Goal: Task Accomplishment & Management: Manage account settings

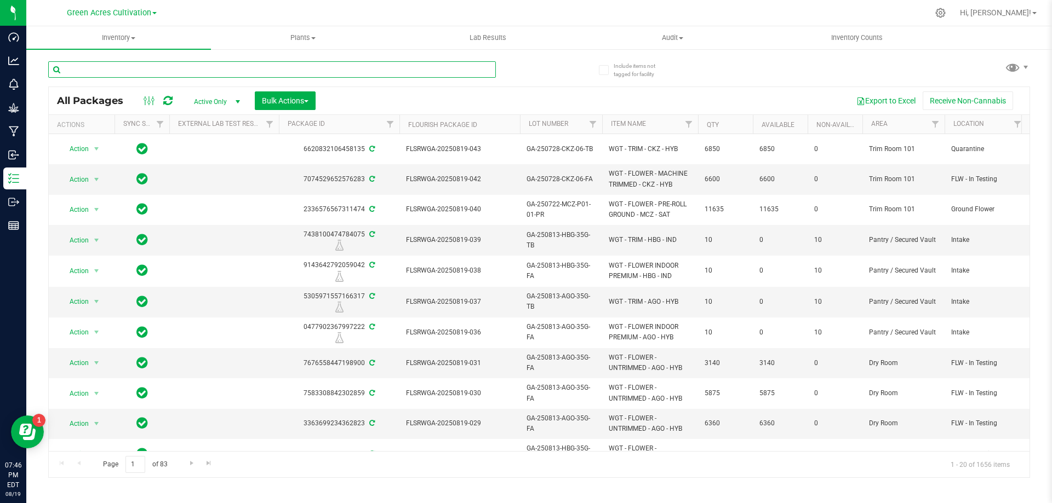
click at [208, 76] on input "text" at bounding box center [272, 69] width 448 height 16
paste input "GA-250729-LMZ-06-FA"
type input "GA-250729-LMZ-06-FA"
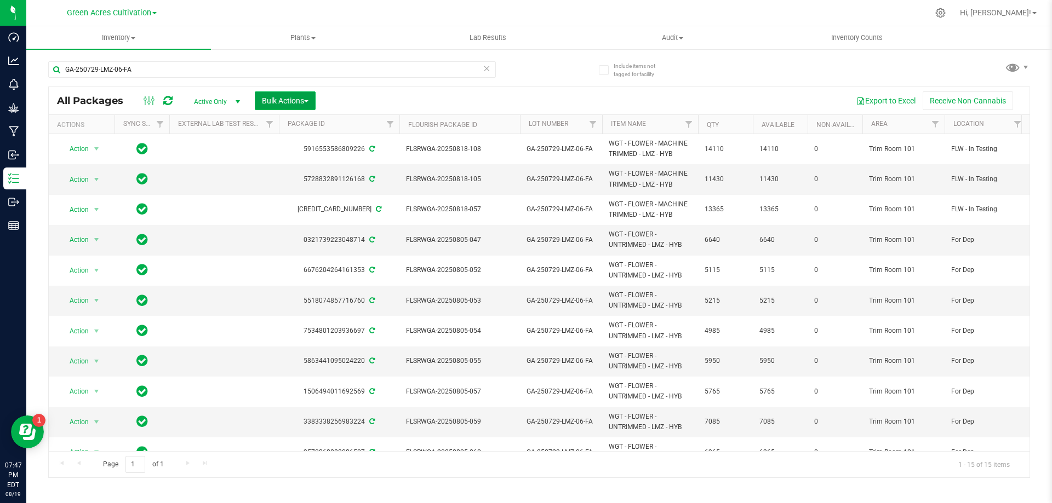
click at [287, 104] on span "Bulk Actions" at bounding box center [285, 100] width 47 height 9
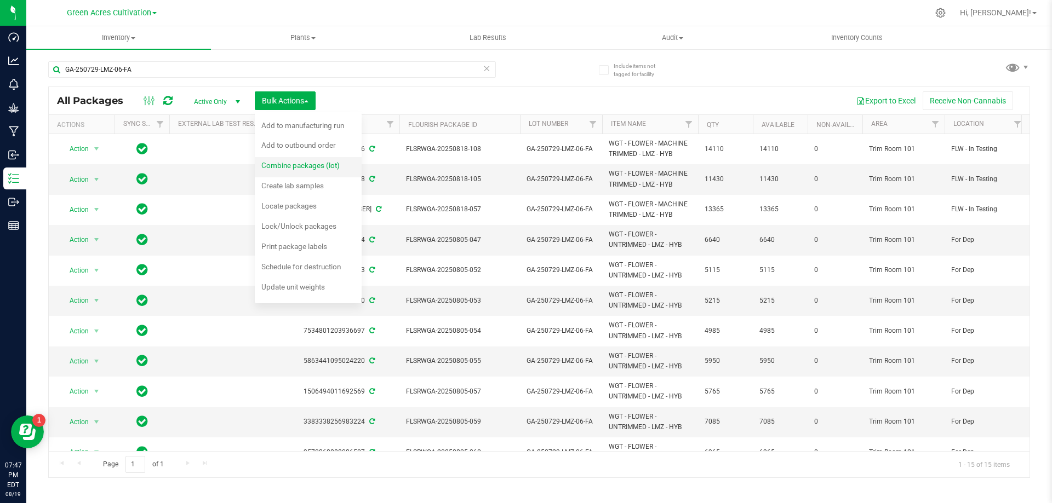
click at [294, 158] on div "Combine packages (lot)" at bounding box center [307, 167] width 93 height 18
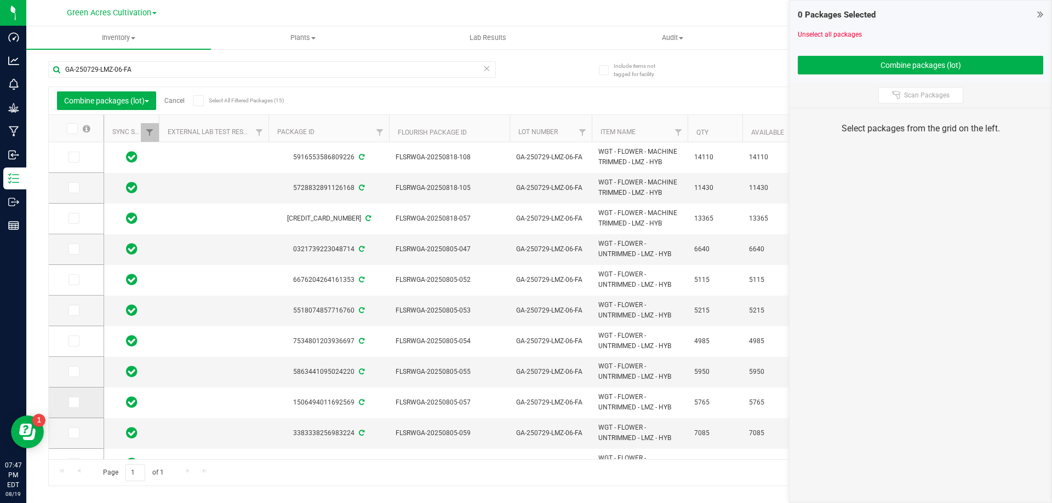
click at [81, 399] on label at bounding box center [76, 402] width 16 height 11
click at [0, 0] on input "checkbox" at bounding box center [0, 0] width 0 height 0
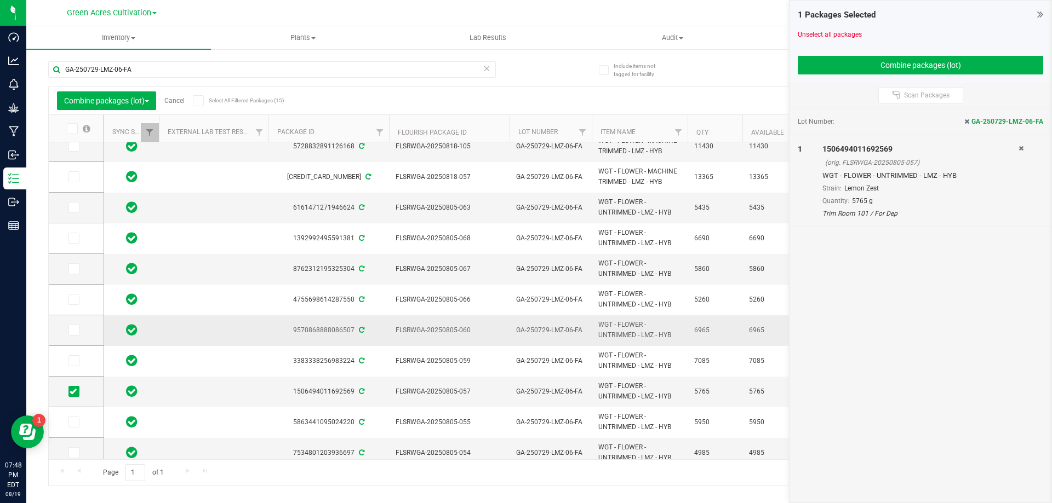
scroll to position [142, 0]
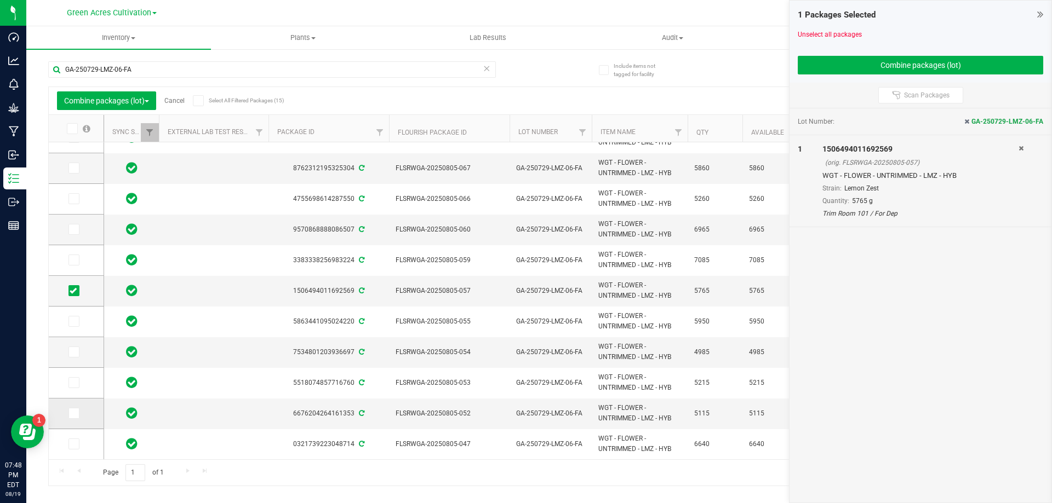
click at [71, 414] on icon at bounding box center [73, 414] width 7 height 0
click at [0, 0] on input "checkbox" at bounding box center [0, 0] width 0 height 0
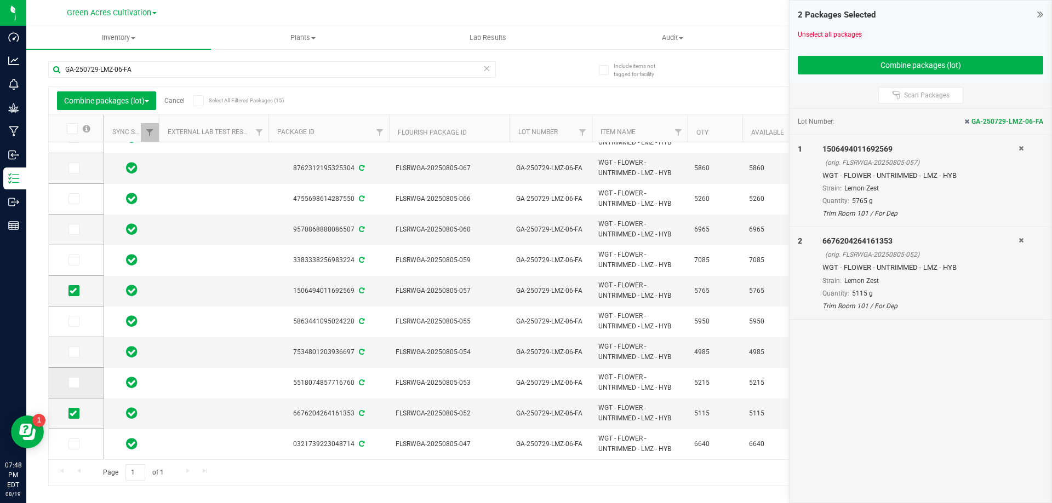
click at [77, 386] on span at bounding box center [73, 382] width 11 height 11
click at [0, 0] on input "checkbox" at bounding box center [0, 0] width 0 height 0
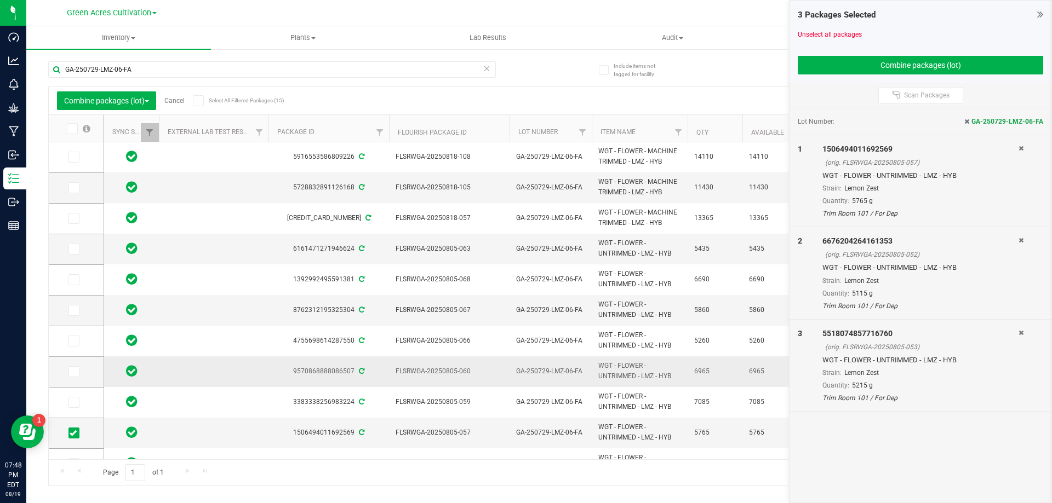
scroll to position [0, 0]
drag, startPoint x: 76, startPoint y: 250, endPoint x: 65, endPoint y: 249, distance: 11.0
click at [73, 249] on icon at bounding box center [73, 249] width 7 height 0
click at [0, 0] on input "checkbox" at bounding box center [0, 0] width 0 height 0
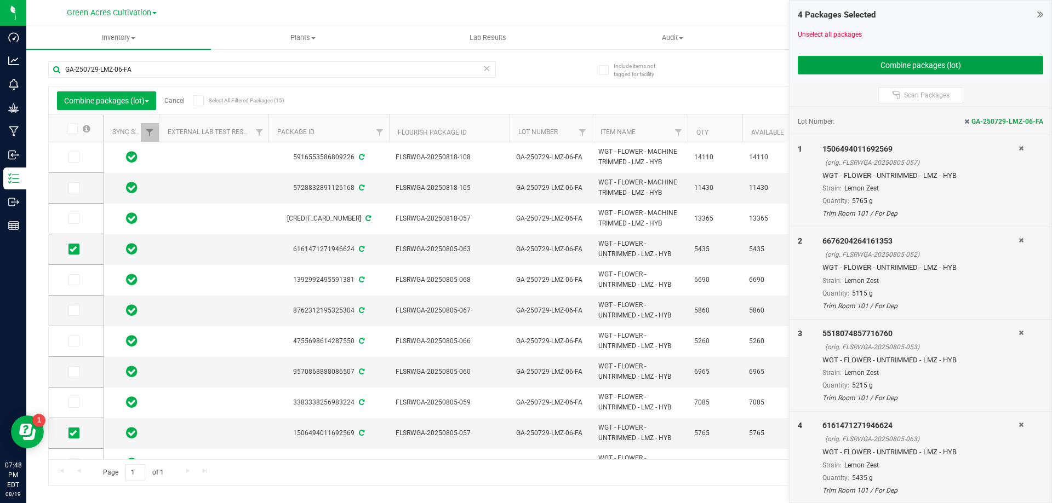
click at [910, 58] on button "Combine packages (lot)" at bounding box center [920, 65] width 245 height 19
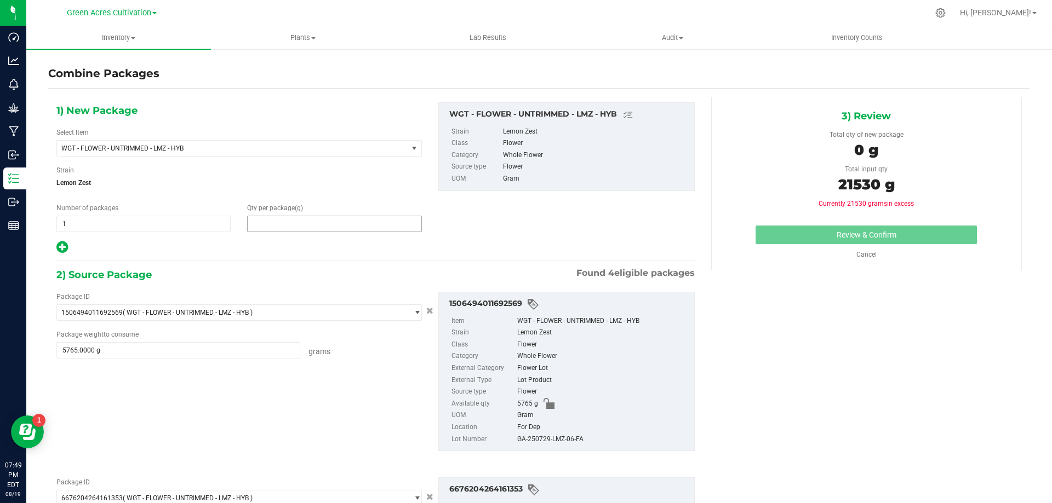
click at [403, 230] on span at bounding box center [334, 224] width 174 height 16
type input "21530"
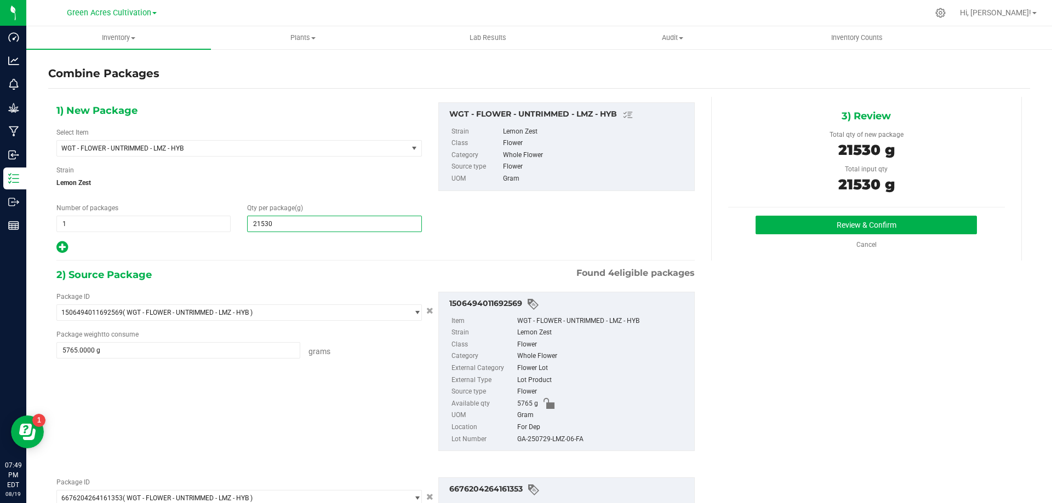
type input "21,530"
click at [540, 438] on div "GA-250729-LMZ-06-FA" at bounding box center [602, 440] width 171 height 12
copy div "GA-250729-LMZ-06-FA"
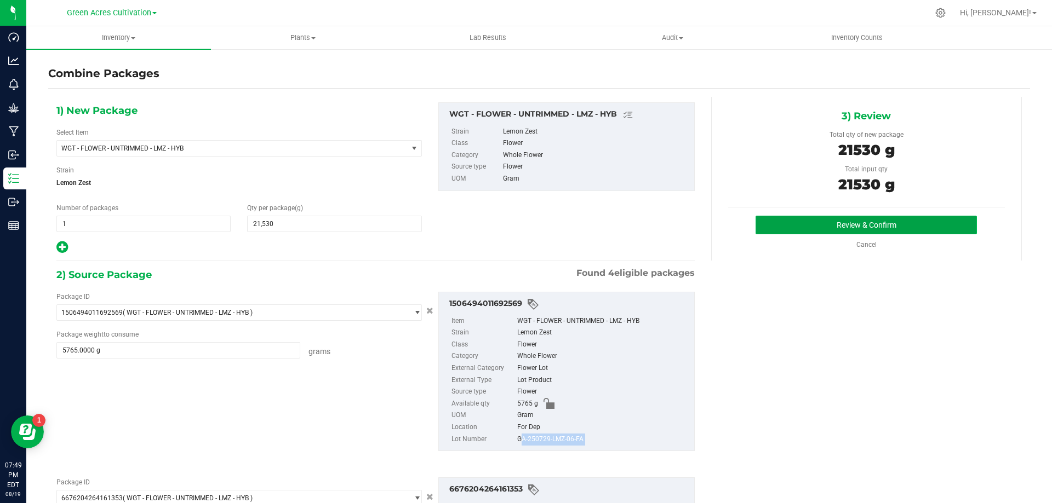
click at [922, 220] on button "Review & Confirm" at bounding box center [865, 225] width 221 height 19
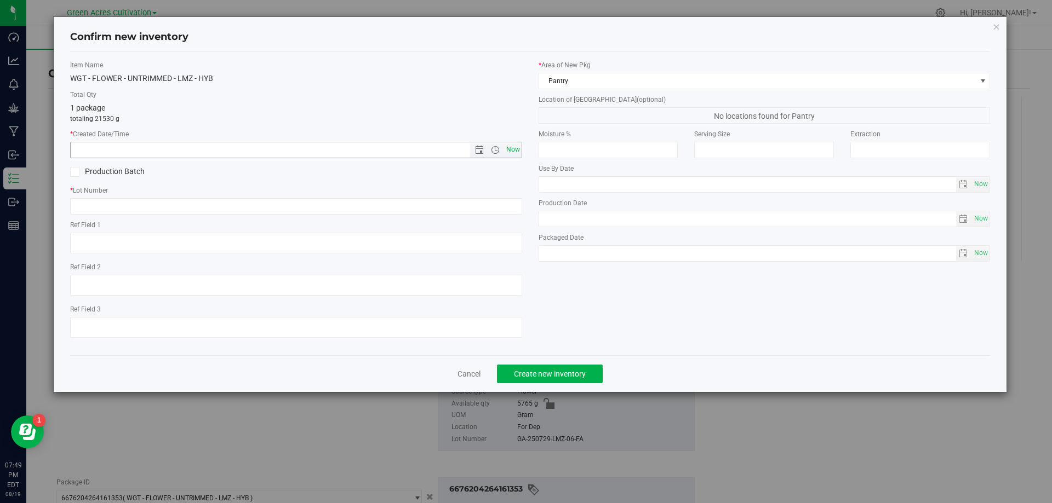
click at [514, 146] on span "Now" at bounding box center [512, 150] width 19 height 16
type input "[DATE] 7:49 PM"
click at [519, 206] on input "text" at bounding box center [296, 206] width 452 height 16
paste input "GA-250729-LMZ-06-FA"
type input "GA-250729-LMZ-06-FA"
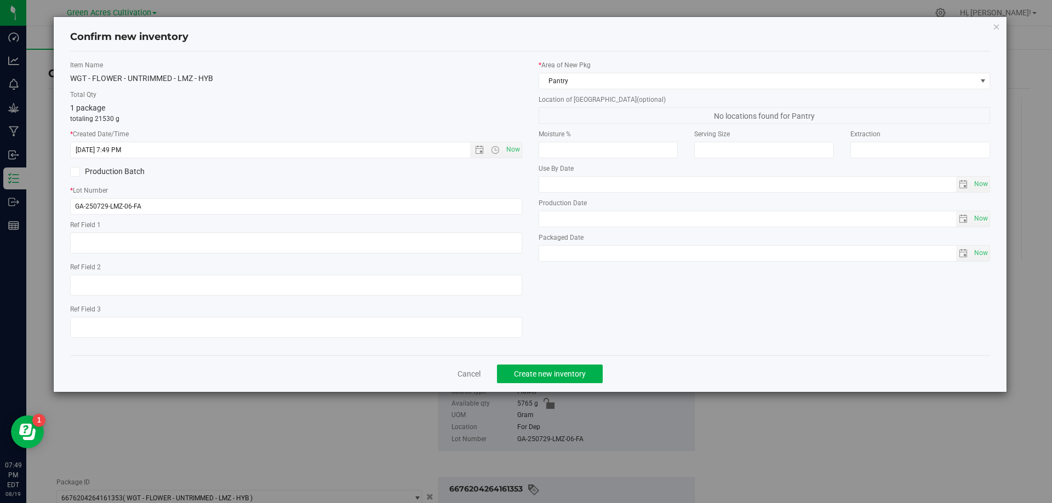
drag, startPoint x: 607, startPoint y: 31, endPoint x: 608, endPoint y: 44, distance: 13.2
click at [608, 32] on span "Confirm new inventory" at bounding box center [530, 37] width 920 height 14
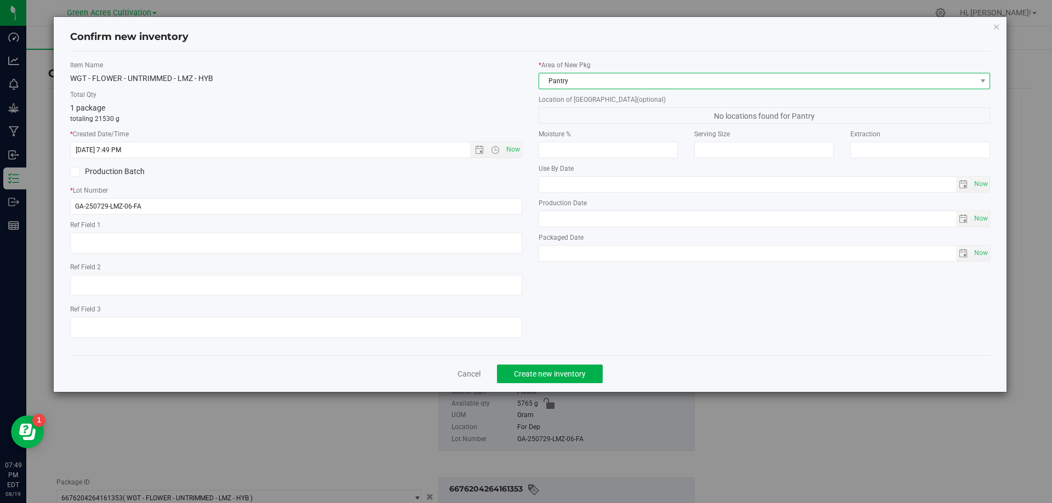
click at [605, 73] on span "Pantry" at bounding box center [757, 80] width 437 height 15
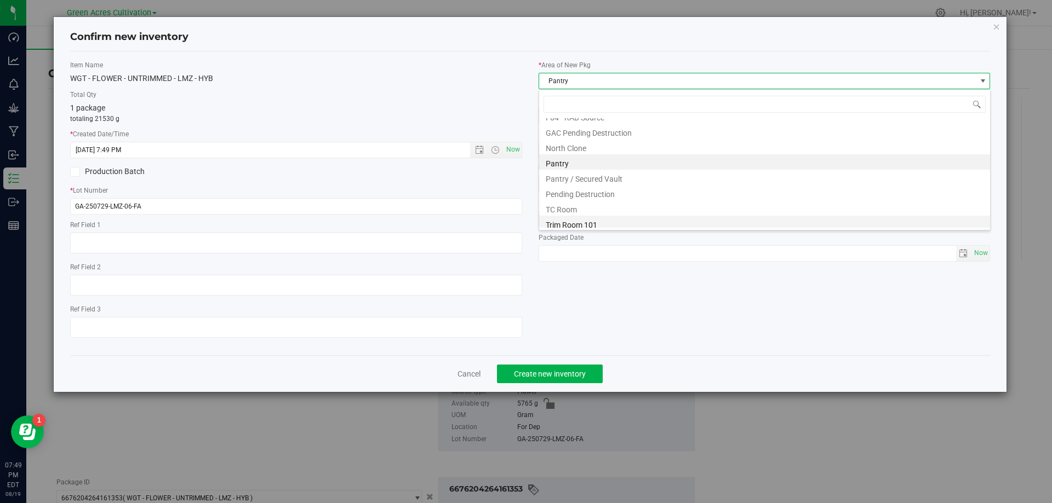
scroll to position [151, 0]
click at [593, 222] on li "Trim Room 101" at bounding box center [764, 220] width 451 height 15
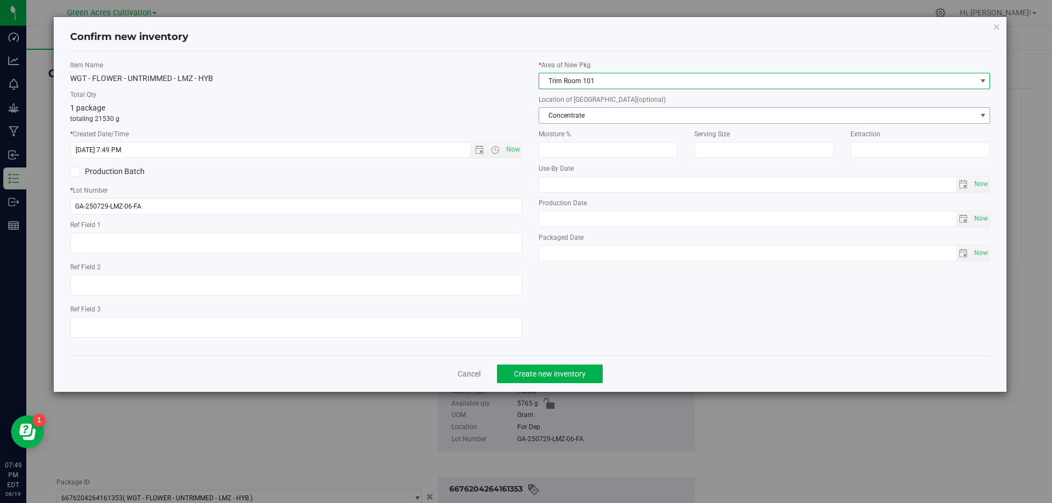
click at [618, 119] on span "Concentrate" at bounding box center [757, 115] width 437 height 15
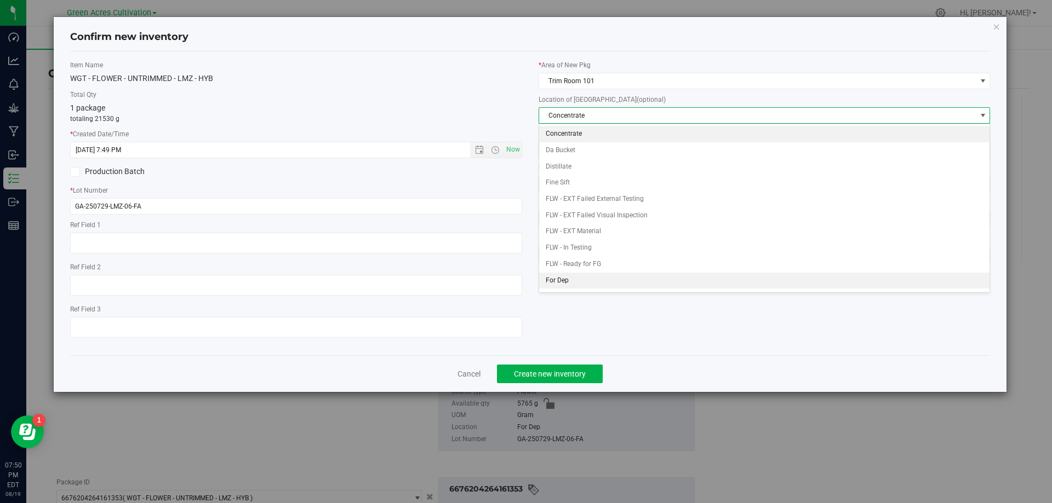
click at [610, 283] on li "For Dep" at bounding box center [764, 281] width 451 height 16
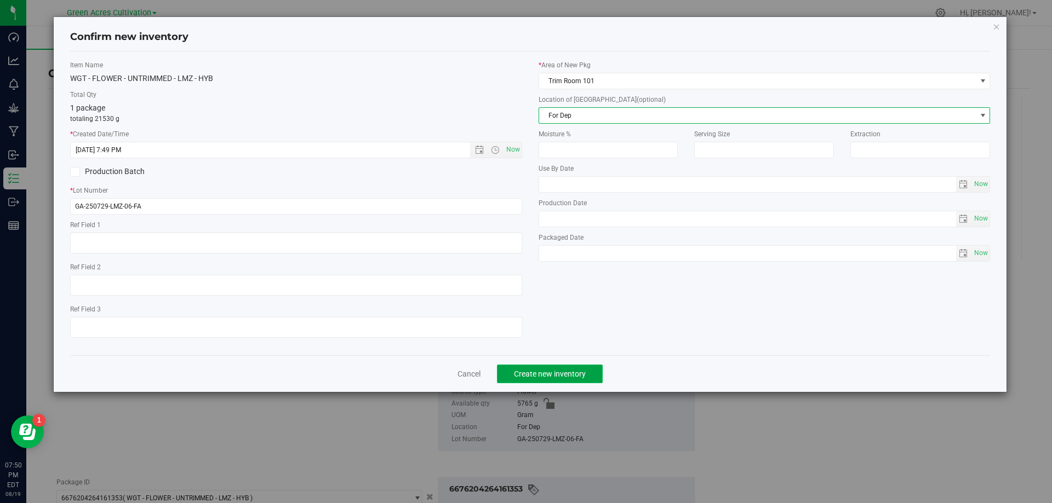
click at [580, 366] on button "Create new inventory" at bounding box center [550, 374] width 106 height 19
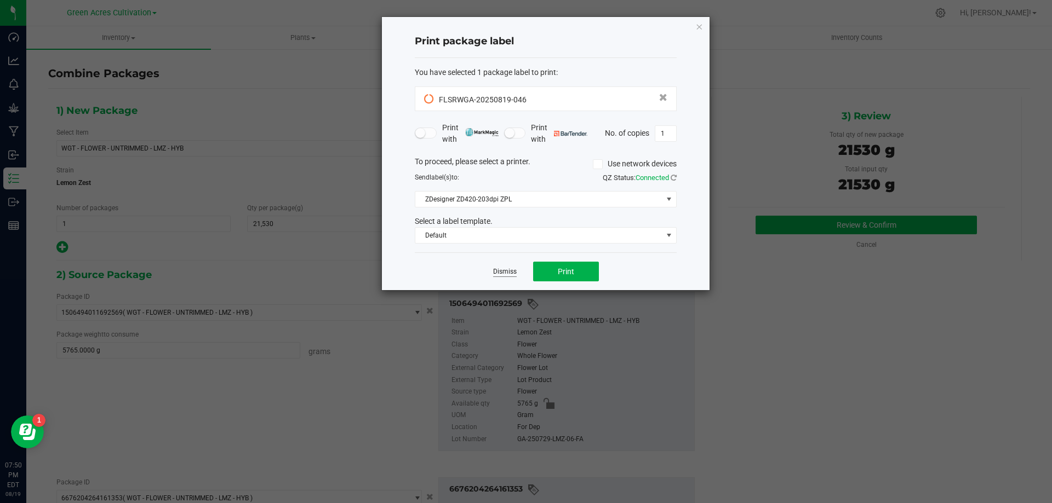
click at [510, 268] on link "Dismiss" at bounding box center [505, 271] width 24 height 9
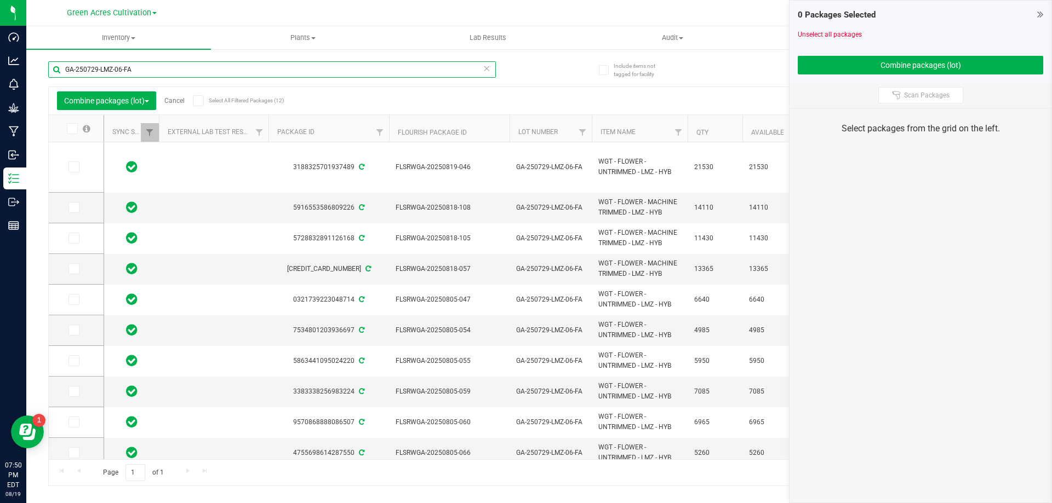
click at [188, 70] on input "GA-250729-LMZ-06-FA" at bounding box center [272, 69] width 448 height 16
click at [73, 300] on icon at bounding box center [73, 300] width 7 height 0
click at [0, 0] on input "checkbox" at bounding box center [0, 0] width 0 height 0
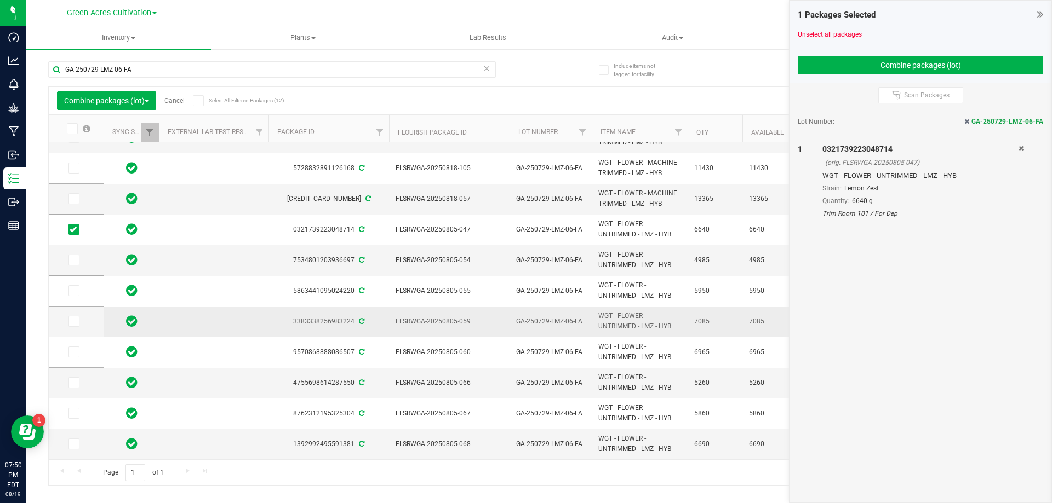
scroll to position [78, 0]
click at [80, 443] on label at bounding box center [76, 444] width 16 height 11
click at [0, 0] on input "checkbox" at bounding box center [0, 0] width 0 height 0
click at [82, 323] on label at bounding box center [76, 321] width 16 height 11
click at [0, 0] on input "checkbox" at bounding box center [0, 0] width 0 height 0
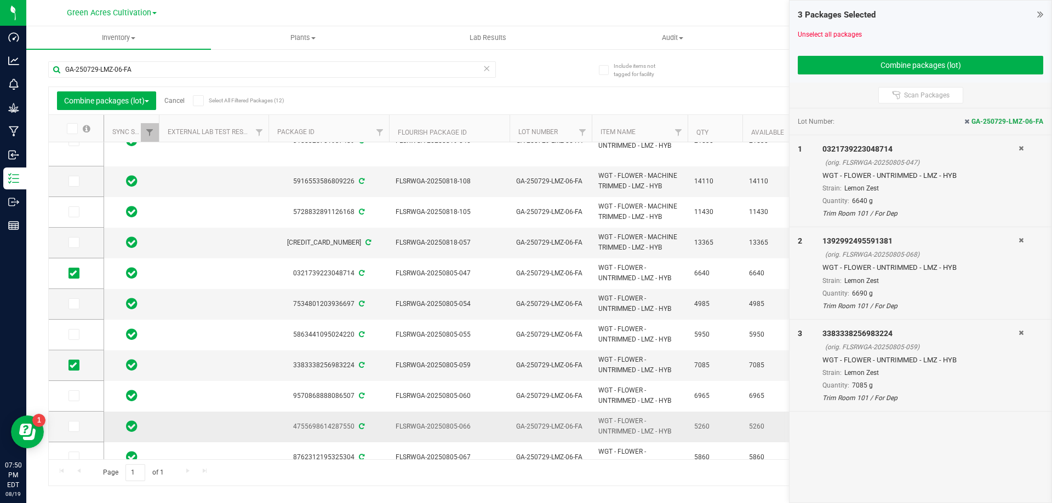
scroll to position [24, 0]
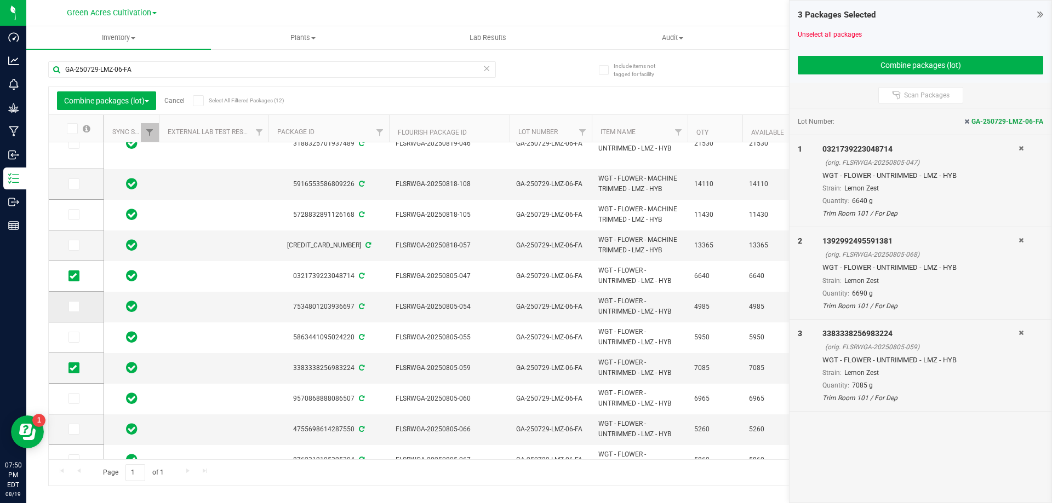
click at [72, 307] on icon at bounding box center [73, 307] width 7 height 0
click at [0, 0] on input "checkbox" at bounding box center [0, 0] width 0 height 0
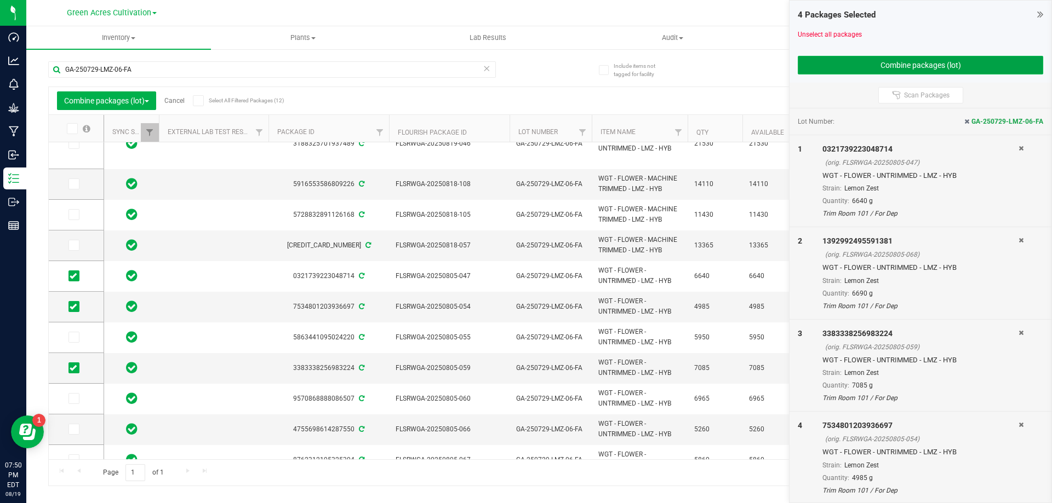
click at [910, 62] on button "Combine packages (lot)" at bounding box center [920, 65] width 245 height 19
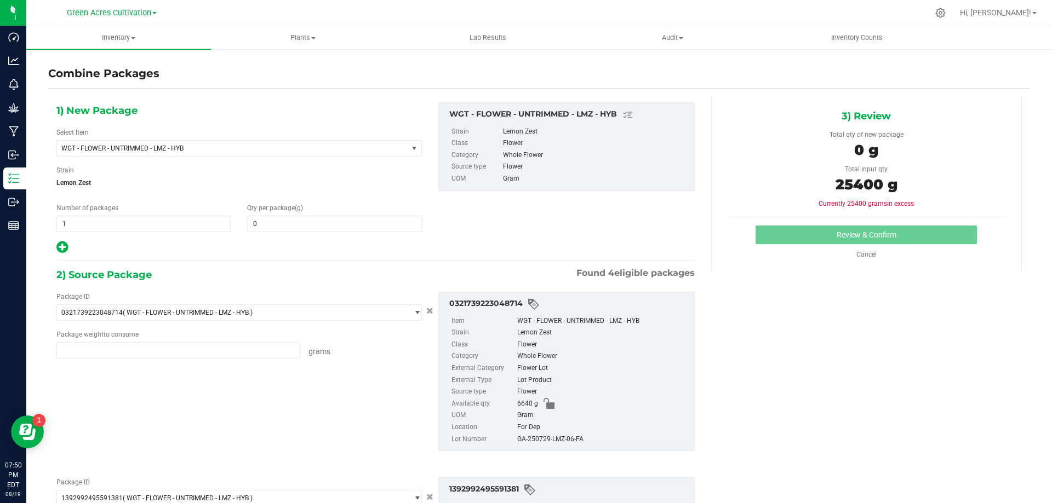
type input "6640.0000 g"
type input "6690.0000 g"
type input "7085.0000 g"
type input "4985.0000 g"
click at [326, 221] on span at bounding box center [334, 224] width 174 height 16
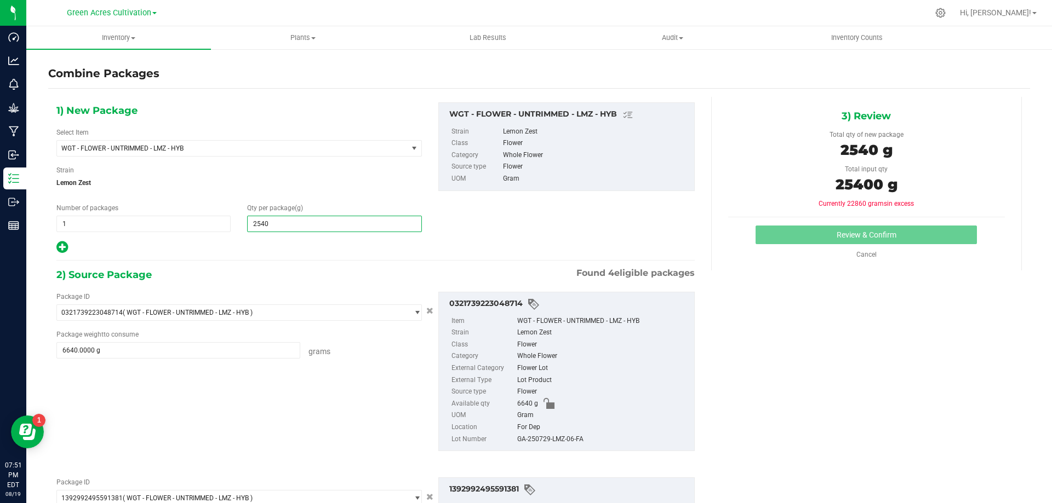
type input "25400"
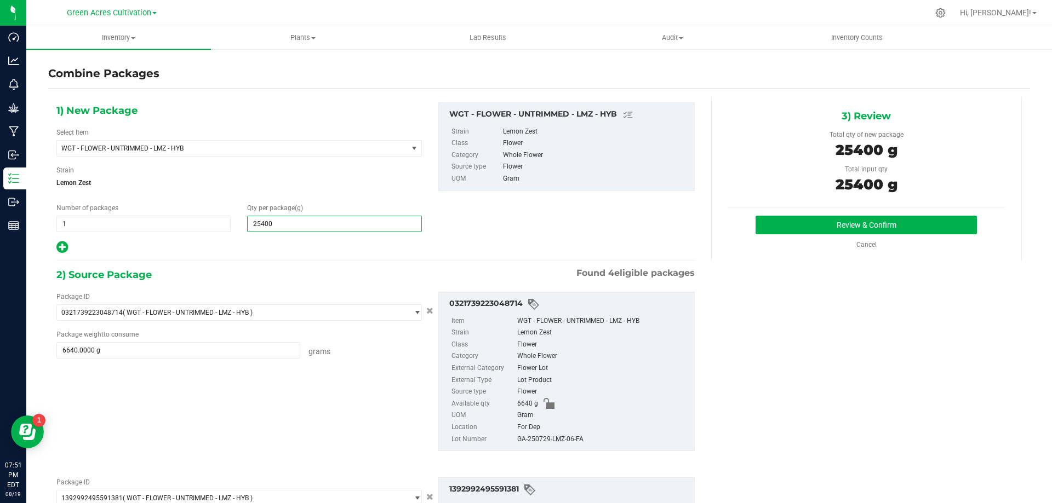
type input "25,400"
click at [565, 441] on div "GA-250729-LMZ-06-FA" at bounding box center [602, 440] width 171 height 12
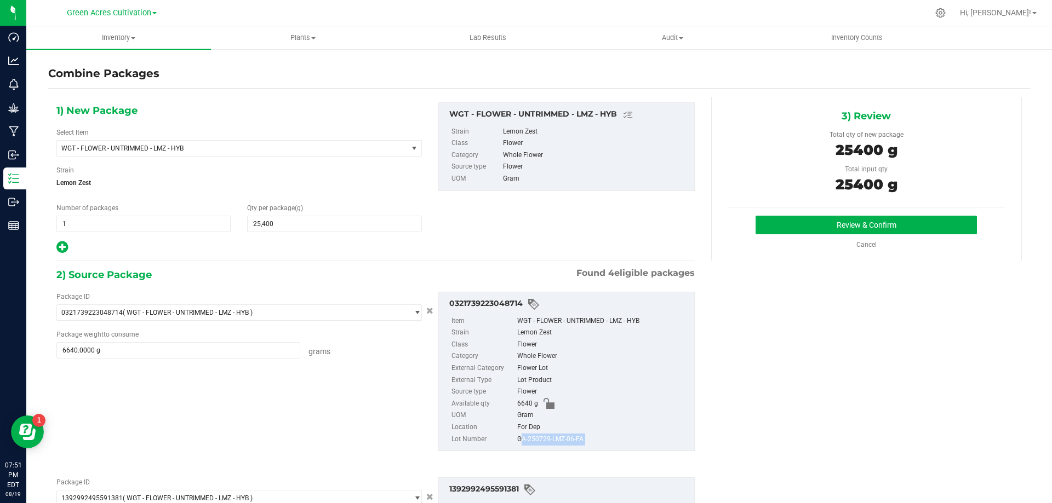
copy div "GA-250729-LMZ-06-FA"
click at [787, 213] on div "3) Review Total qty of new package 25400 g Total input qty 25400 g Review & Con…" at bounding box center [866, 179] width 311 height 164
click at [785, 224] on button "Review & Confirm" at bounding box center [865, 225] width 221 height 19
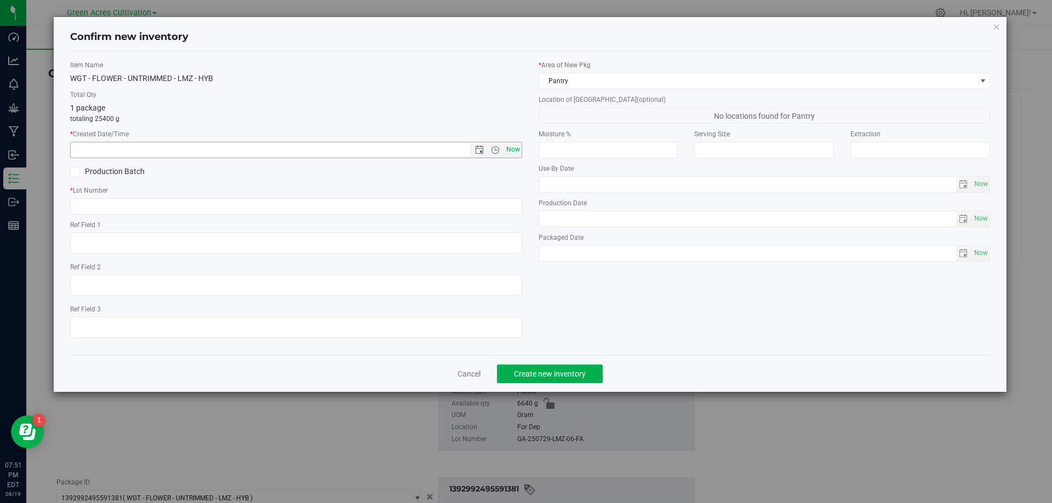
click at [514, 153] on span "Now" at bounding box center [512, 150] width 19 height 16
type input "[DATE] 7:51 PM"
drag, startPoint x: 496, startPoint y: 196, endPoint x: 496, endPoint y: 203, distance: 7.1
click at [496, 198] on div "* Lot Number" at bounding box center [296, 200] width 452 height 29
click at [496, 203] on input "text" at bounding box center [296, 206] width 452 height 16
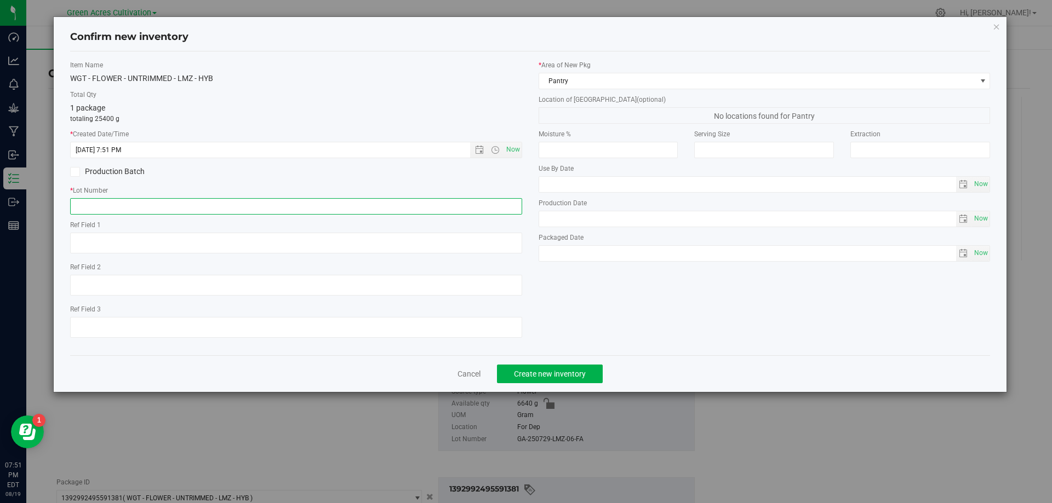
paste input "GA-250729-LMZ-06-FA"
type input "GA-250729-LMZ-06-FA"
click at [553, 96] on label "Location of [GEOGRAPHIC_DATA] (optional)" at bounding box center [764, 100] width 452 height 10
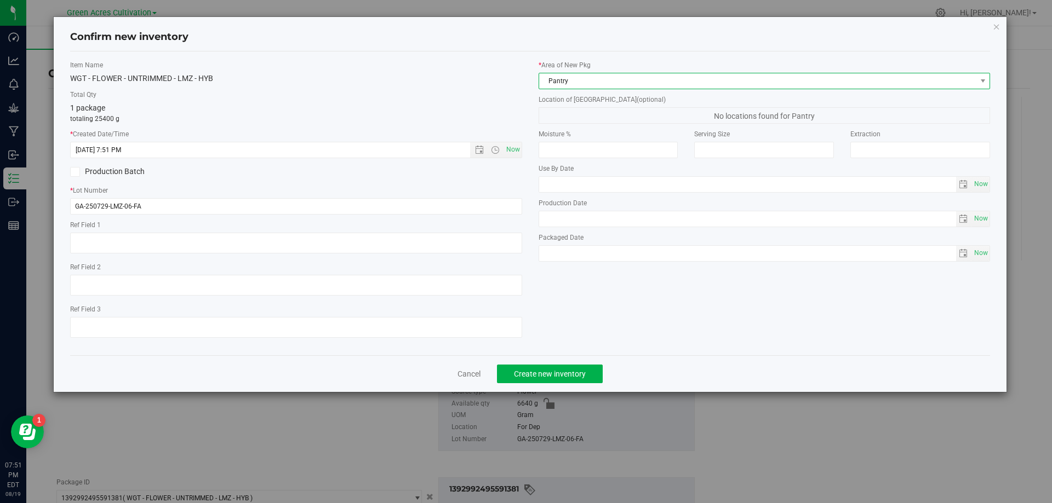
click at [561, 87] on span "Pantry" at bounding box center [757, 80] width 437 height 15
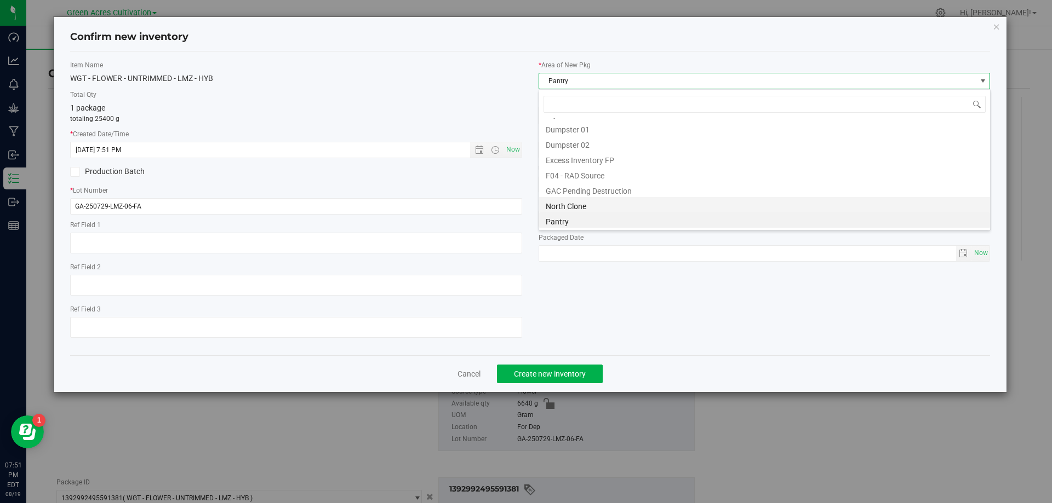
scroll to position [151, 0]
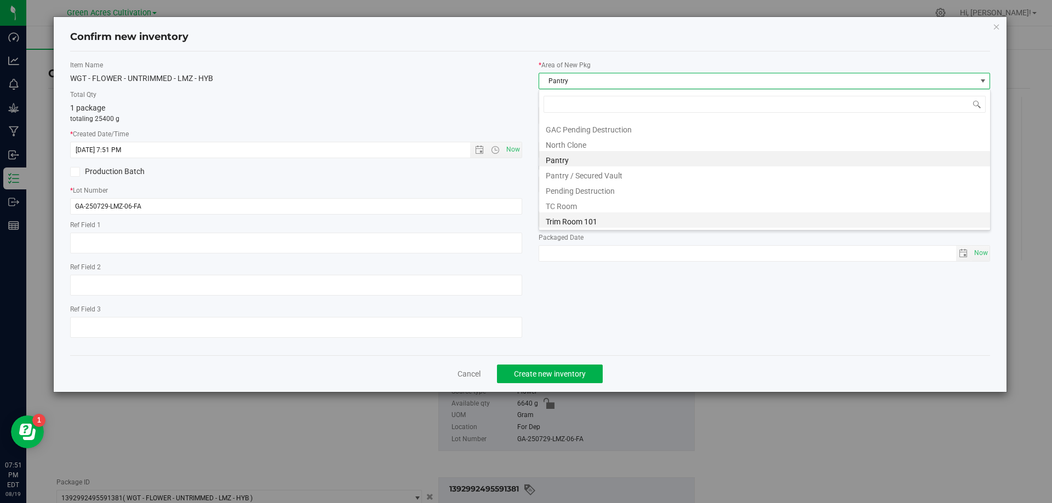
click at [571, 220] on li "Trim Room 101" at bounding box center [764, 220] width 451 height 15
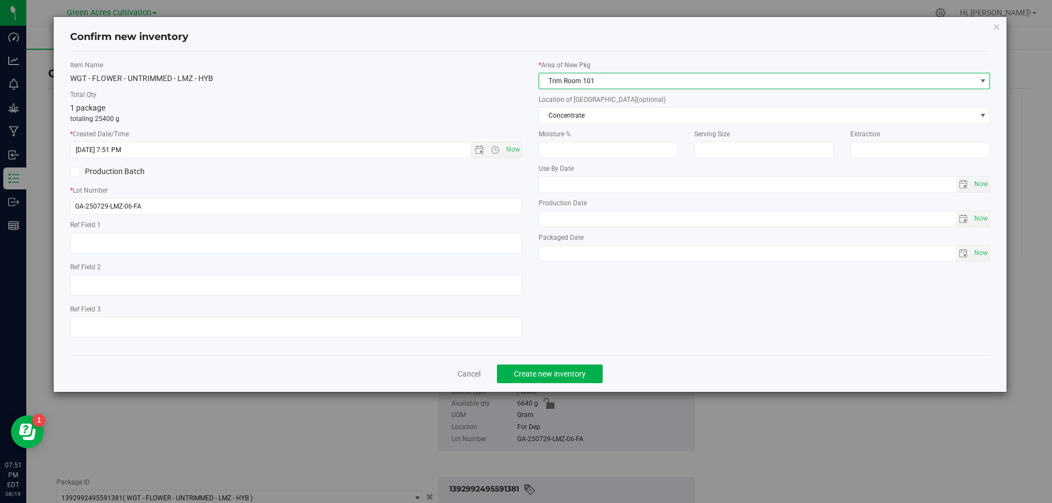
click at [589, 125] on div "* Area of [GEOGRAPHIC_DATA] Trim Room 101 Location of [GEOGRAPHIC_DATA] (option…" at bounding box center [764, 163] width 468 height 207
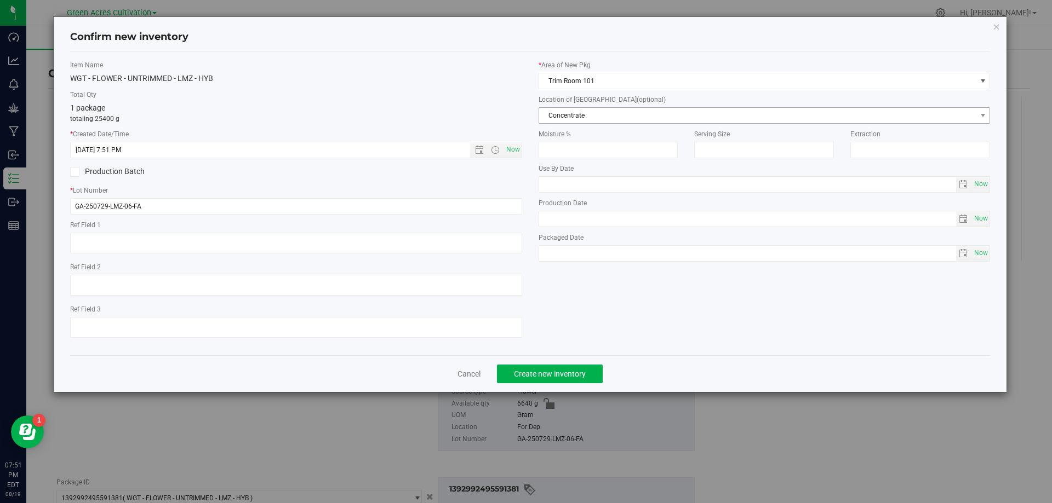
click at [590, 120] on span "Concentrate" at bounding box center [757, 115] width 437 height 15
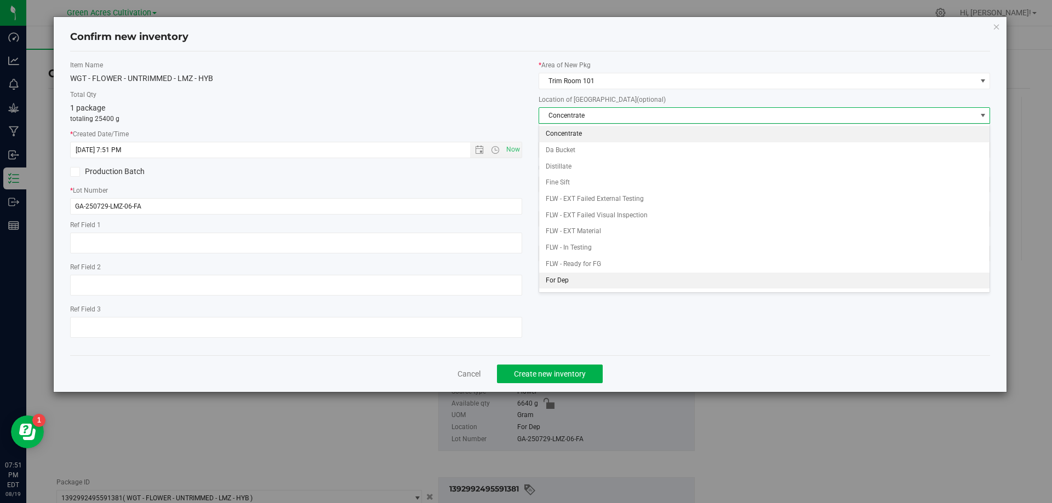
click at [569, 276] on li "For Dep" at bounding box center [764, 281] width 451 height 16
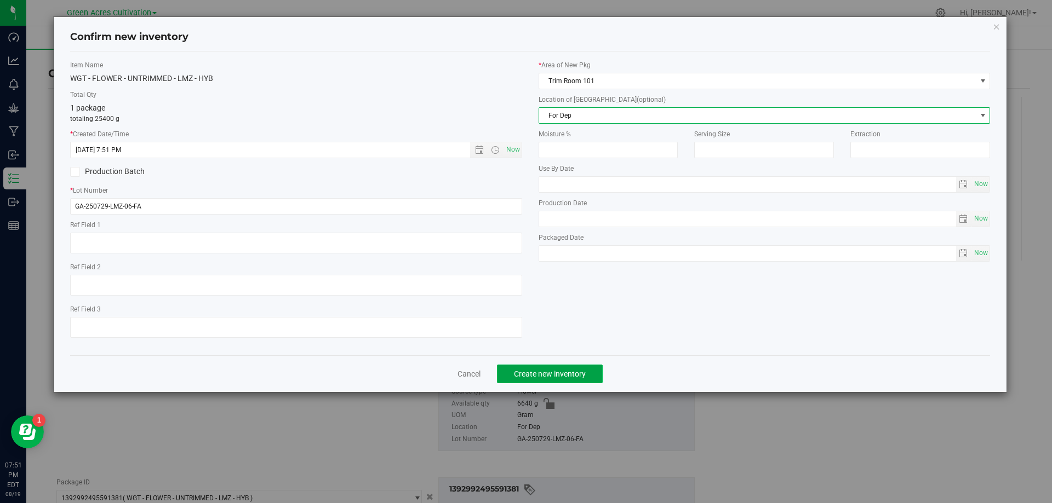
click at [551, 383] on button "Create new inventory" at bounding box center [550, 374] width 106 height 19
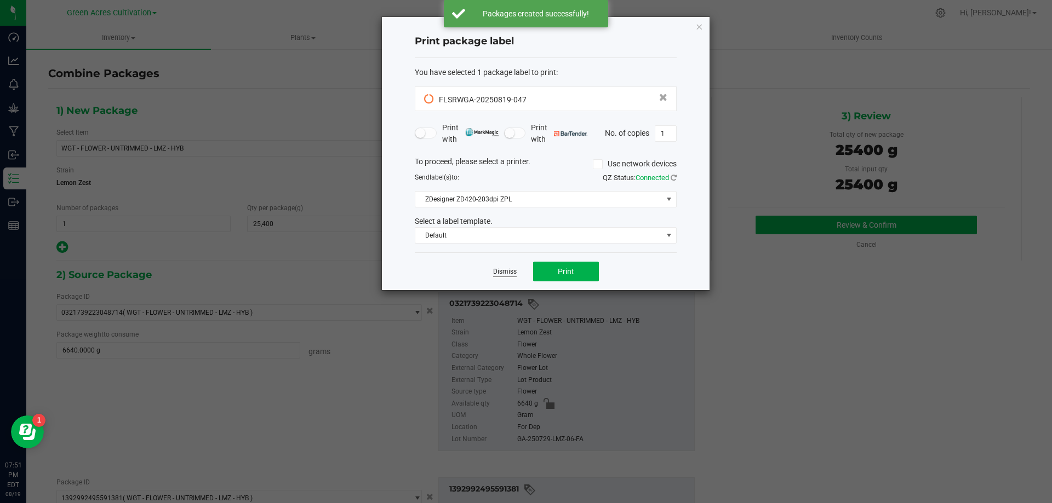
click at [513, 271] on link "Dismiss" at bounding box center [505, 271] width 24 height 9
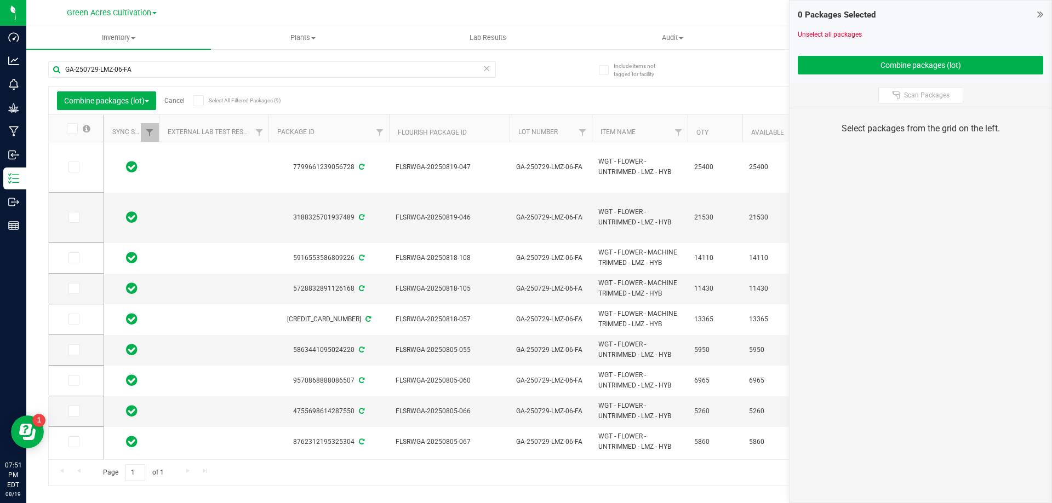
click at [185, 102] on link "Cancel" at bounding box center [174, 101] width 20 height 8
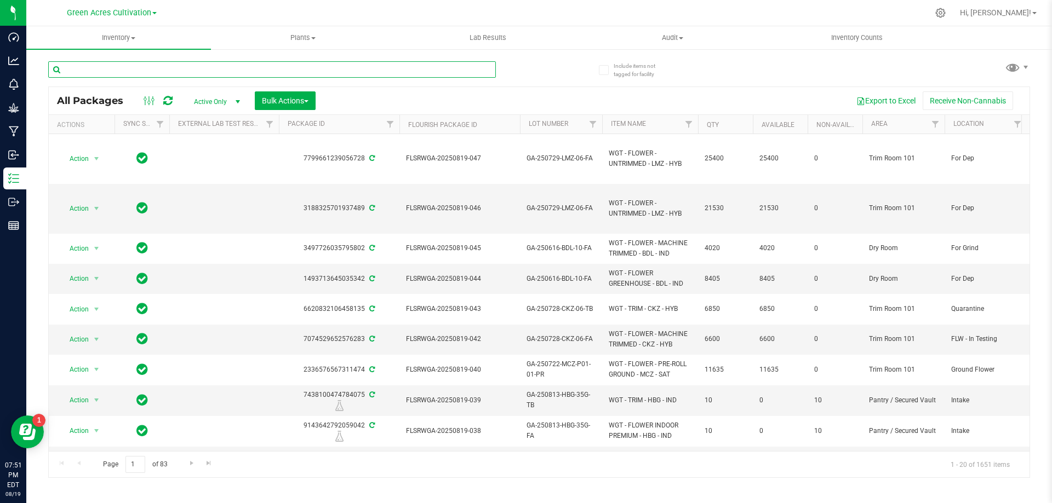
click at [326, 67] on input "text" at bounding box center [272, 69] width 448 height 16
paste input "FLSRWGA-20250819-046"
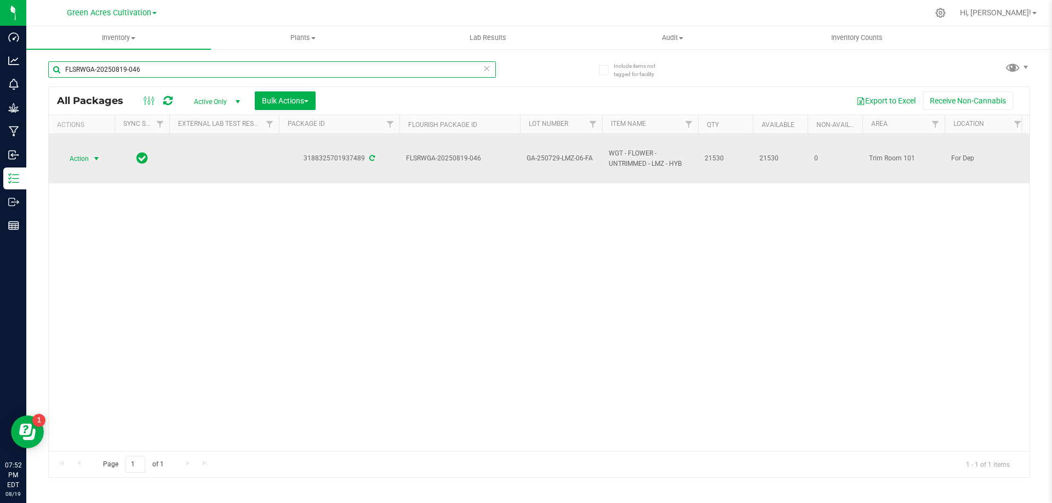
type input "FLSRWGA-20250819-046"
click at [100, 156] on span "select" at bounding box center [96, 158] width 9 height 9
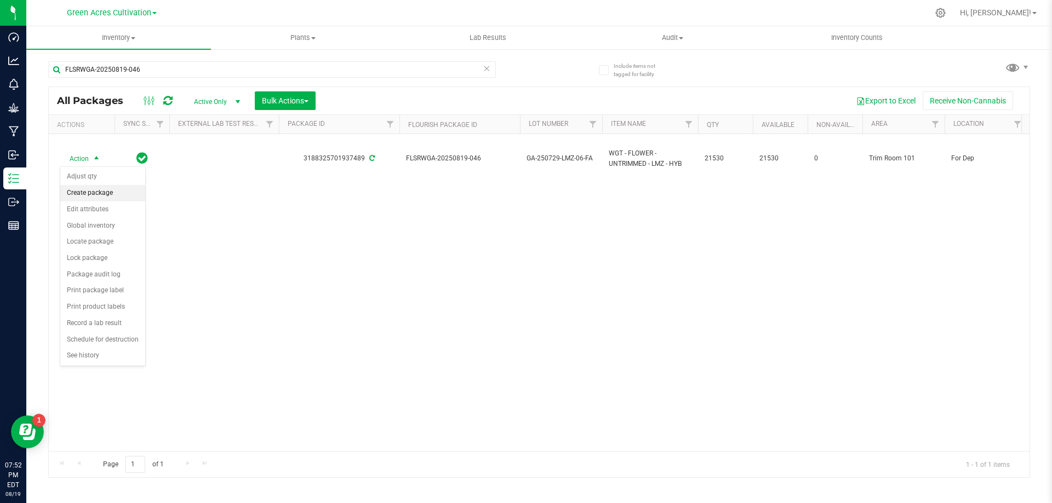
click at [105, 186] on li "Create package" at bounding box center [102, 193] width 85 height 16
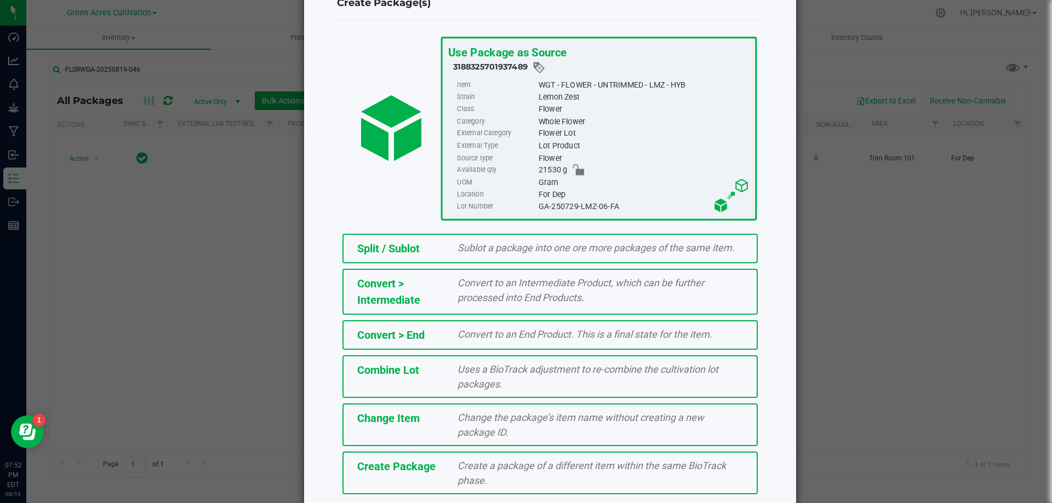
scroll to position [79, 0]
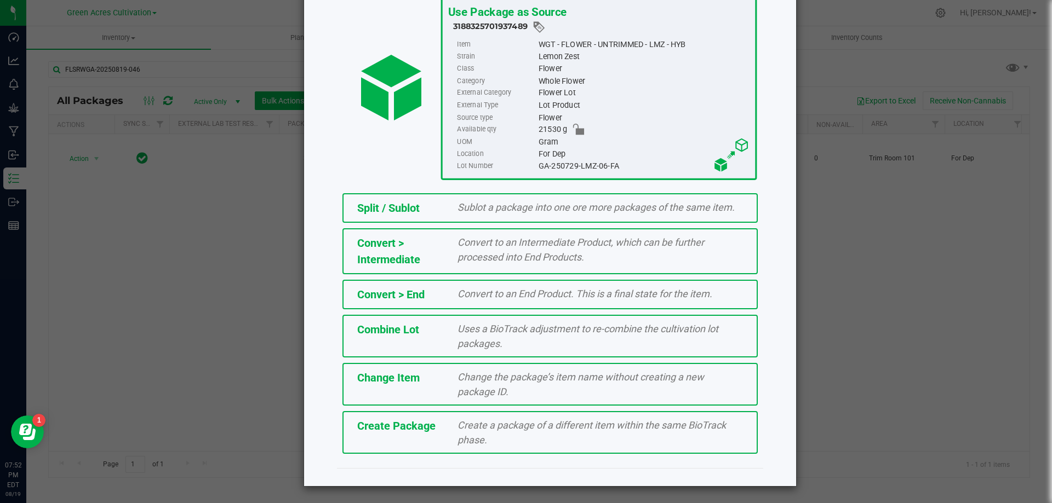
click at [527, 438] on div "Create a package of a different item within the same BioTrack phase." at bounding box center [600, 433] width 302 height 30
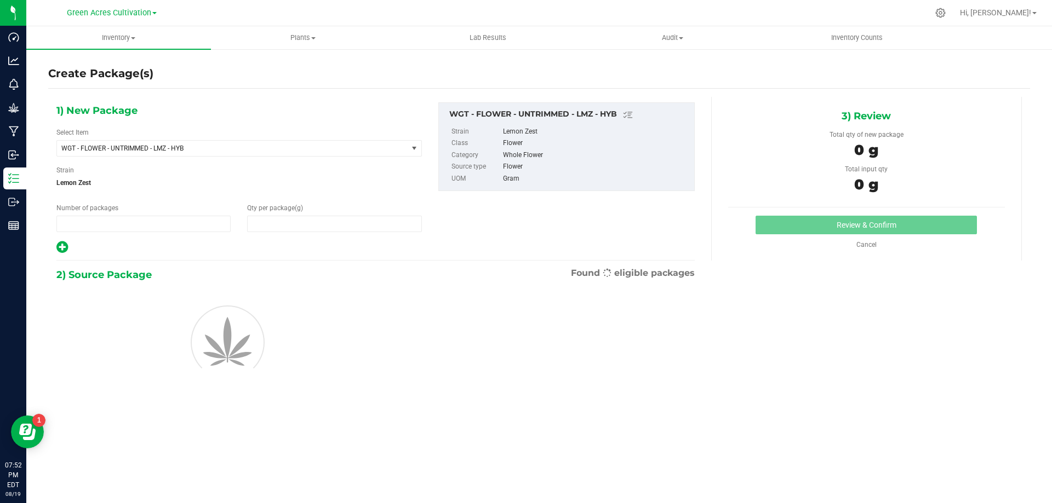
type input "1"
type input "0.0000"
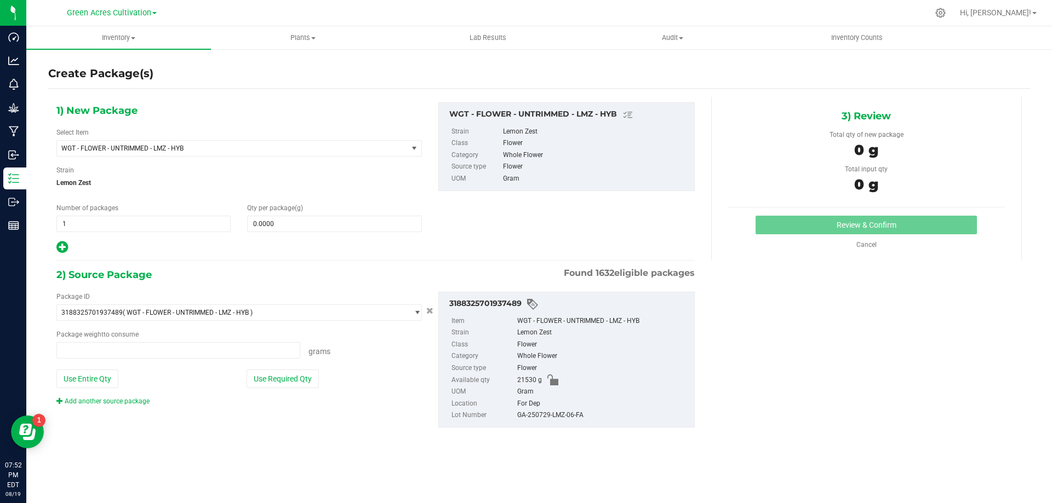
type input "0.0000 g"
click at [398, 145] on span "WGT - FLOWER - UNTRIMMED - LMZ - HYB" at bounding box center [232, 148] width 351 height 15
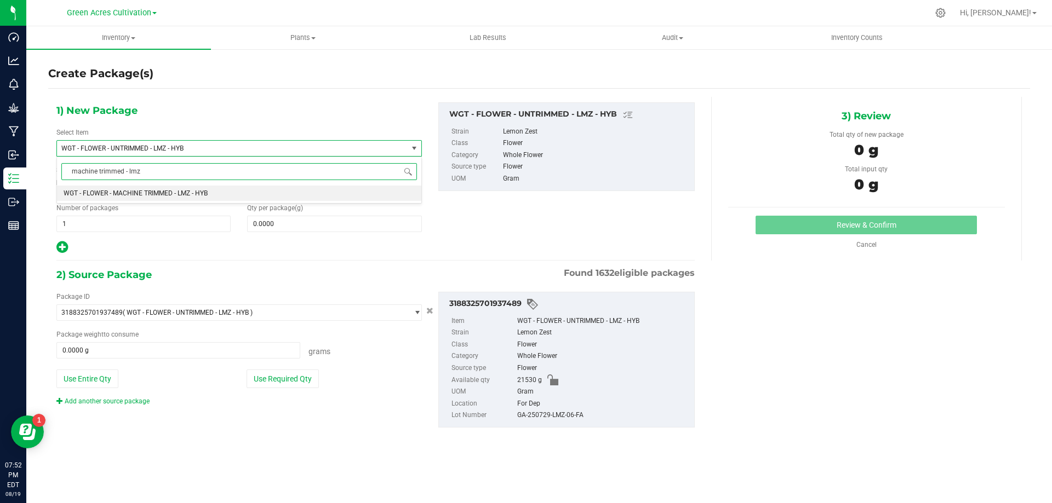
type input "machine trimmed - lmz"
click at [337, 205] on div "machine trimmed - lmz Type item name WGT - FLOWER - MACHINE TRIMMED - LMZ - HYB…" at bounding box center [238, 255] width 365 height 196
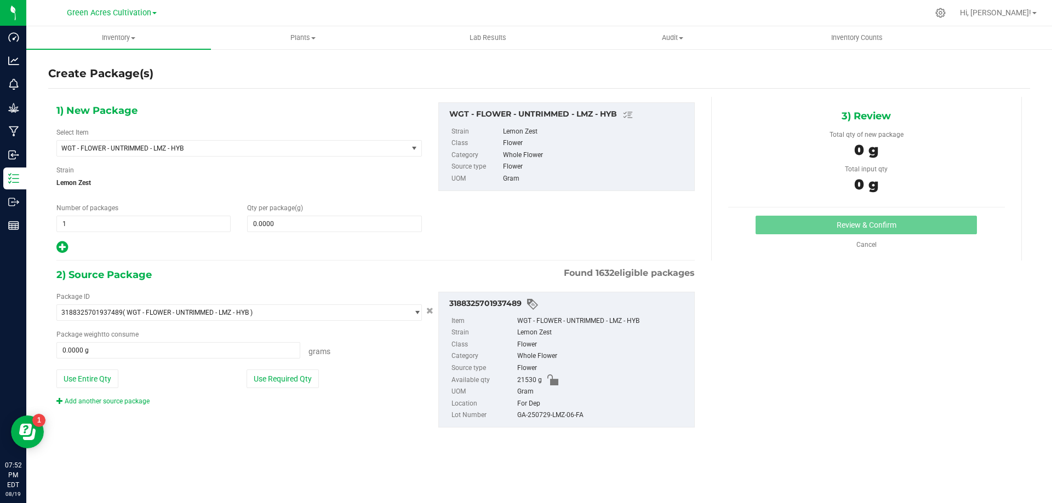
click at [348, 157] on div "1) New Package Select Item WGT - FLOWER - UNTRIMMED - LMZ - HYB WGT - FLOWER - …" at bounding box center [239, 178] width 382 height 152
click at [348, 145] on span "WGT - FLOWER - UNTRIMMED - LMZ - HYB" at bounding box center [225, 149] width 328 height 8
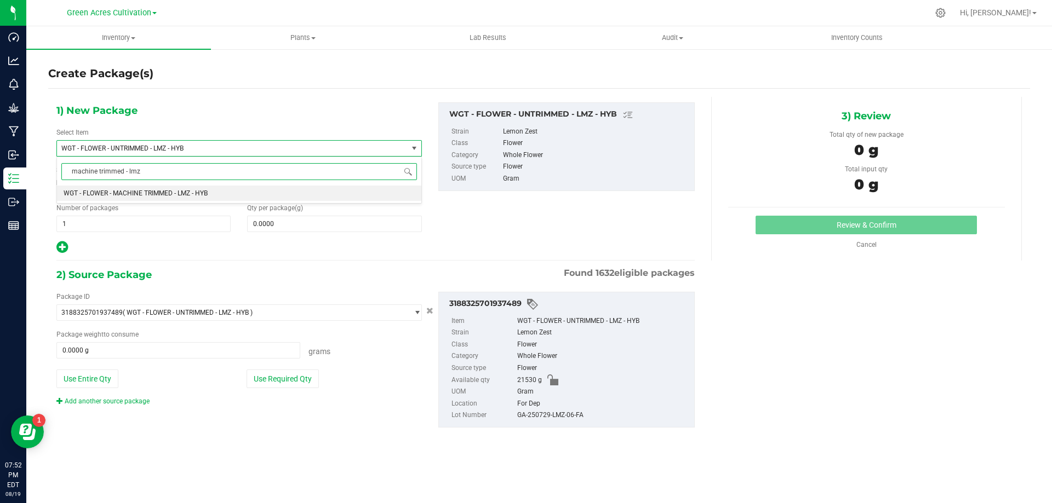
click at [291, 191] on li "WGT - FLOWER - MACHINE TRIMMED - LMZ - HYB" at bounding box center [239, 193] width 364 height 15
type input "0.0000"
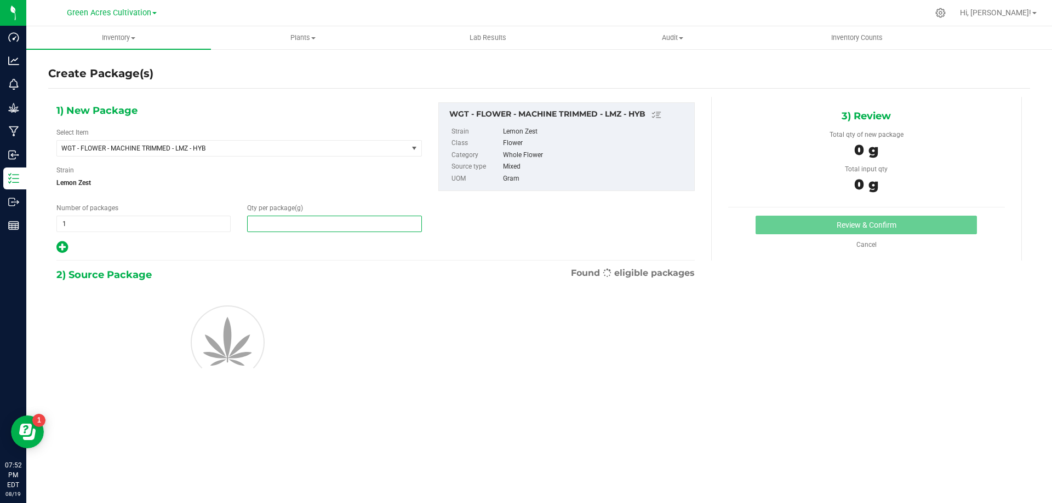
click at [331, 223] on span at bounding box center [334, 224] width 174 height 16
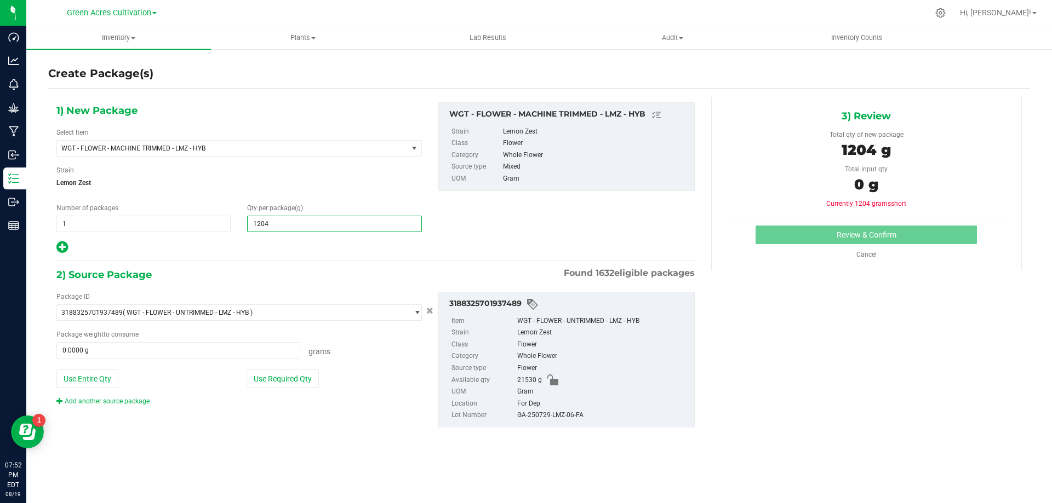
type input "12045"
type input "12,045.0000"
click at [263, 374] on button "Use Required Qty" at bounding box center [282, 379] width 72 height 19
type input "12045.0000 g"
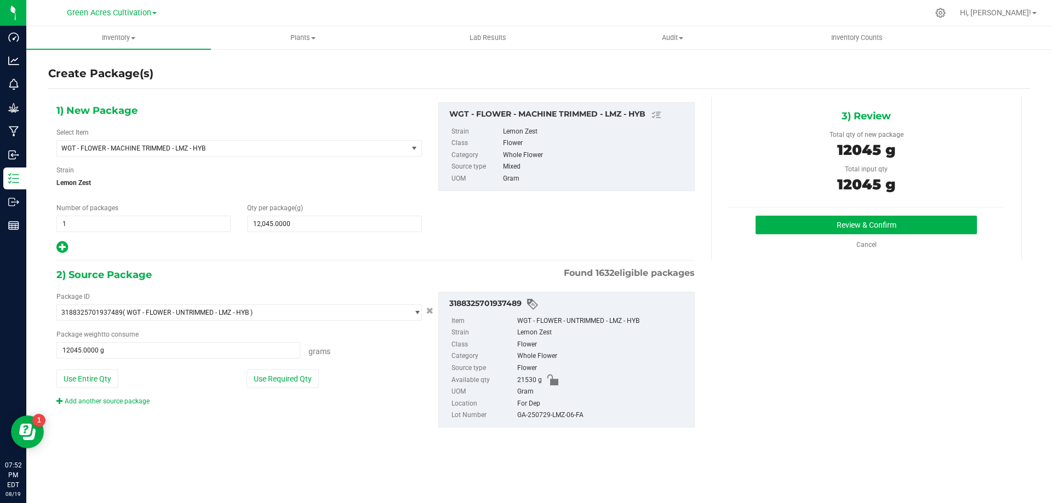
click at [536, 412] on div "GA-250729-LMZ-06-FA" at bounding box center [602, 416] width 171 height 12
copy div "GA-250729-LMZ-06-FA"
click at [817, 233] on button "Review & Confirm" at bounding box center [865, 225] width 221 height 19
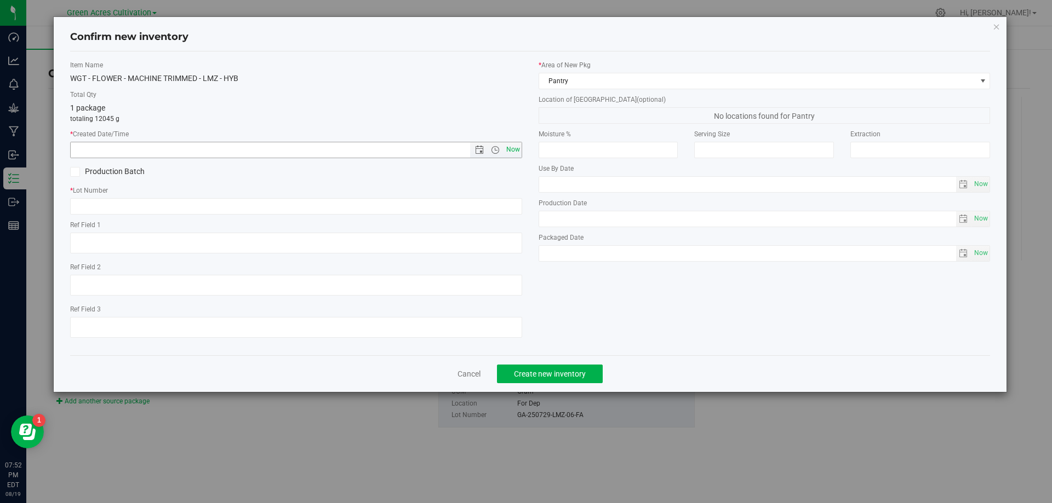
click at [510, 151] on span "Now" at bounding box center [512, 150] width 19 height 16
type input "[DATE] 7:52 PM"
click at [503, 200] on input "text" at bounding box center [296, 206] width 452 height 16
paste input "GA-250729-LMZ-06-FA"
type input "GA-250729-LMZ-06-FA"
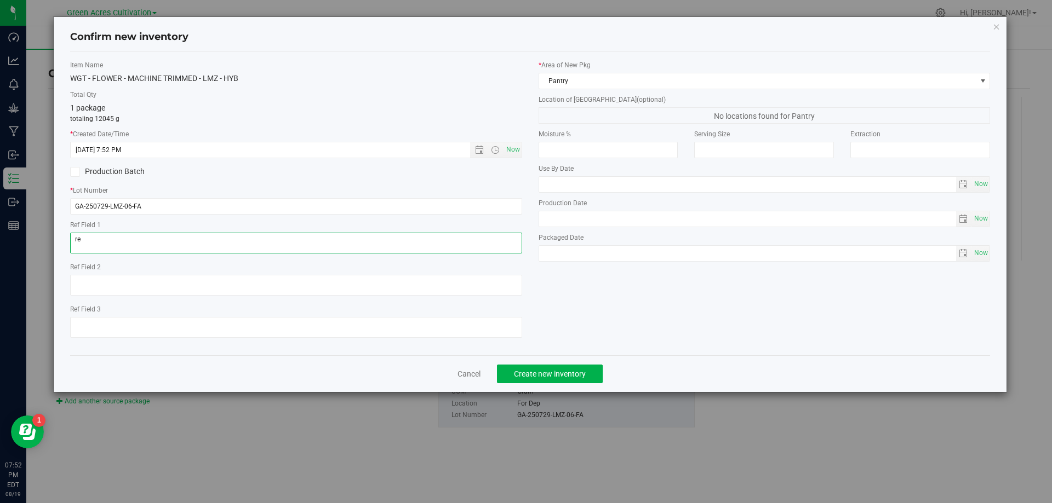
type textarea "r"
type textarea "RETESTING FOR PBO"
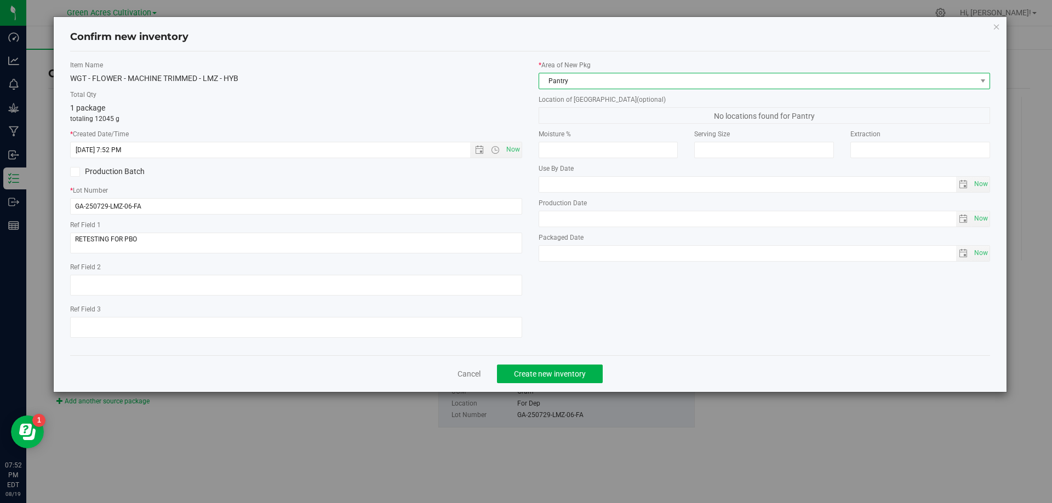
click at [657, 88] on span "Pantry" at bounding box center [757, 80] width 437 height 15
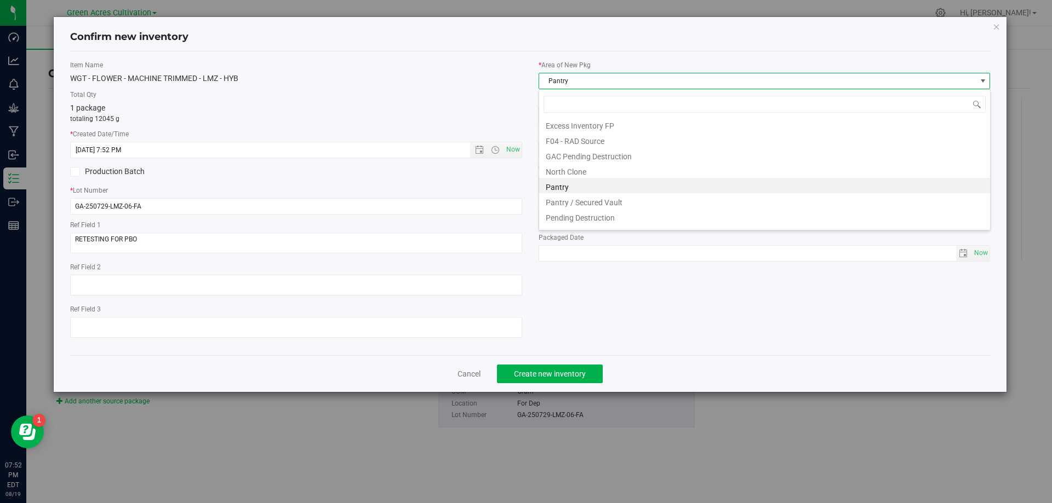
scroll to position [151, 0]
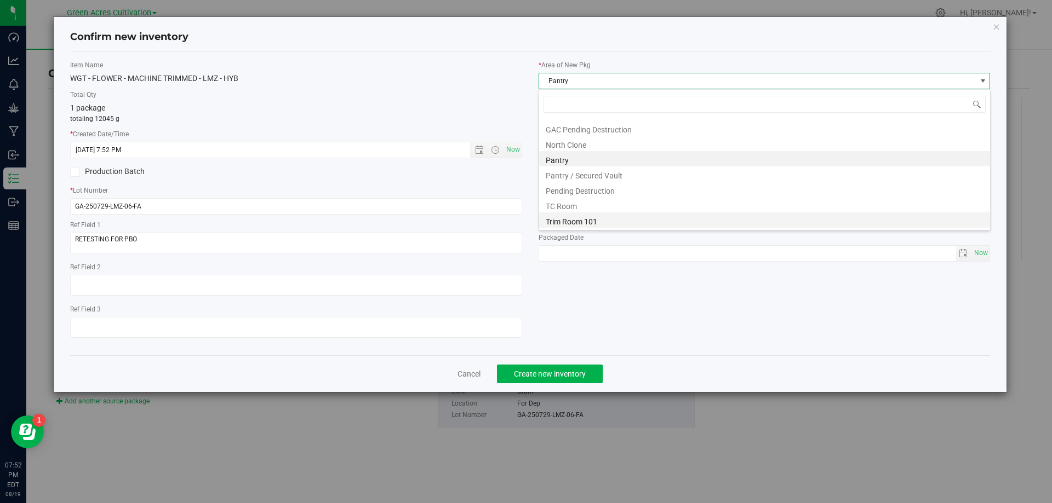
click at [603, 223] on li "Trim Room 101" at bounding box center [764, 220] width 451 height 15
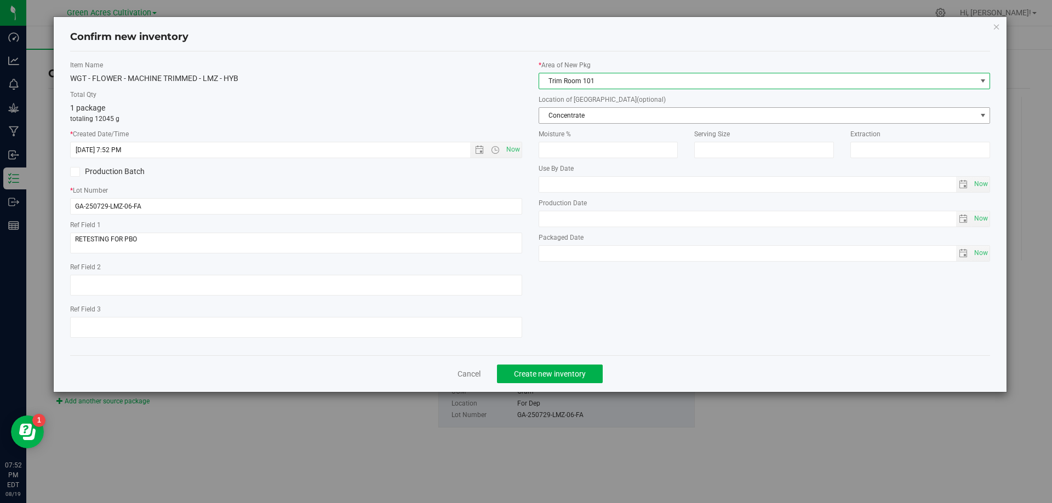
click at [619, 110] on span "Concentrate" at bounding box center [757, 115] width 437 height 15
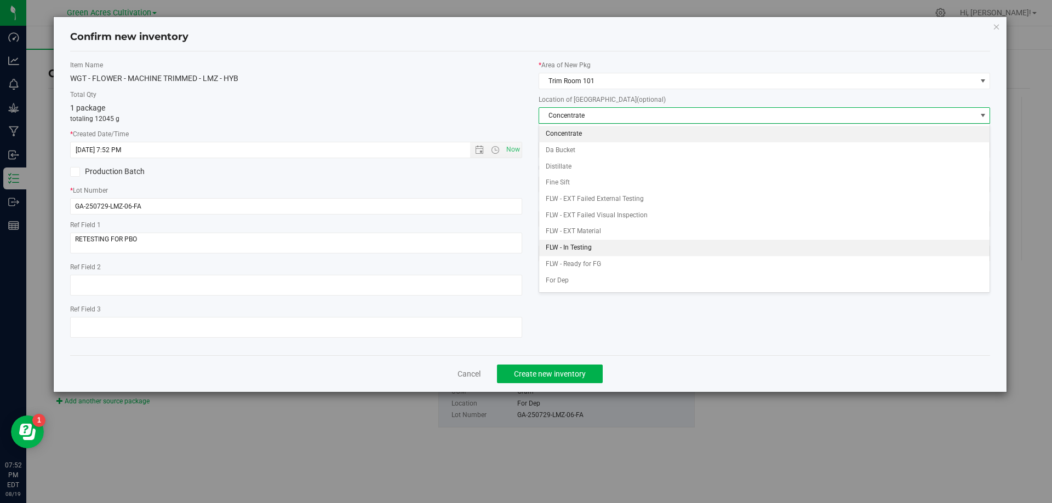
click at [603, 251] on li "FLW - In Testing" at bounding box center [764, 248] width 451 height 16
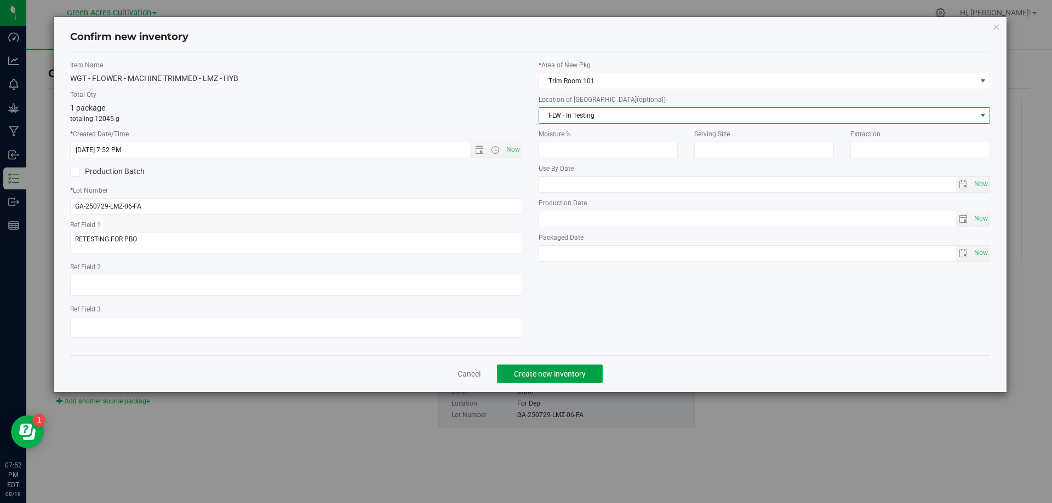
click at [572, 372] on span "Create new inventory" at bounding box center [550, 374] width 72 height 9
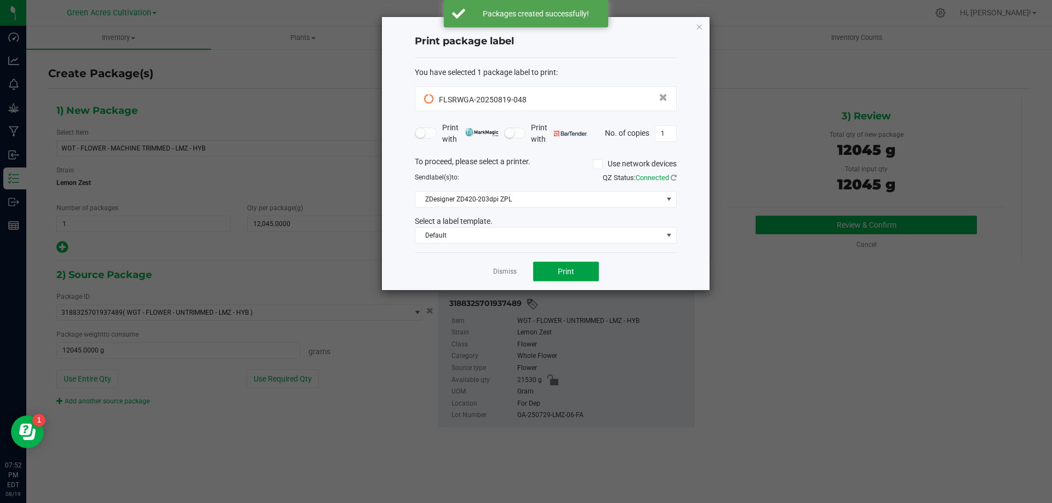
click at [557, 268] on button "Print" at bounding box center [566, 272] width 66 height 20
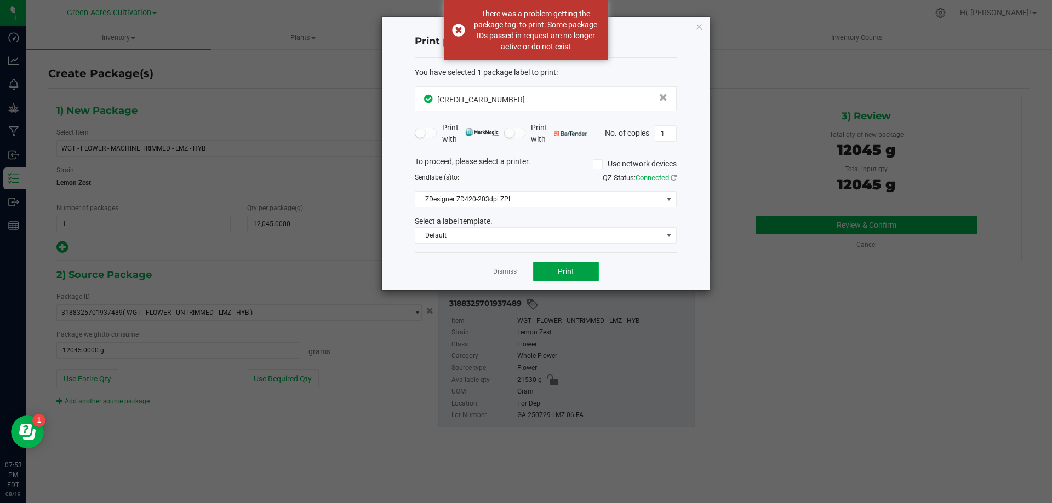
click at [569, 269] on span "Print" at bounding box center [566, 271] width 16 height 9
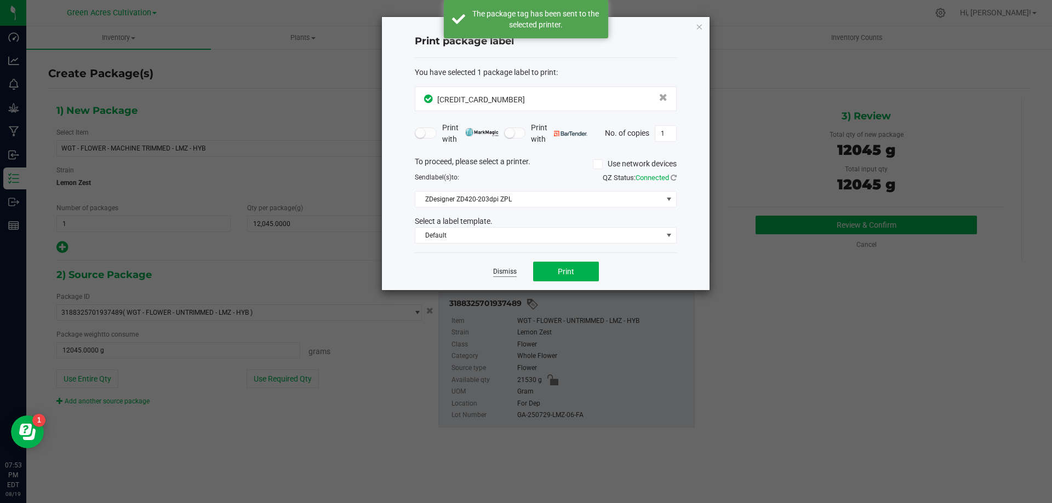
click at [511, 273] on link "Dismiss" at bounding box center [505, 271] width 24 height 9
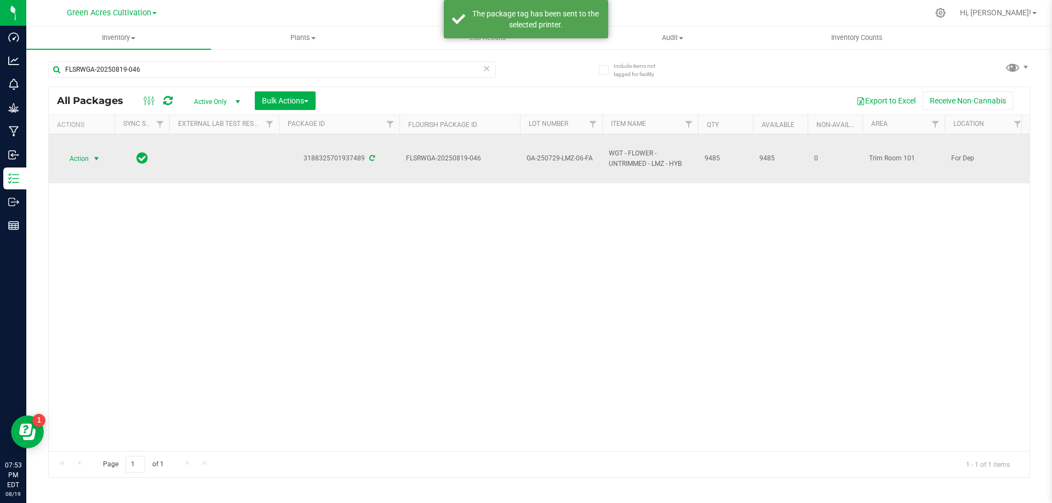
click at [79, 164] on span "Action" at bounding box center [75, 158] width 30 height 15
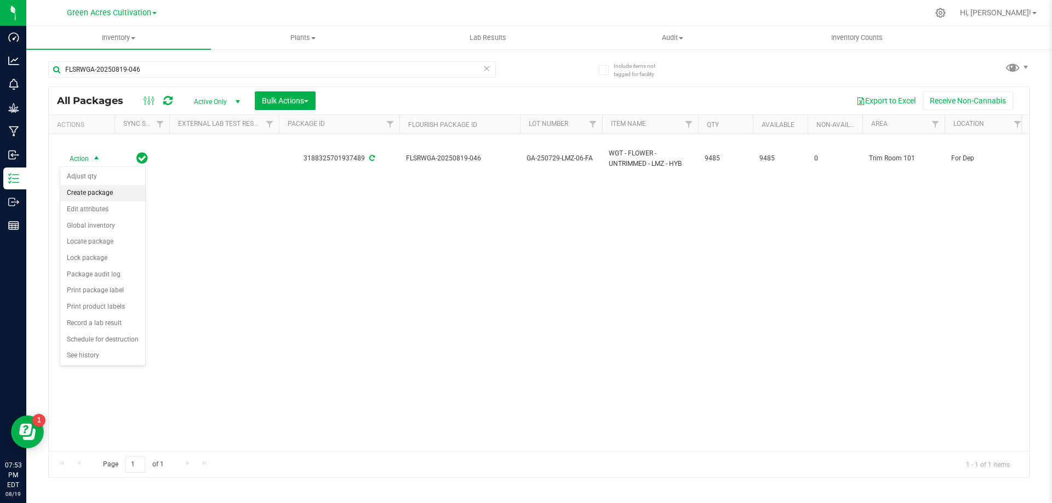
click at [88, 197] on li "Create package" at bounding box center [102, 193] width 85 height 16
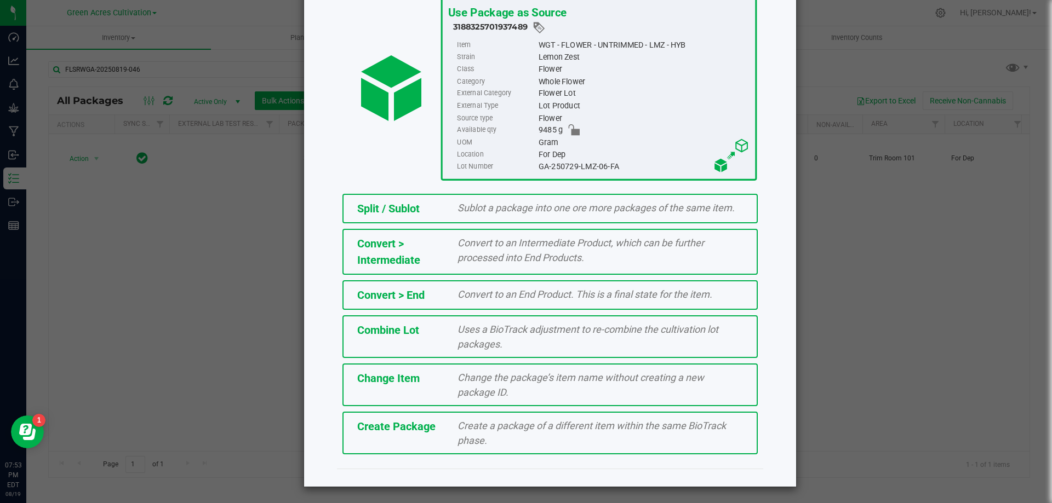
scroll to position [79, 0]
click at [551, 448] on div "Create Package Create a package of a different item within the same BioTrack ph…" at bounding box center [549, 432] width 415 height 43
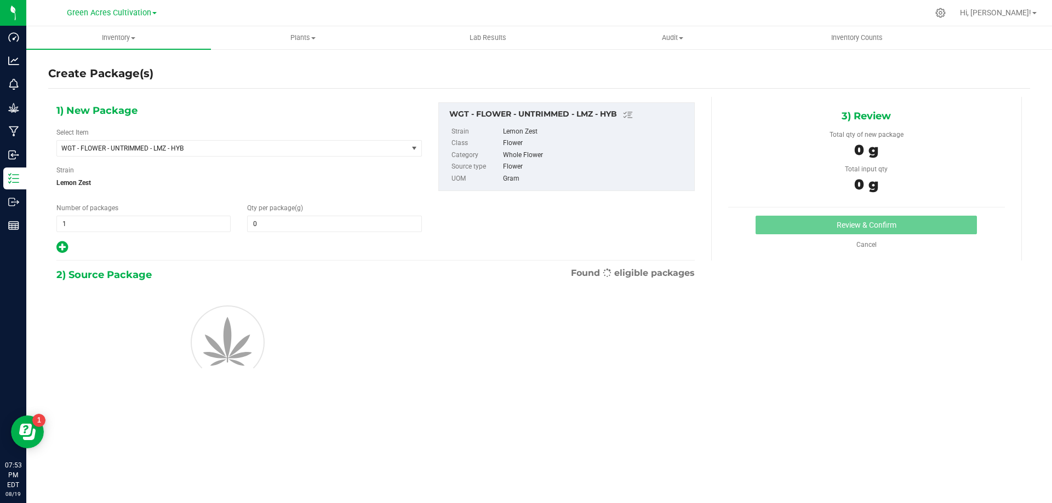
type input "0.0000"
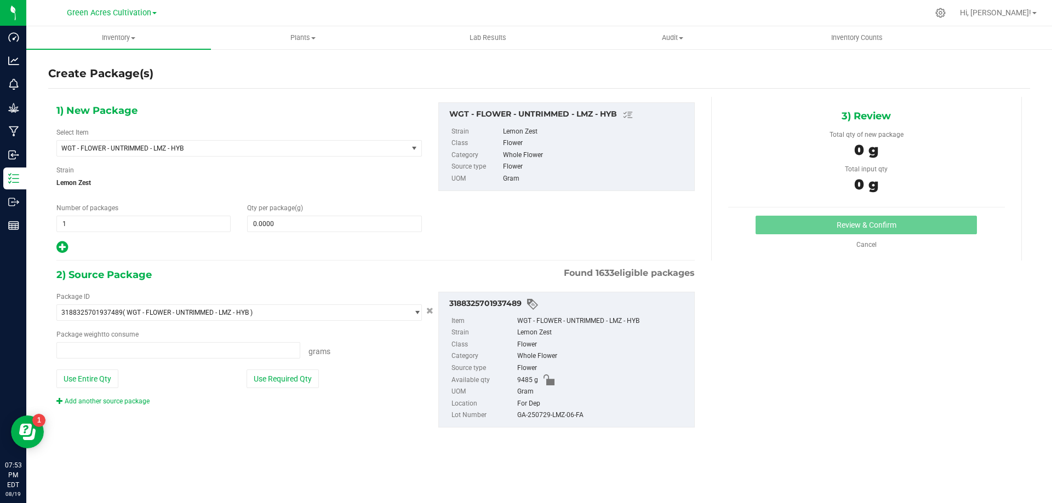
type input "0.0000 g"
click at [193, 146] on span "WGT - FLOWER - UNTRIMMED - LMZ - HYB" at bounding box center [225, 149] width 328 height 8
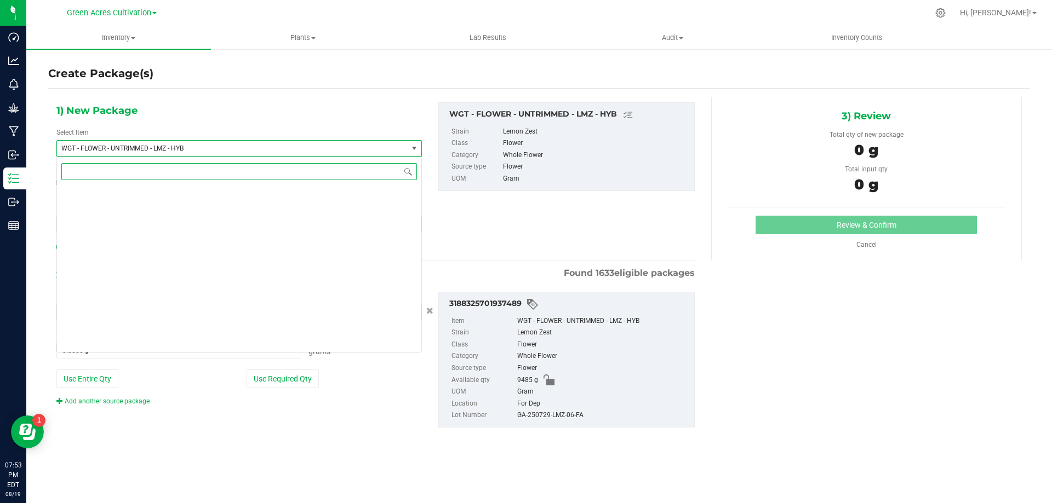
scroll to position [229084, 0]
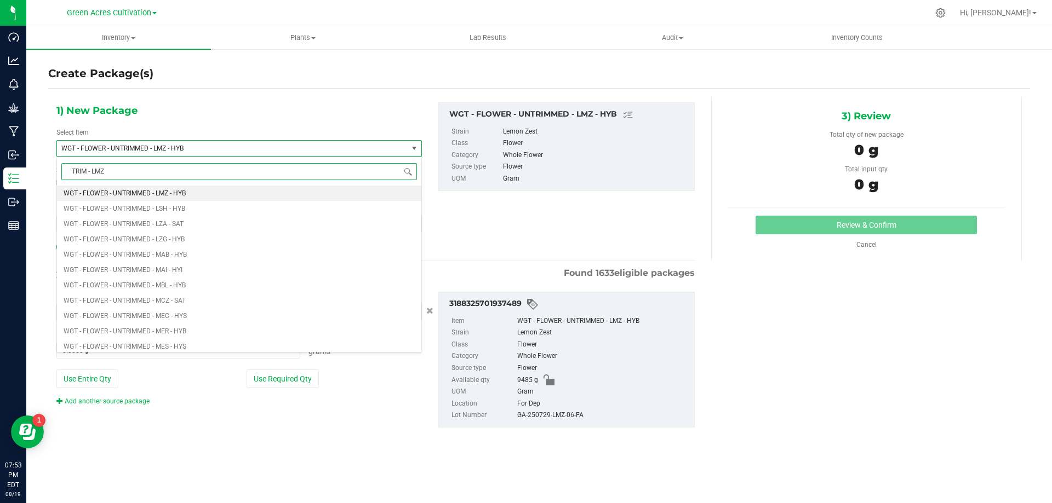
type input "TRIM - LMZ"
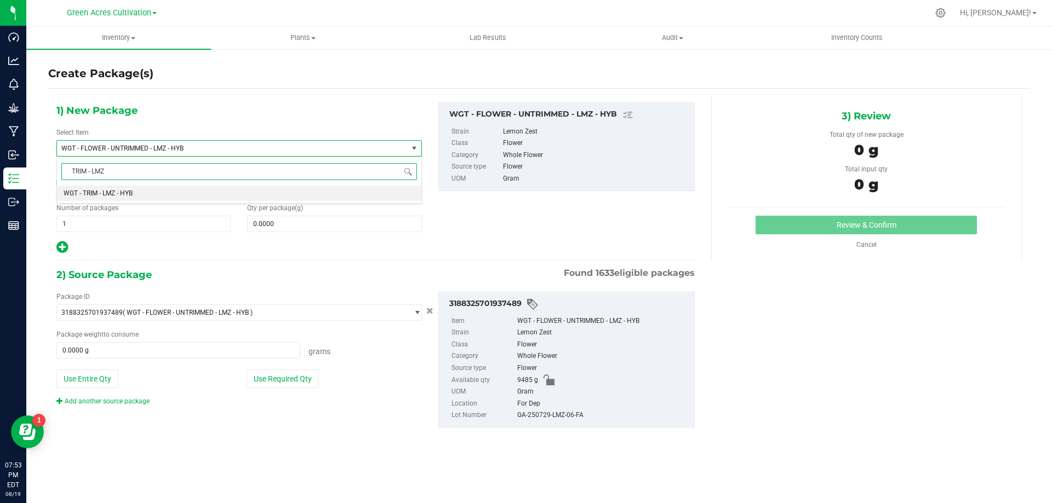
scroll to position [0, 0]
click at [233, 192] on li "WGT - TRIM - LMZ - HYB" at bounding box center [239, 193] width 364 height 15
type input "0.0000"
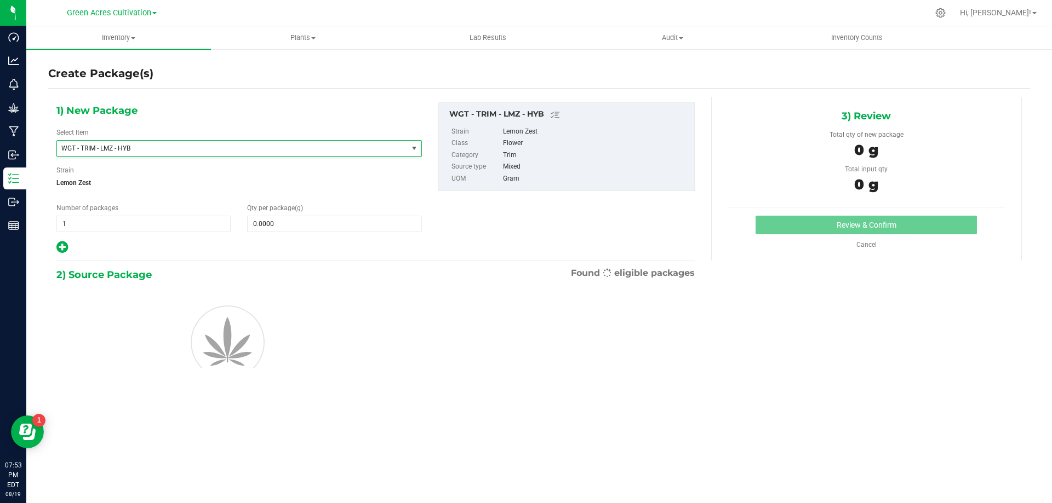
scroll to position [257441, 0]
click at [305, 211] on div "Qty per package (g) 0.0000 0" at bounding box center [334, 217] width 191 height 29
click at [312, 229] on span at bounding box center [334, 224] width 174 height 16
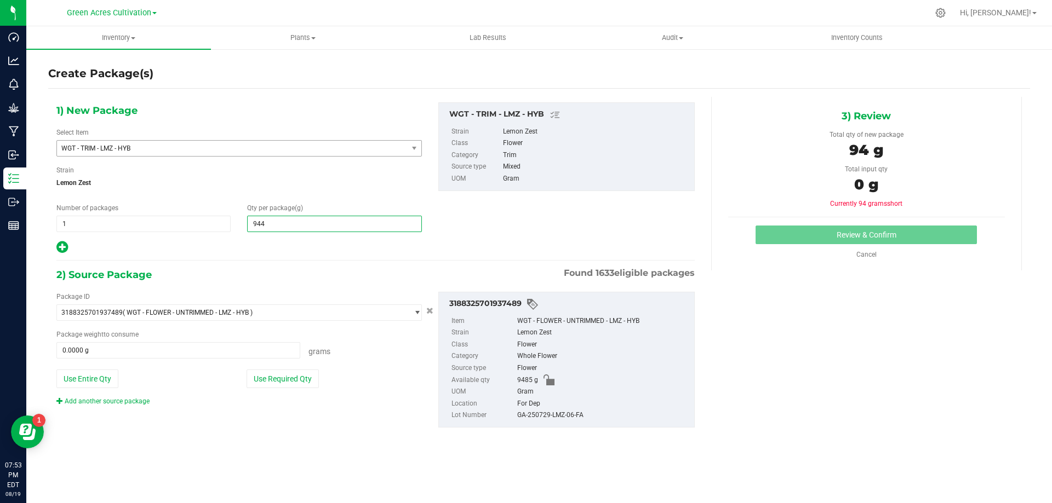
type input "9440"
type input "9,440.0000"
click at [280, 372] on button "Use Required Qty" at bounding box center [282, 379] width 72 height 19
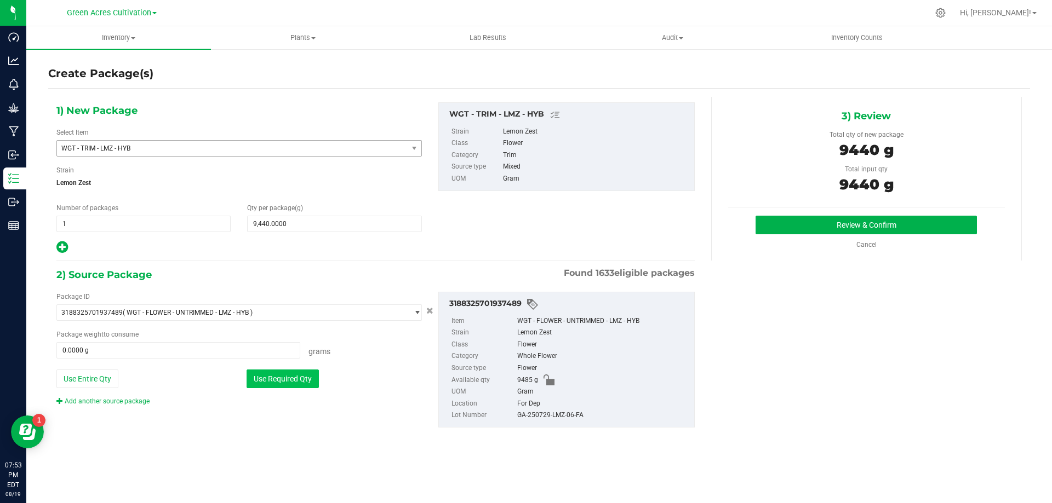
type input "9440.0000 g"
click at [854, 229] on button "Review & Confirm" at bounding box center [865, 225] width 221 height 19
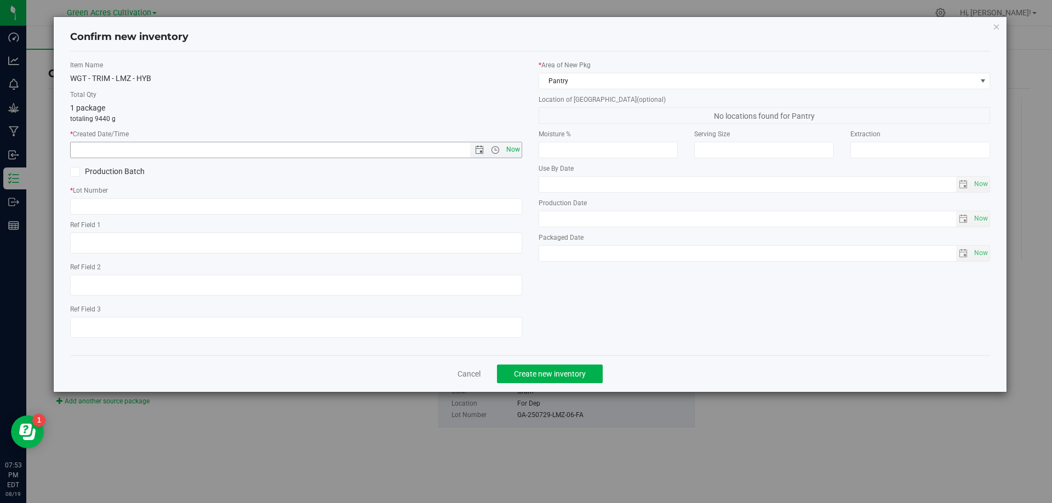
click at [513, 152] on span "Now" at bounding box center [512, 150] width 19 height 16
type input "[DATE] 7:53 PM"
click at [489, 197] on div "* Lot Number" at bounding box center [296, 200] width 452 height 29
click at [493, 205] on input "text" at bounding box center [296, 206] width 452 height 16
paste input "GA-250729-LMZ-06-FA"
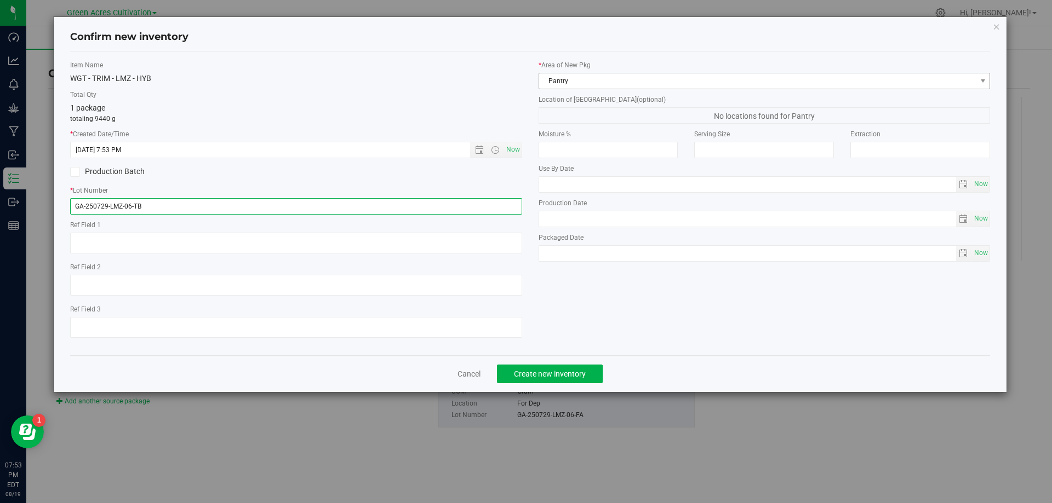
type input "GA-250729-LMZ-06-TB"
click at [658, 85] on span "Pantry" at bounding box center [757, 80] width 437 height 15
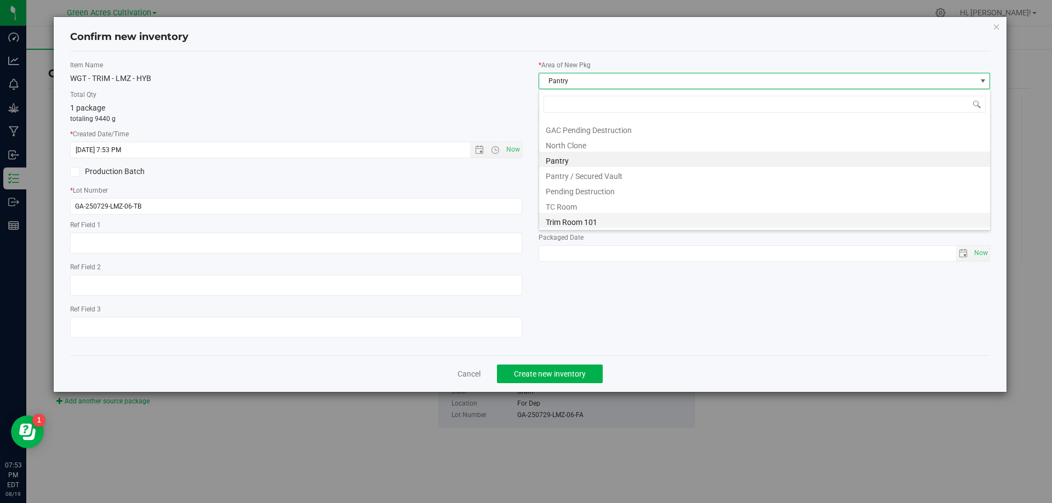
scroll to position [151, 0]
click at [613, 217] on li "Trim Room 101" at bounding box center [764, 220] width 451 height 15
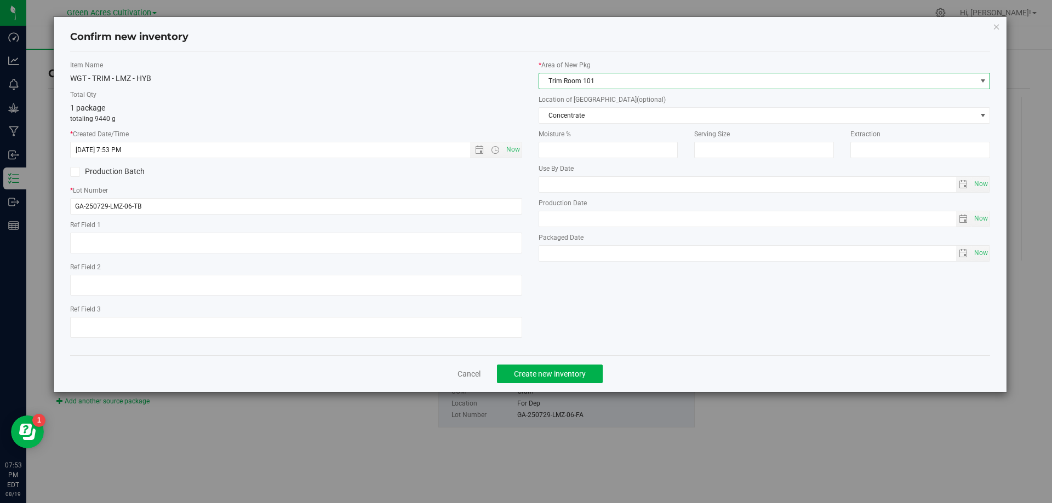
click at [665, 102] on label "Location of [GEOGRAPHIC_DATA] (optional)" at bounding box center [764, 100] width 452 height 10
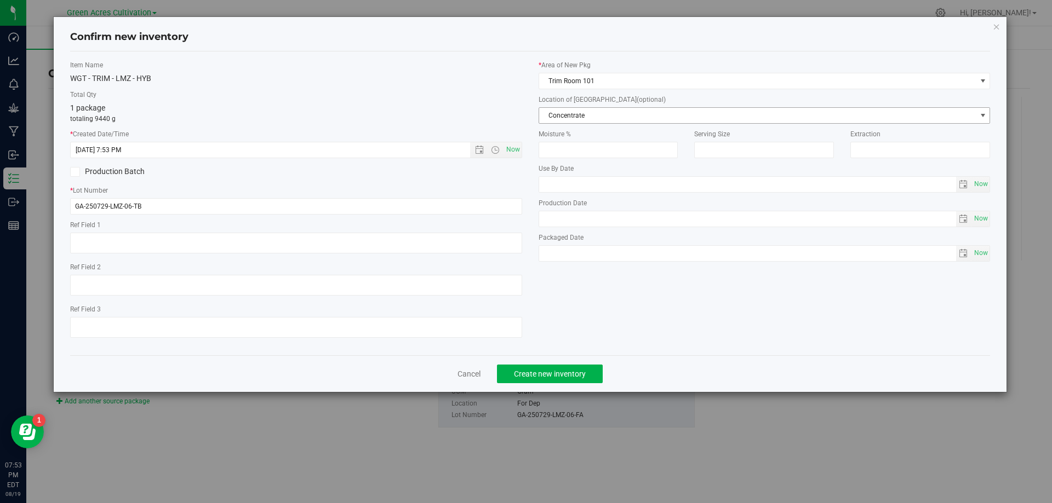
click at [660, 109] on span "Concentrate" at bounding box center [757, 115] width 437 height 15
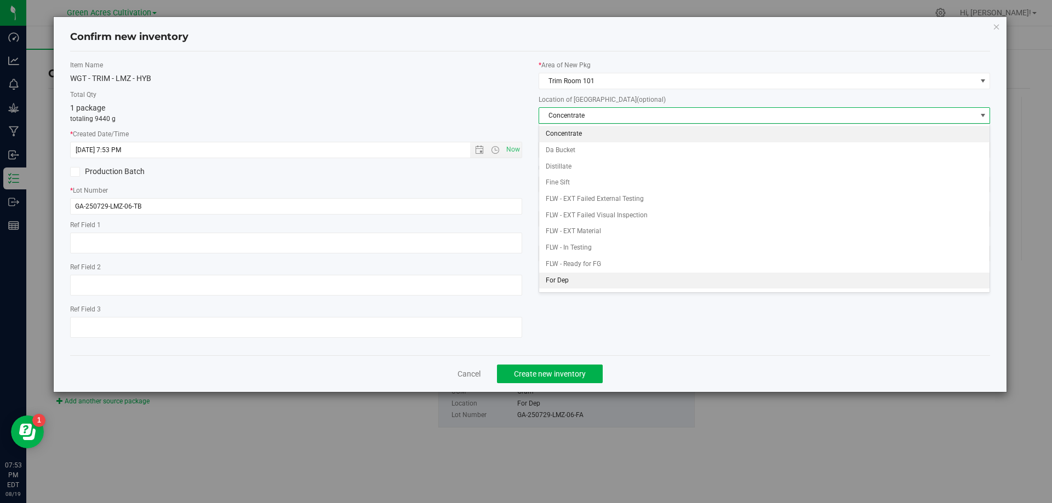
scroll to position [110, 0]
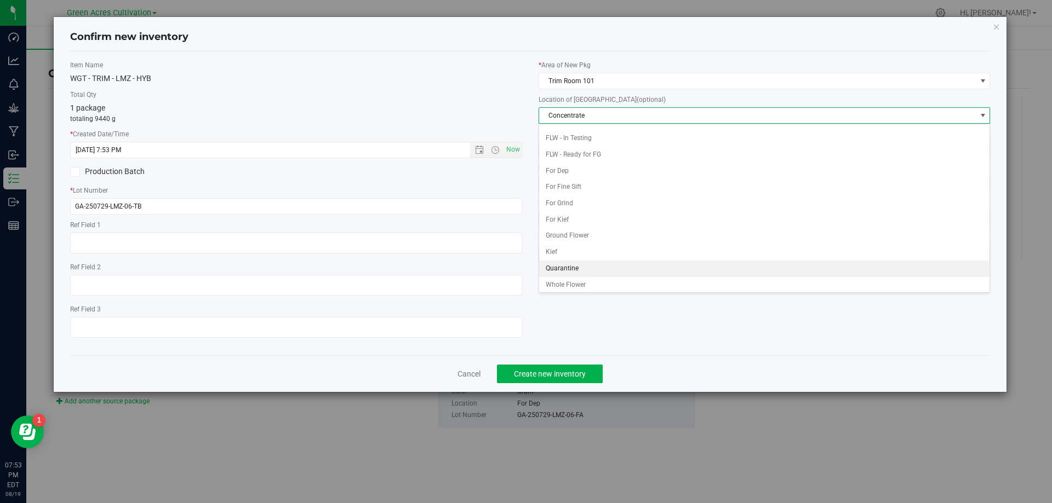
click at [581, 268] on li "Quarantine" at bounding box center [764, 269] width 451 height 16
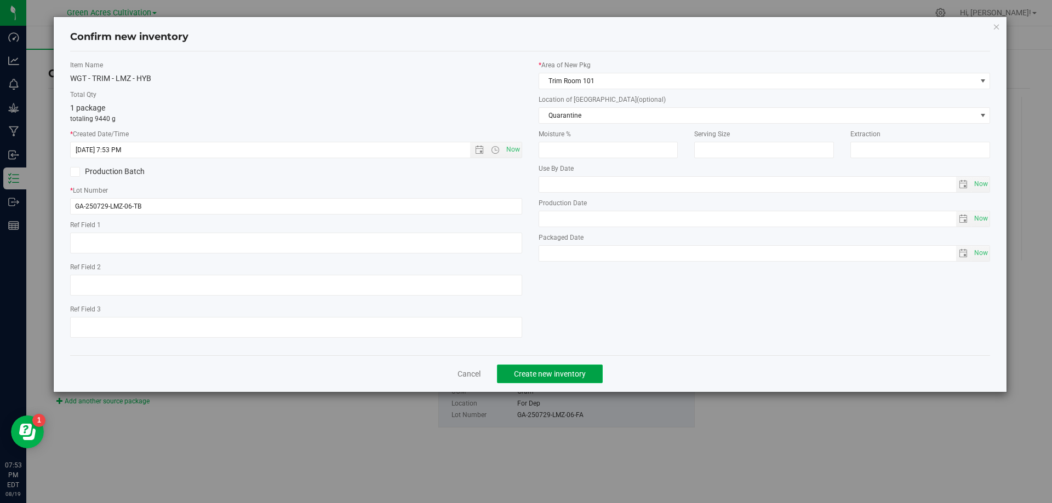
click at [562, 370] on span "Create new inventory" at bounding box center [550, 374] width 72 height 9
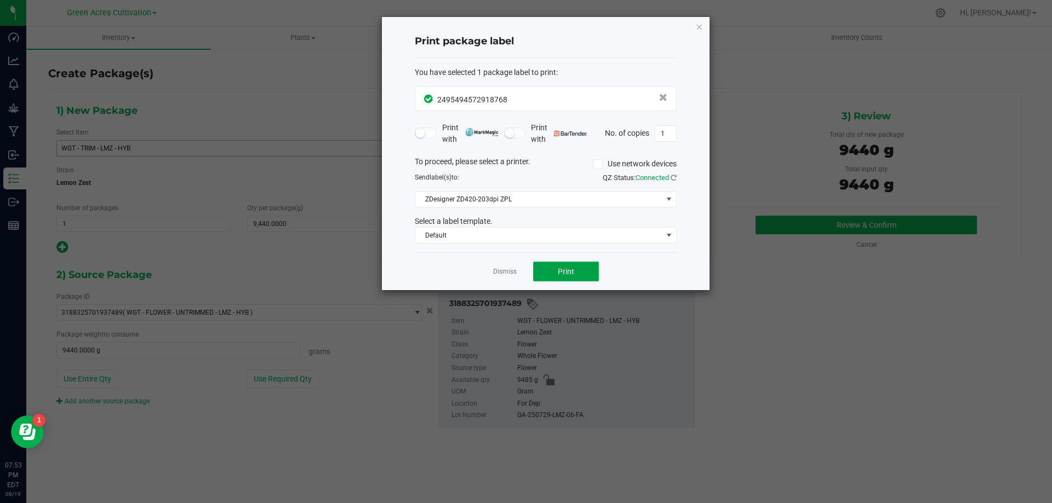
click at [577, 274] on button "Print" at bounding box center [566, 272] width 66 height 20
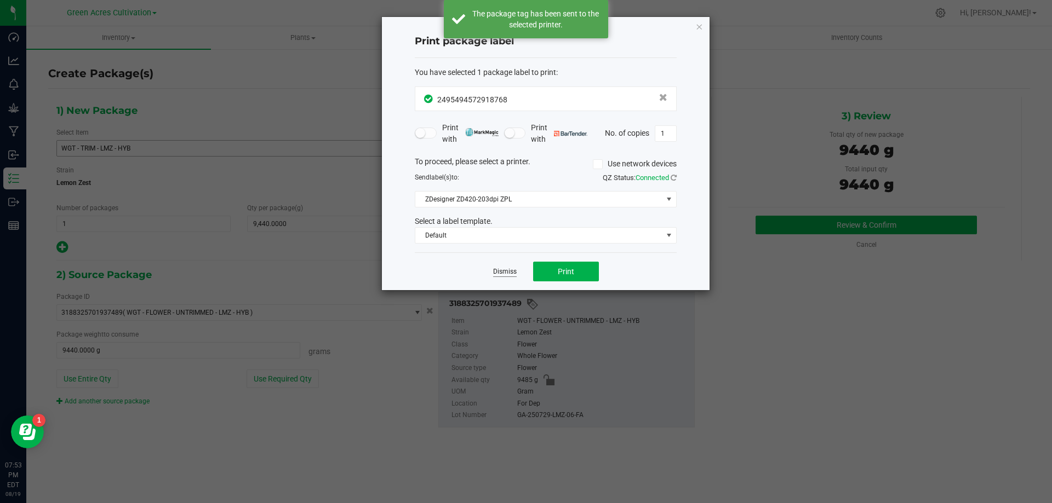
click at [513, 269] on link "Dismiss" at bounding box center [505, 271] width 24 height 9
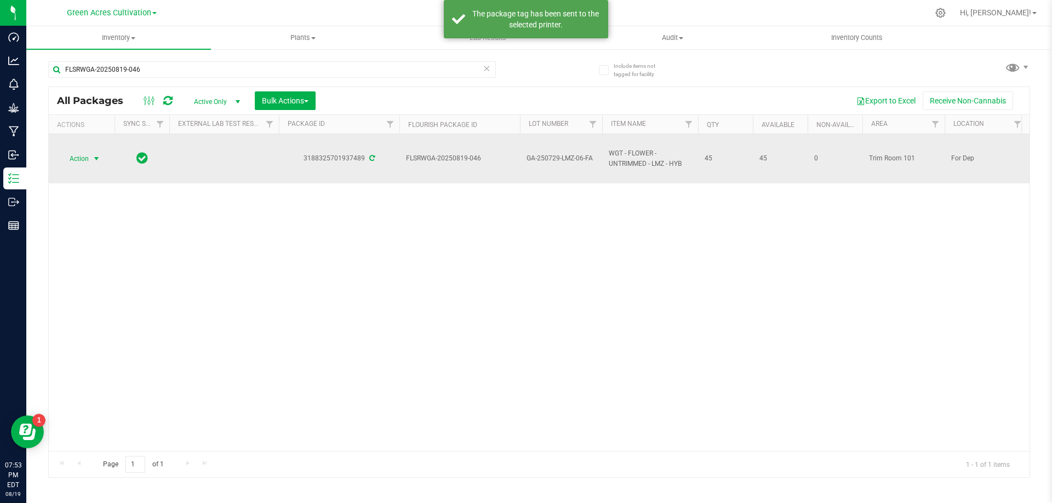
click at [90, 164] on span "select" at bounding box center [97, 158] width 14 height 15
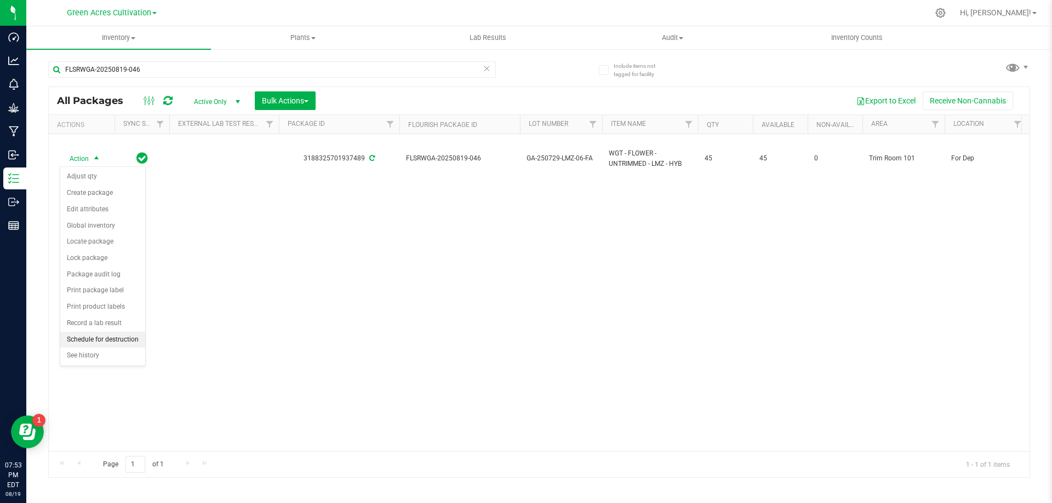
click at [116, 336] on li "Schedule for destruction" at bounding box center [102, 340] width 85 height 16
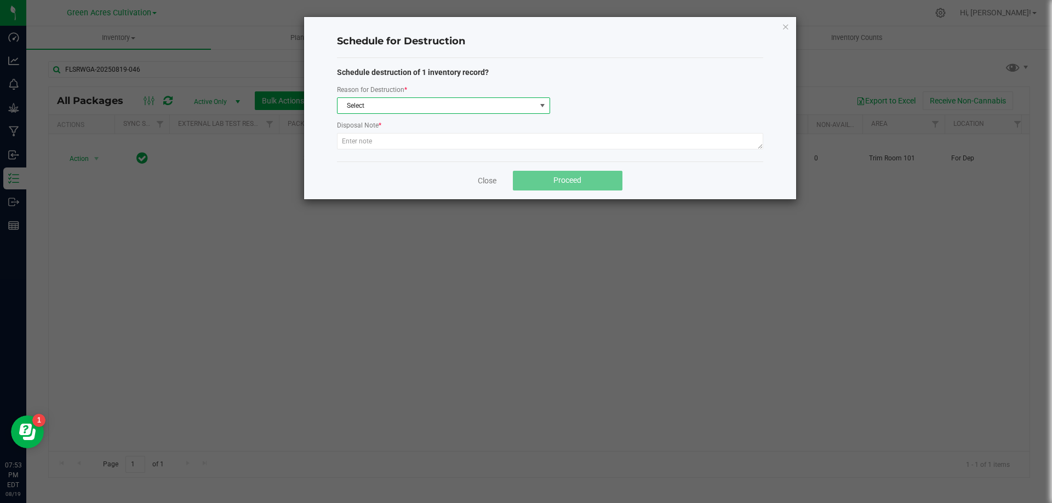
click at [396, 105] on span "Select" at bounding box center [436, 105] width 198 height 15
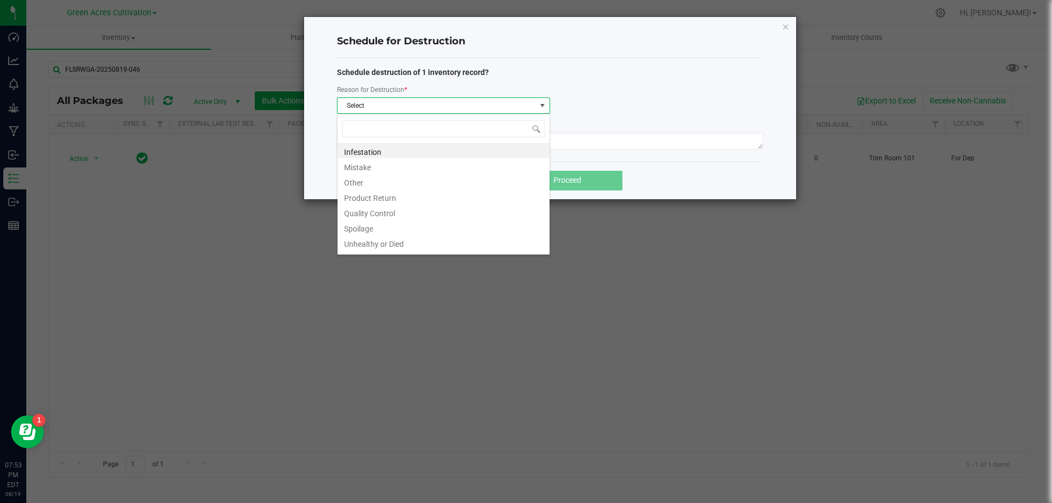
scroll to position [16, 213]
type input "W"
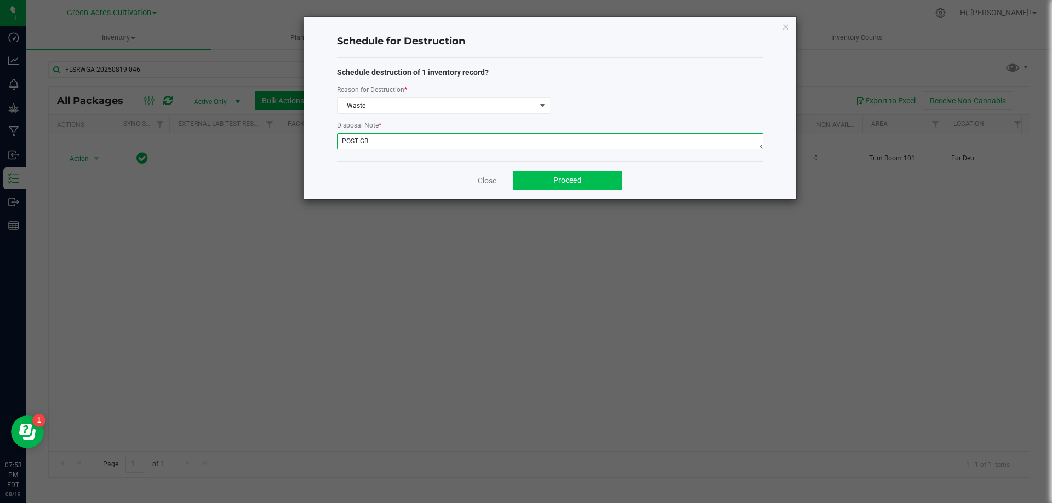
type textarea "POST GB"
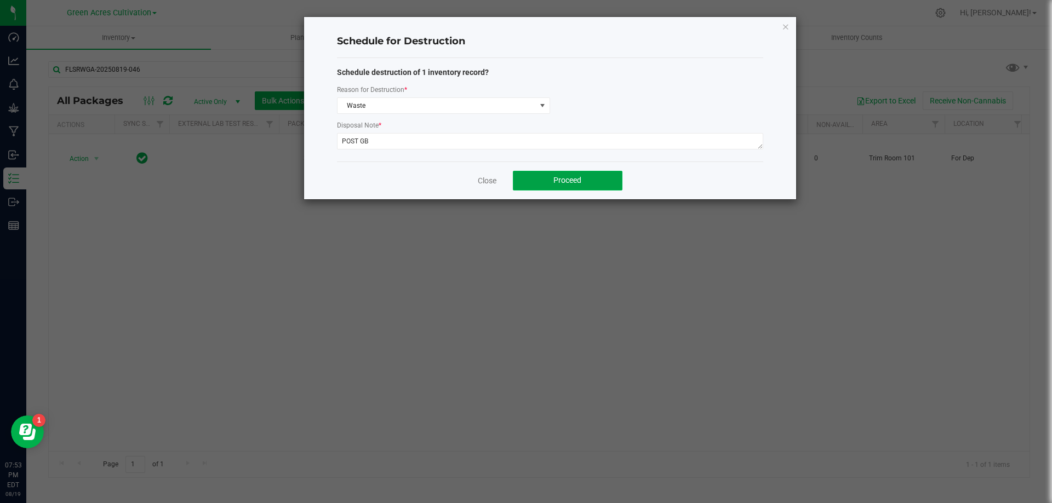
click at [584, 176] on button "Proceed" at bounding box center [568, 181] width 110 height 20
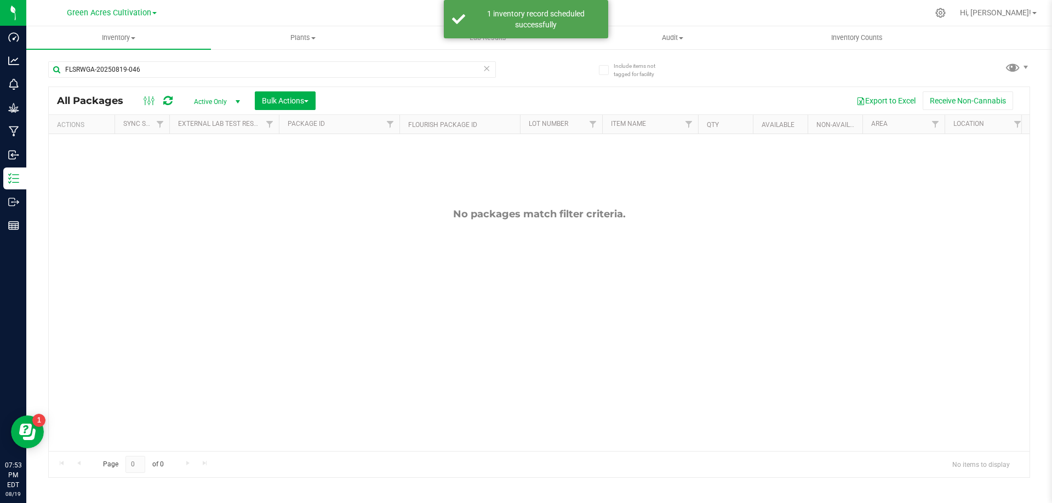
click at [489, 70] on icon at bounding box center [487, 67] width 8 height 13
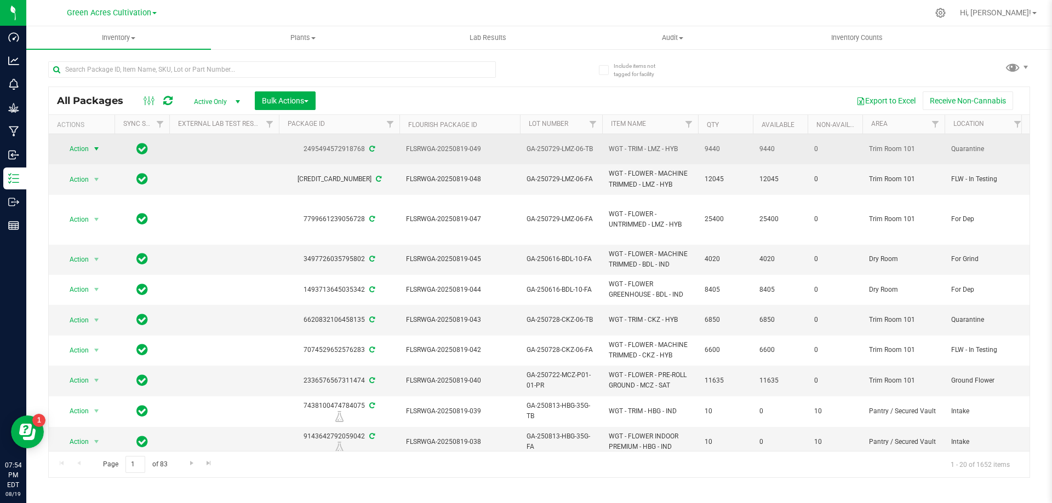
click at [80, 142] on span "Action" at bounding box center [75, 148] width 30 height 15
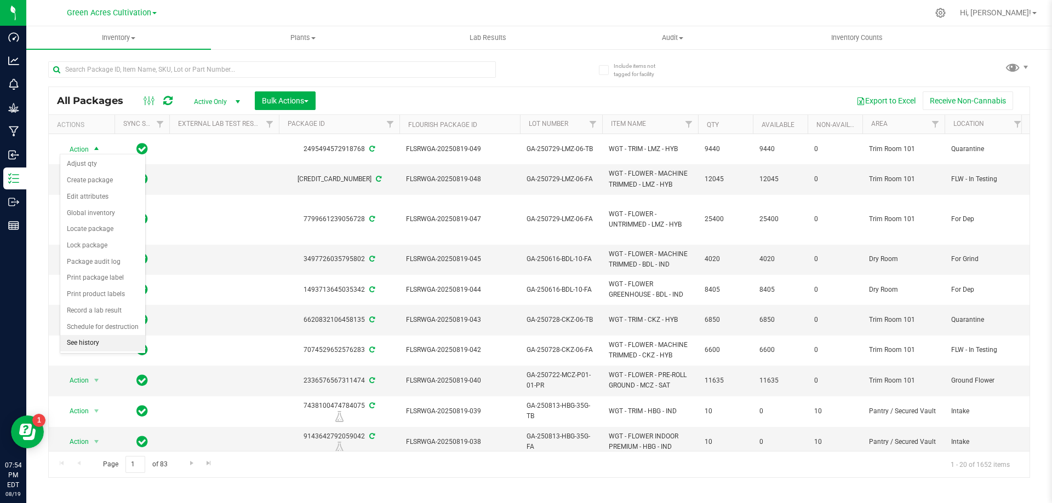
click at [106, 342] on li "See history" at bounding box center [102, 343] width 85 height 16
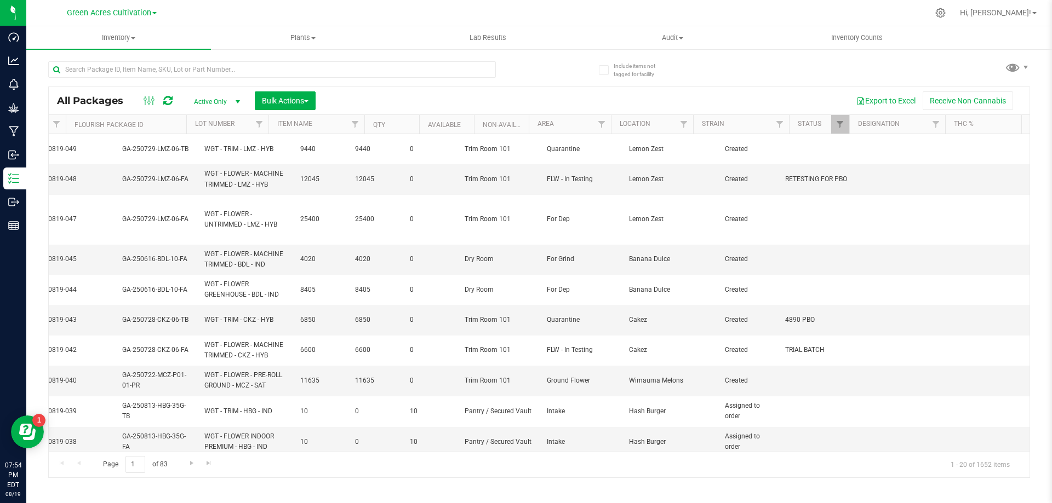
scroll to position [0, 404]
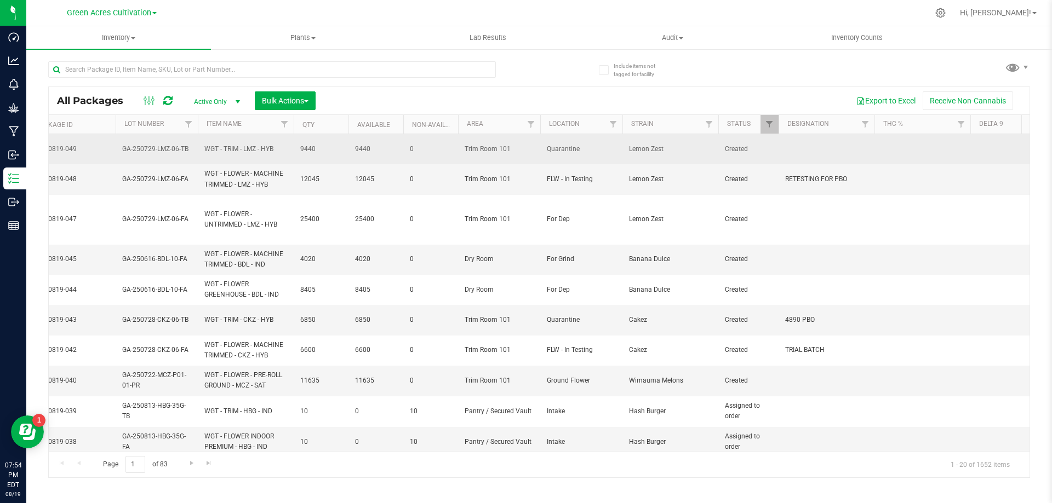
click at [823, 147] on td at bounding box center [826, 149] width 96 height 30
type input "4800 PBO"
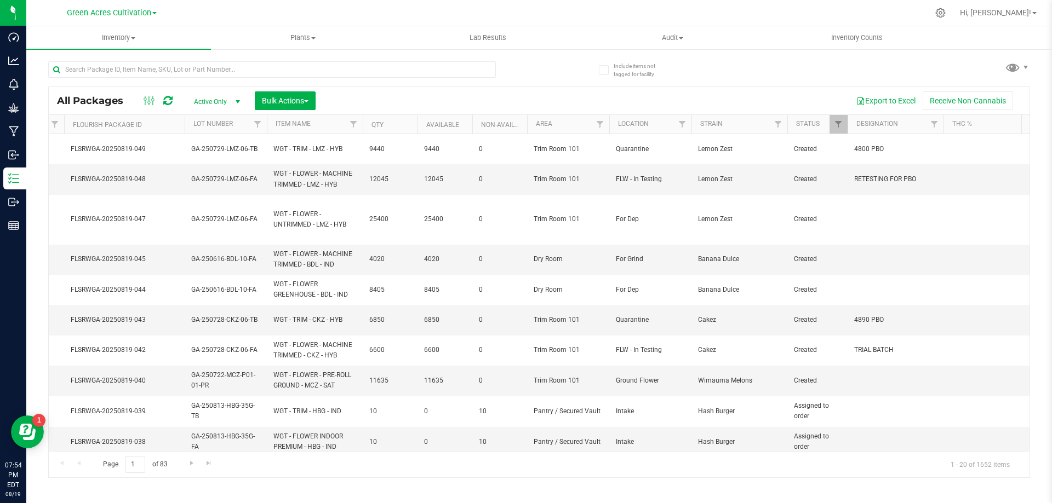
scroll to position [0, 0]
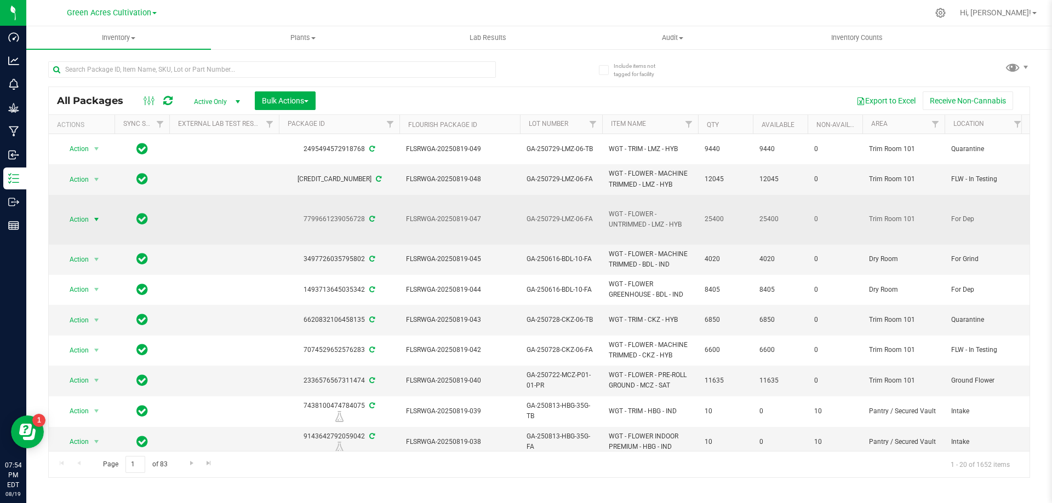
click at [82, 216] on span "Action" at bounding box center [75, 219] width 30 height 15
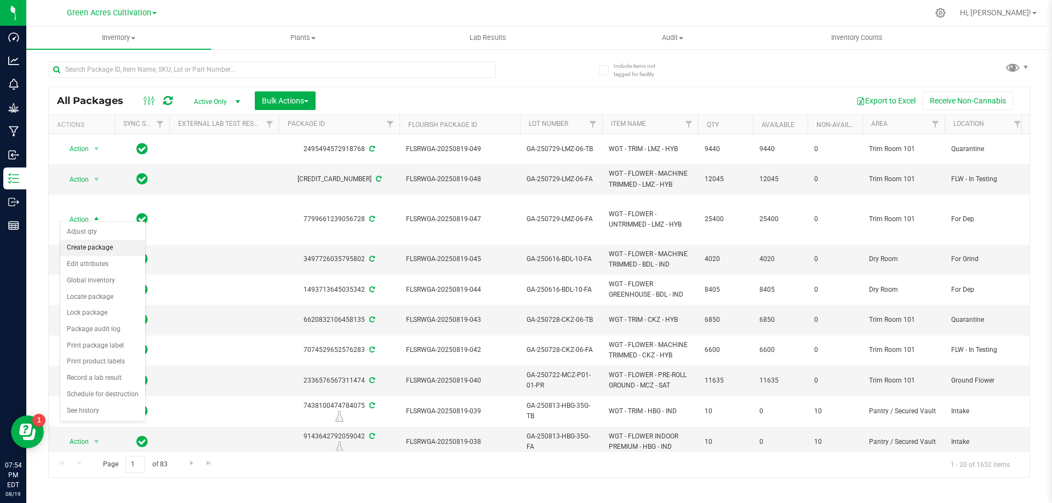
click at [103, 251] on li "Create package" at bounding box center [102, 248] width 85 height 16
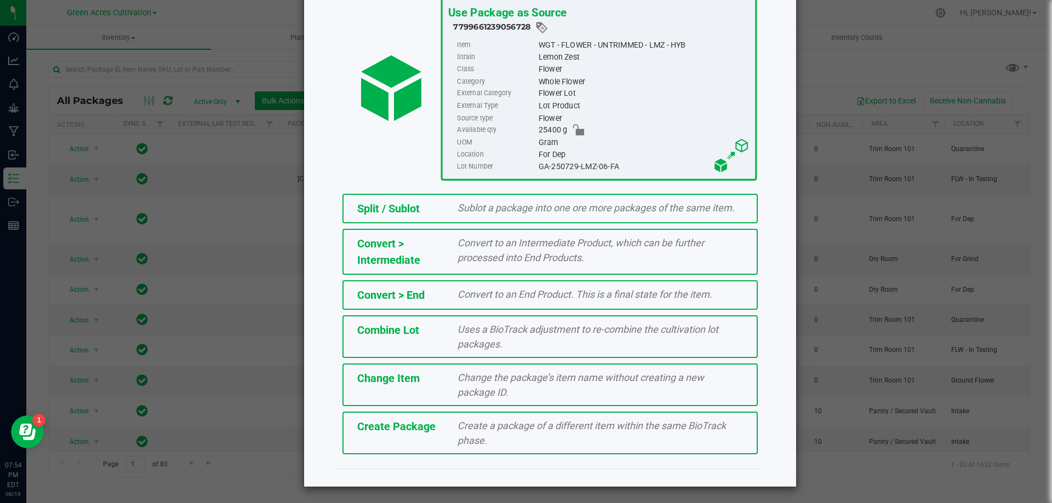
scroll to position [79, 0]
click at [561, 440] on div "Create a package of a different item within the same BioTrack phase." at bounding box center [600, 433] width 302 height 30
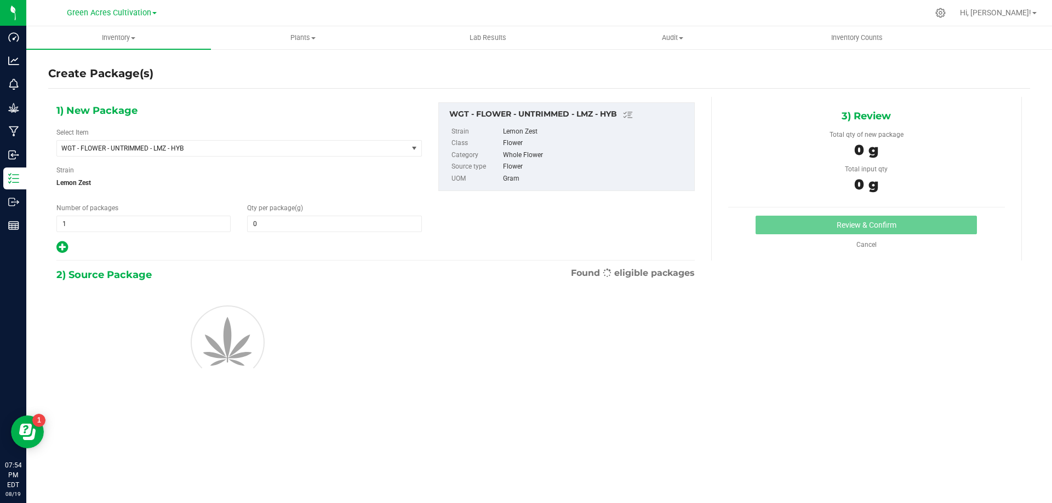
type input "0.0000"
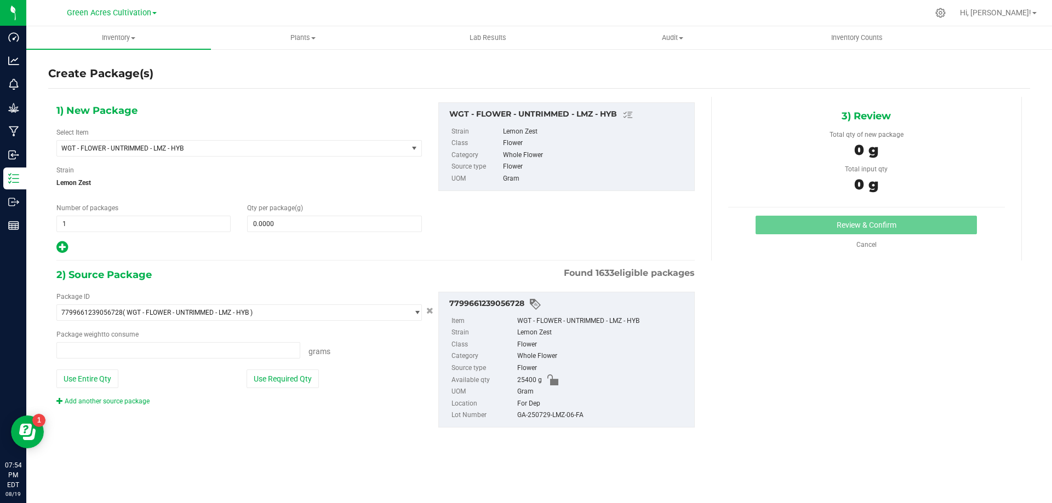
type input "0.0000 g"
click at [294, 151] on span "WGT - FLOWER - UNTRIMMED - LMZ - HYB" at bounding box center [225, 149] width 328 height 8
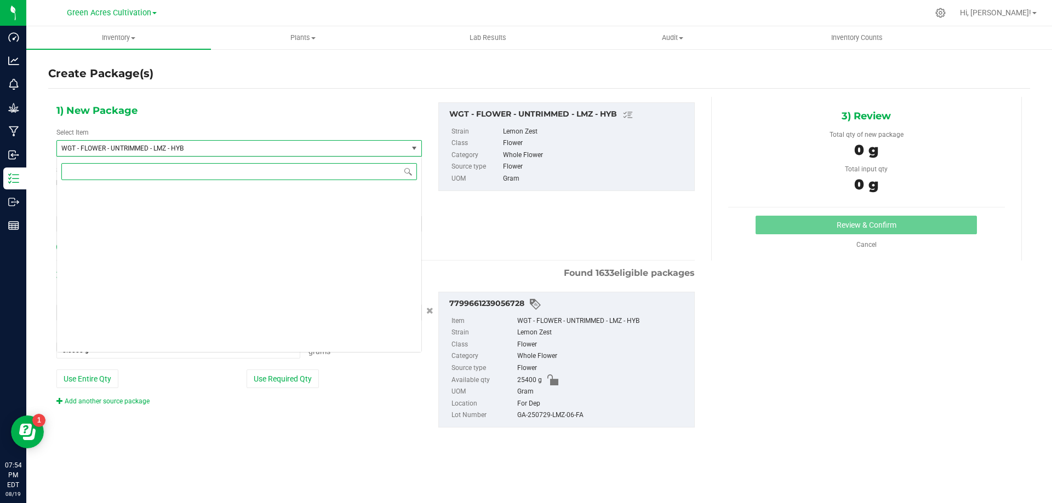
scroll to position [229084, 0]
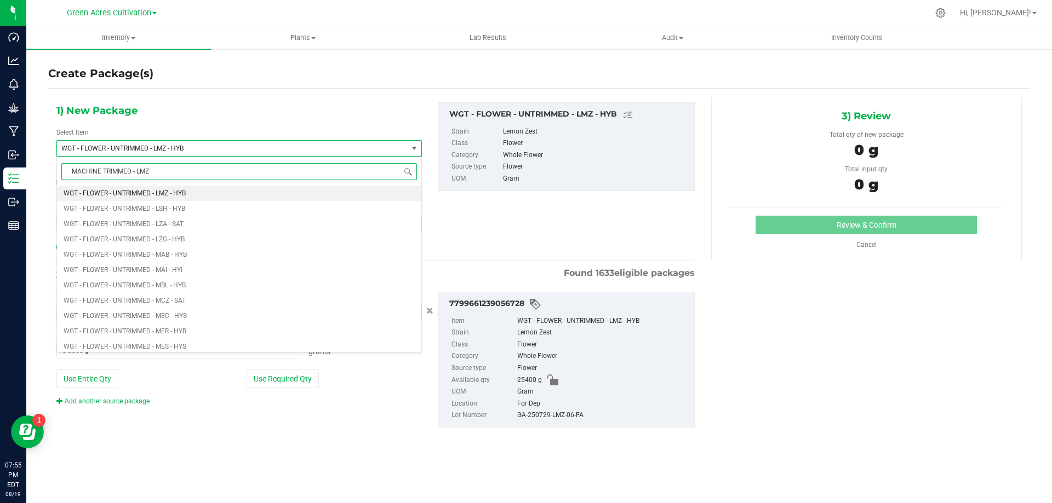
type input "MACHINE TRIMMED - LMZ"
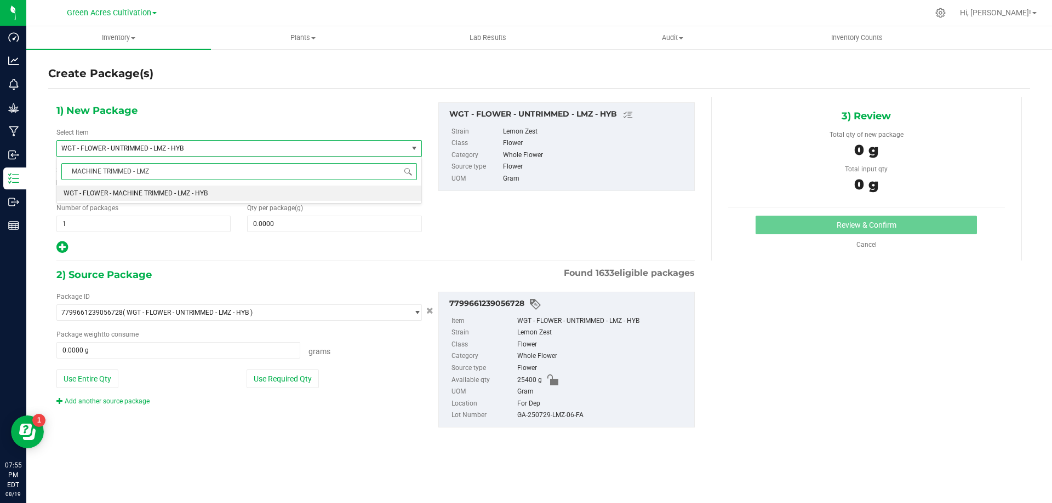
click at [324, 199] on li "WGT - FLOWER - MACHINE TRIMMED - LMZ - HYB" at bounding box center [239, 193] width 364 height 15
type input "0.0000"
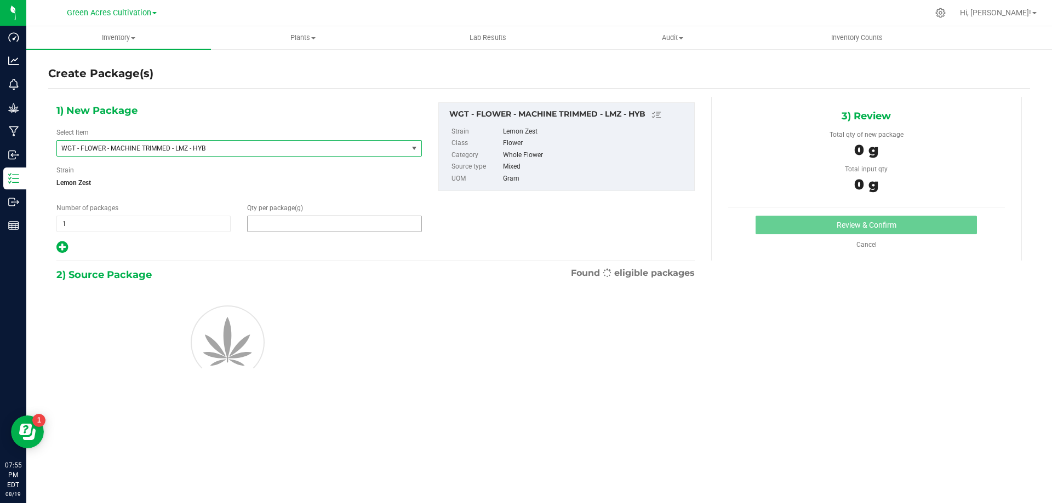
click at [340, 225] on span at bounding box center [334, 224] width 174 height 16
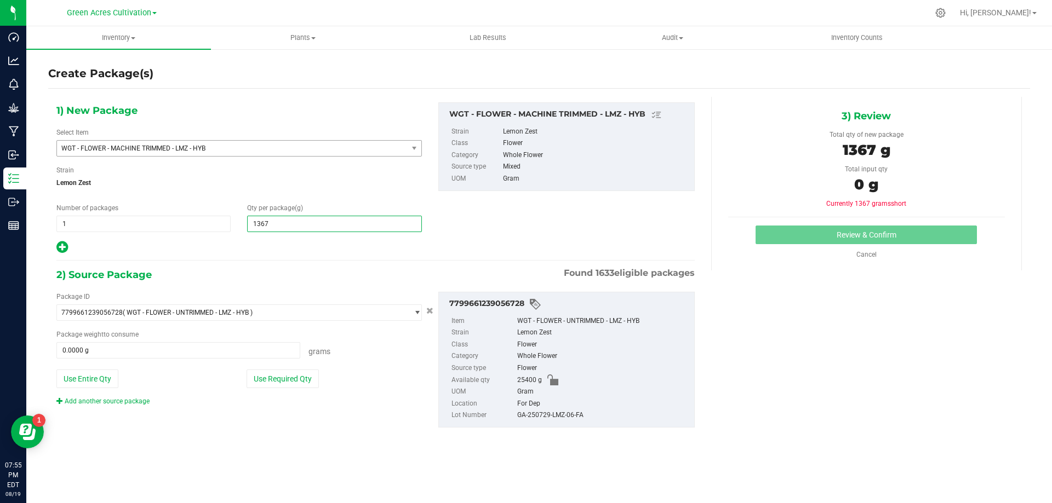
type input "13675"
type input "13,675.0000"
click at [268, 375] on button "Use Required Qty" at bounding box center [282, 379] width 72 height 19
type input "13675.0000 g"
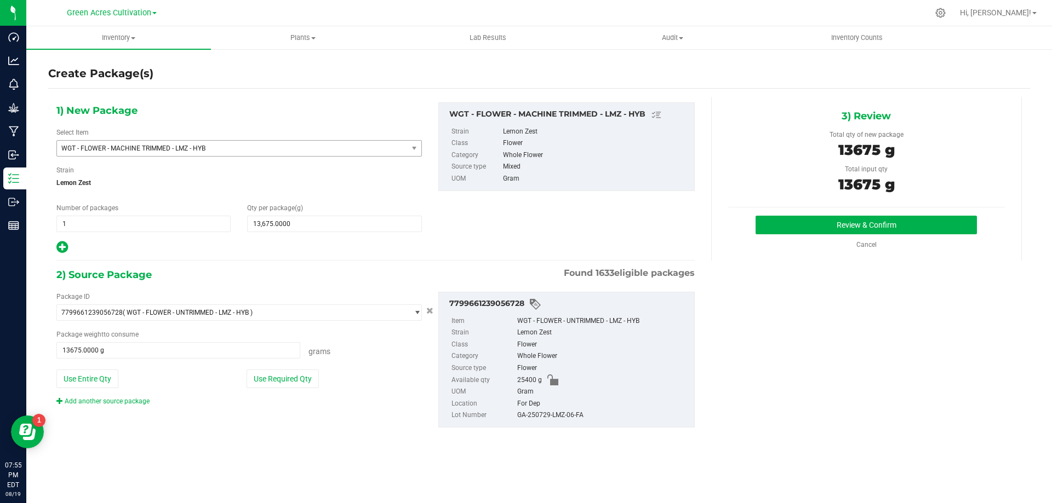
click at [547, 422] on div "7799661239056728 Item WGT - FLOWER - UNTRIMMED - LMZ - HYB Strain Lemon Zest Cl…" at bounding box center [566, 360] width 256 height 136
click at [547, 420] on div "GA-250729-LMZ-06-FA" at bounding box center [602, 416] width 171 height 12
copy div "GA-250729-LMZ-06-FA"
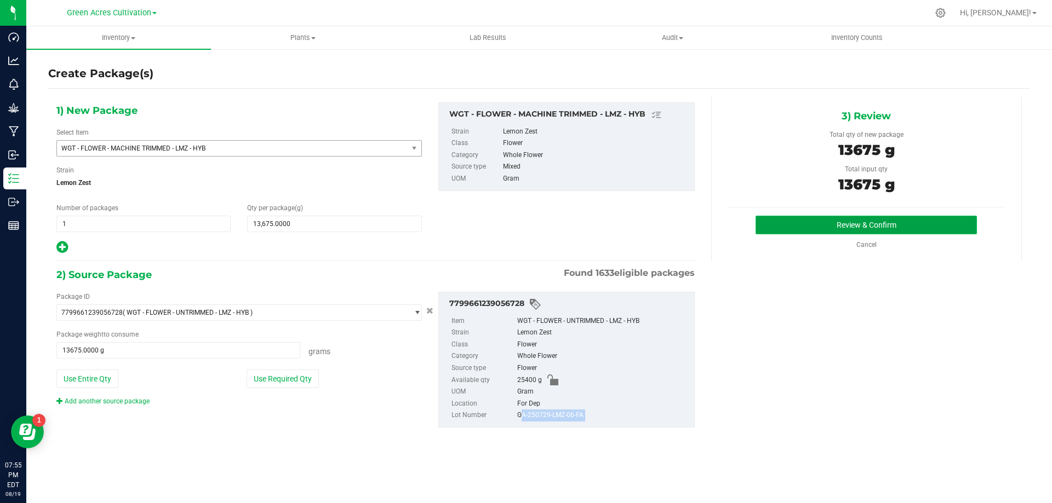
click at [764, 227] on button "Review & Confirm" at bounding box center [865, 225] width 221 height 19
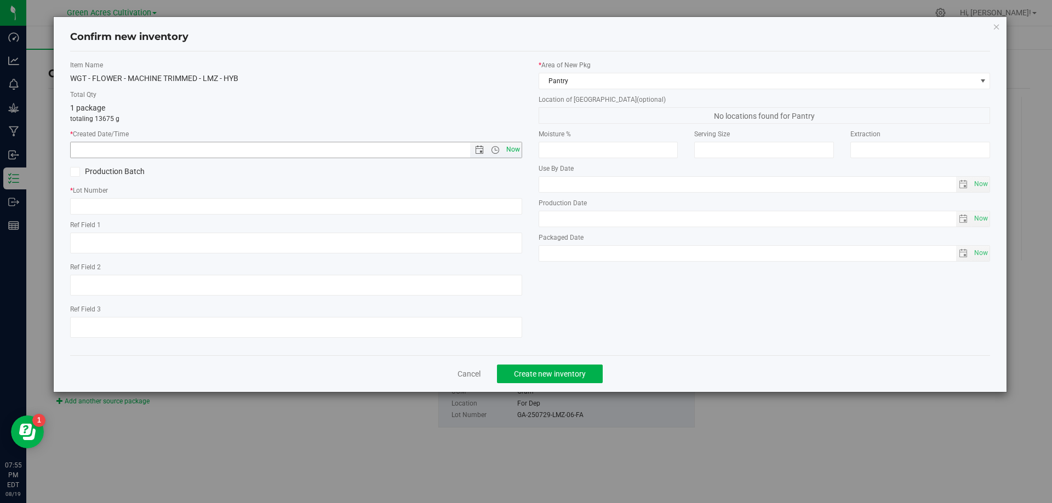
click at [516, 149] on span "Now" at bounding box center [512, 150] width 19 height 16
type input "[DATE] 7:55 PM"
click at [496, 203] on input "text" at bounding box center [296, 206] width 452 height 16
paste input "GA-250729-LMZ-06-FA"
type input "GA-250729-LMZ-06-FA"
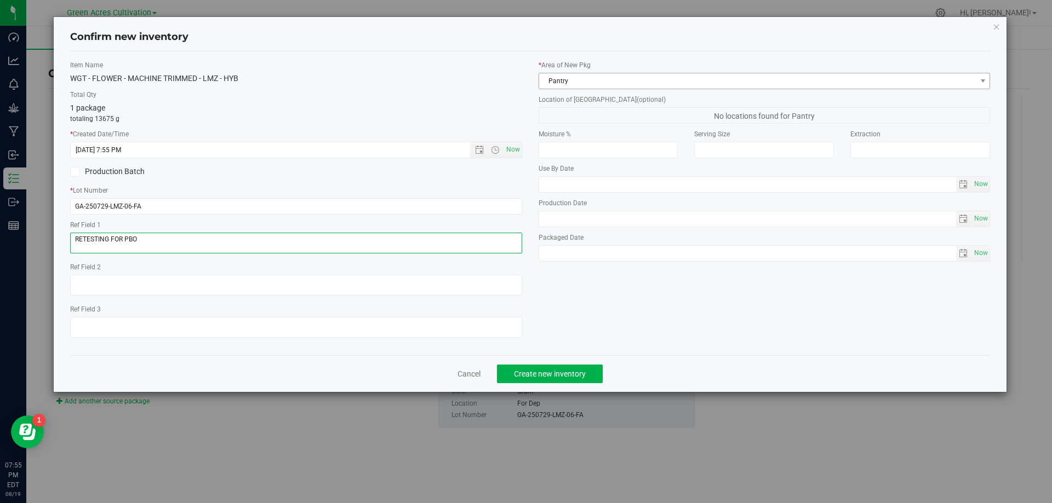
type textarea "RETESTING FOR PBO"
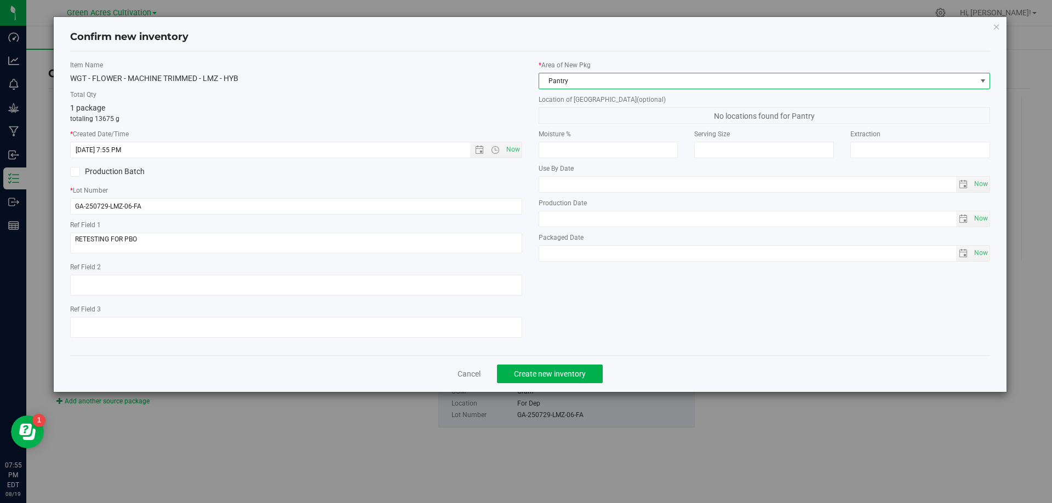
click at [582, 85] on span "Pantry" at bounding box center [757, 80] width 437 height 15
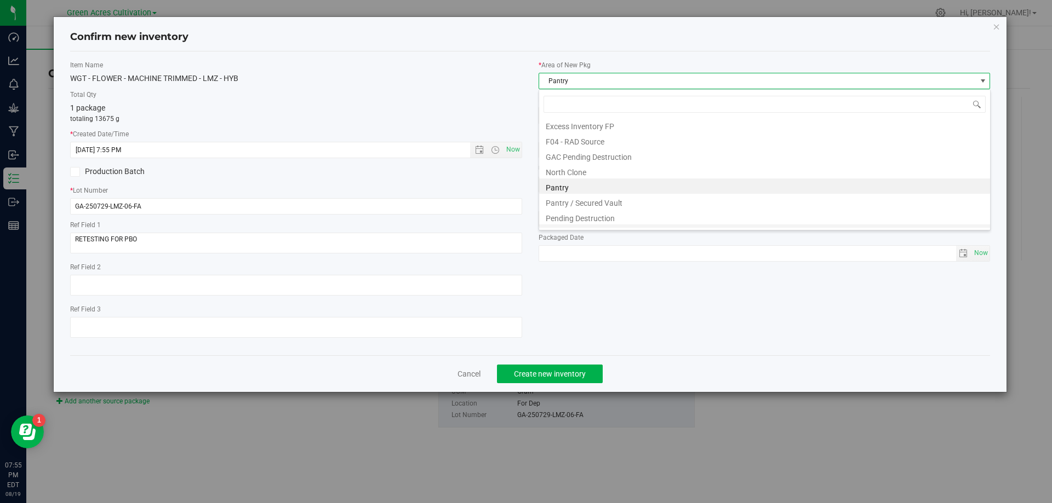
scroll to position [151, 0]
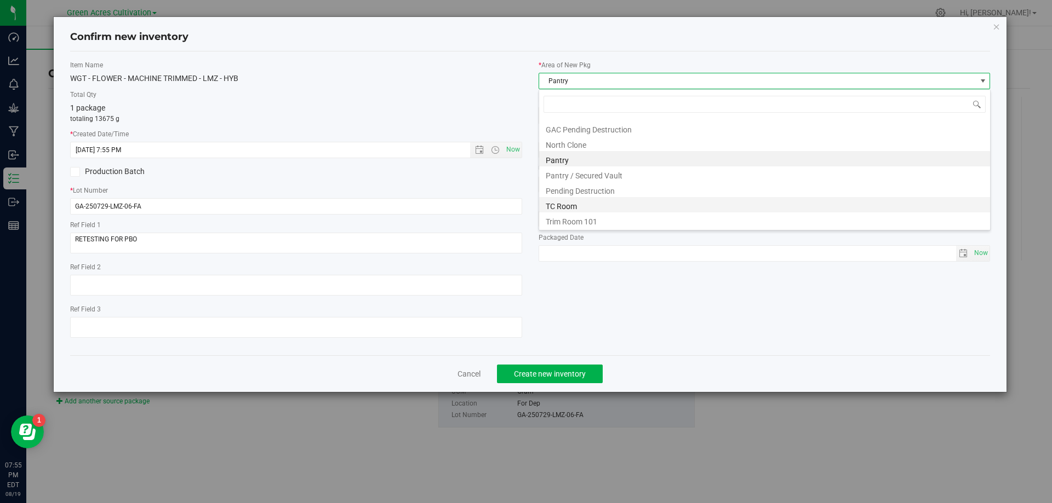
click at [586, 211] on li "TC Room" at bounding box center [764, 204] width 451 height 15
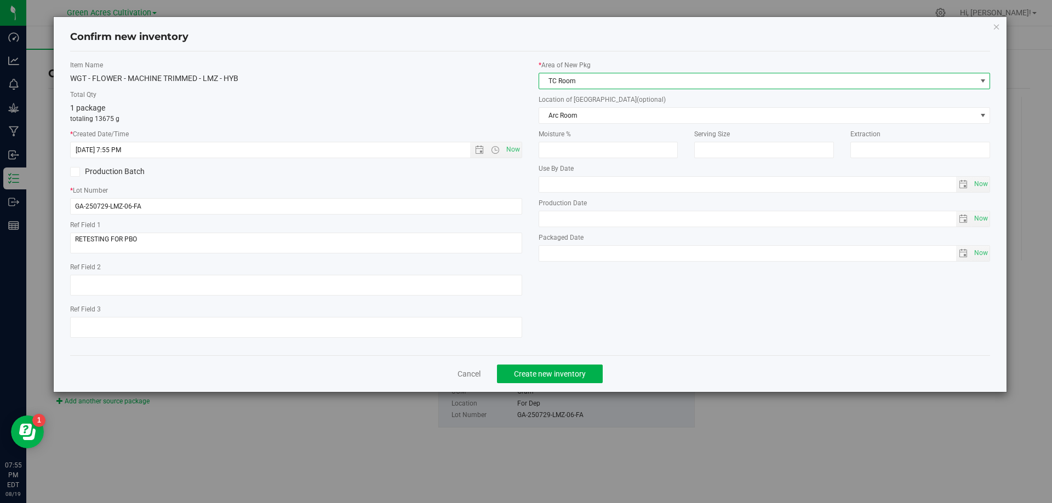
click at [624, 77] on span "TC Room" at bounding box center [757, 80] width 437 height 15
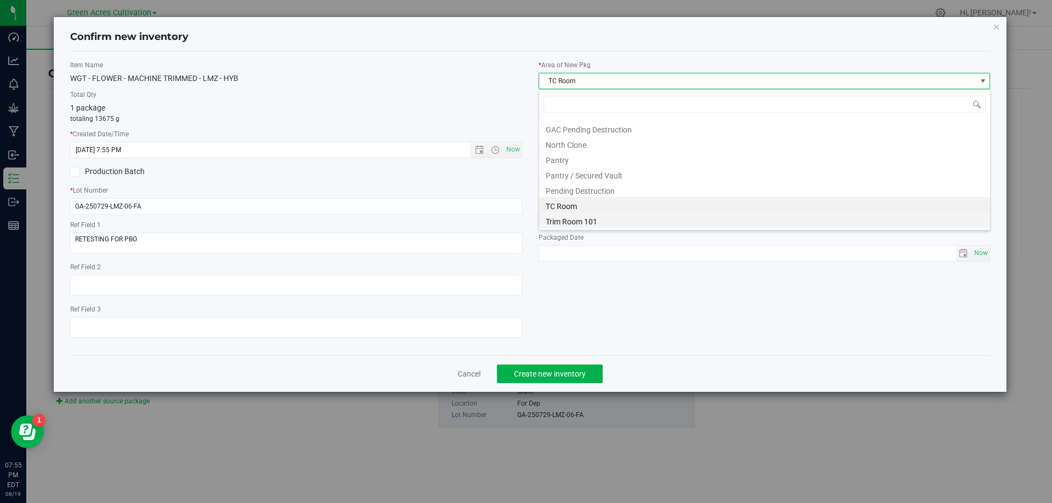
click at [598, 219] on li "Trim Room 101" at bounding box center [764, 220] width 451 height 15
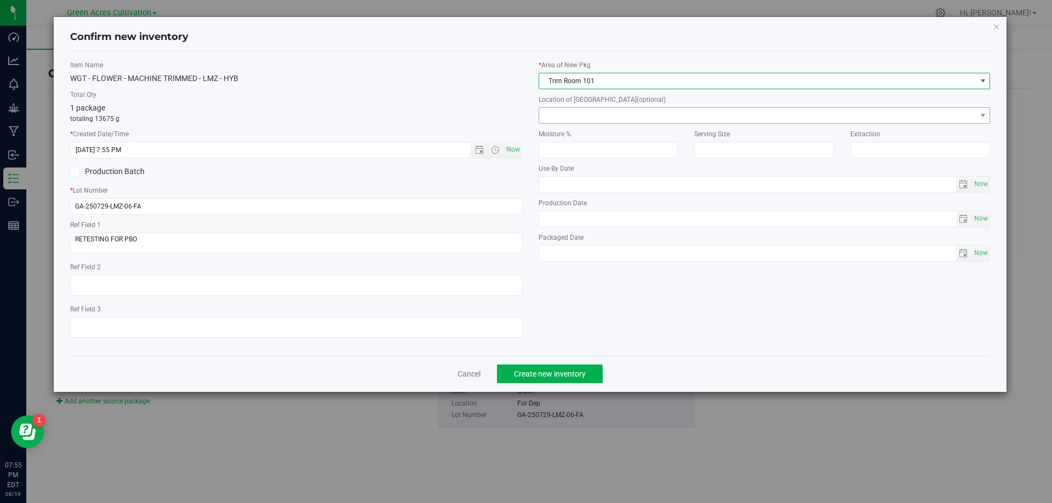
click at [630, 121] on span at bounding box center [757, 115] width 437 height 15
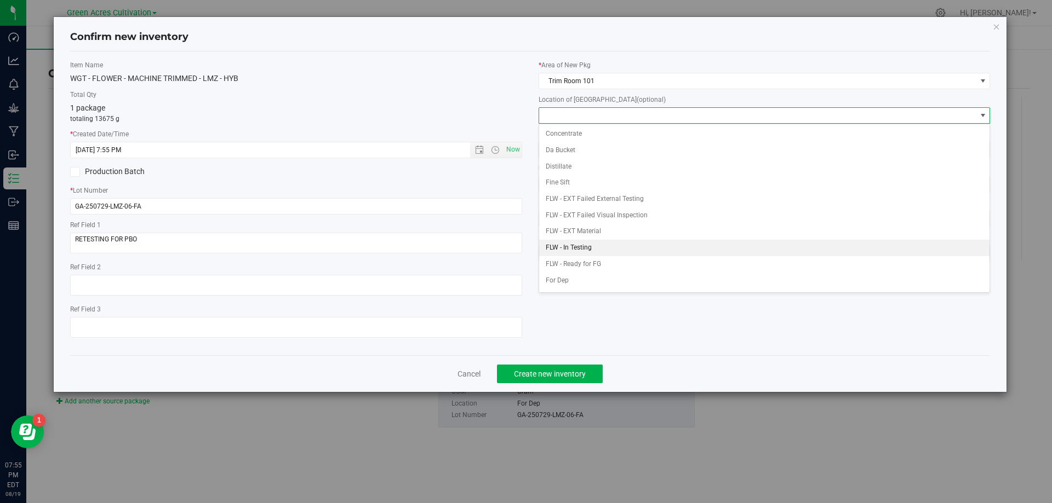
click at [613, 246] on li "FLW - In Testing" at bounding box center [764, 248] width 451 height 16
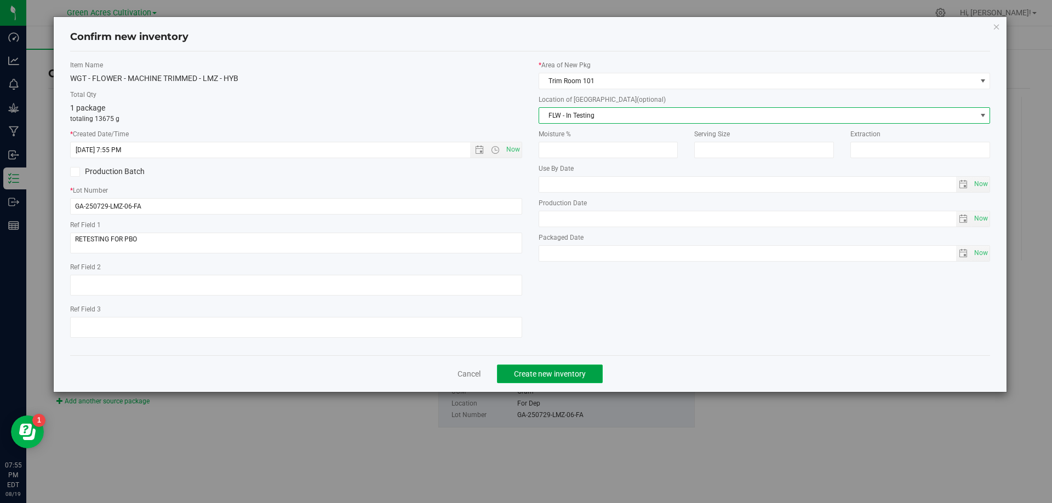
click at [527, 366] on button "Create new inventory" at bounding box center [550, 374] width 106 height 19
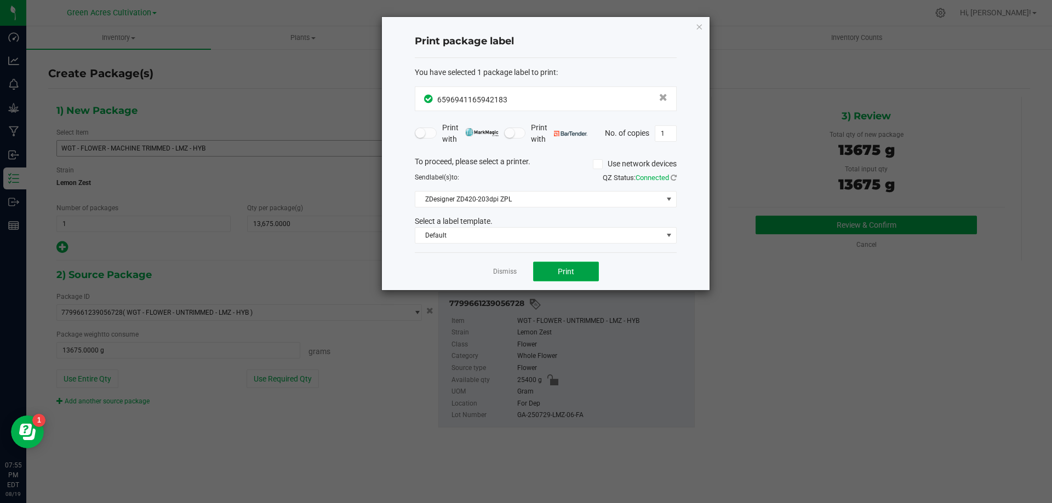
click at [564, 274] on span "Print" at bounding box center [566, 271] width 16 height 9
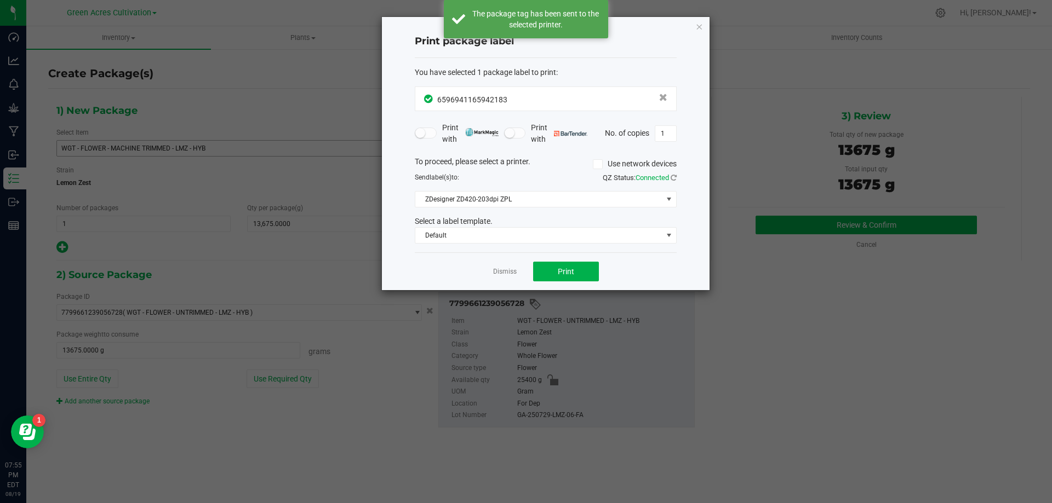
click at [508, 279] on div "Dismiss Print" at bounding box center [546, 272] width 262 height 38
click at [507, 267] on link "Dismiss" at bounding box center [505, 271] width 24 height 9
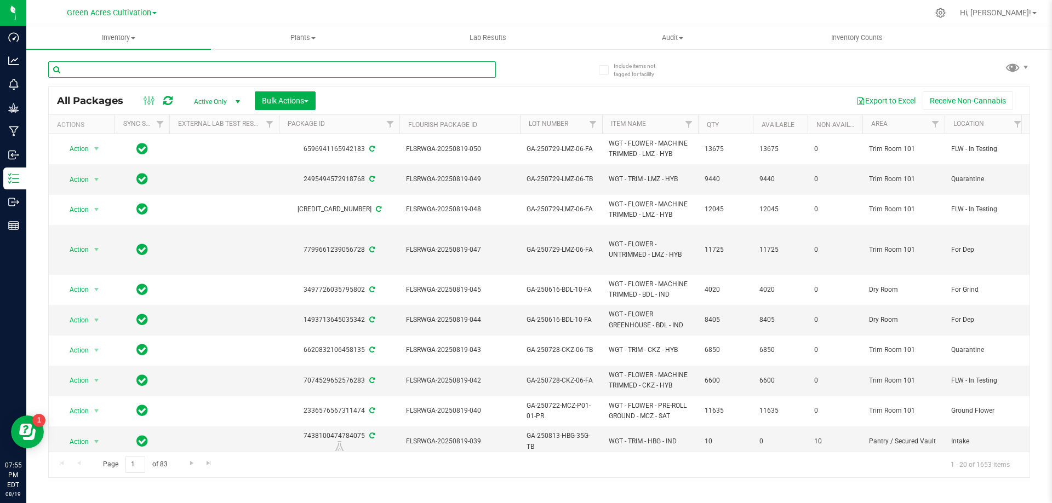
click at [408, 66] on input "text" at bounding box center [272, 69] width 448 height 16
paste input "FLSRWGA-20250819-047"
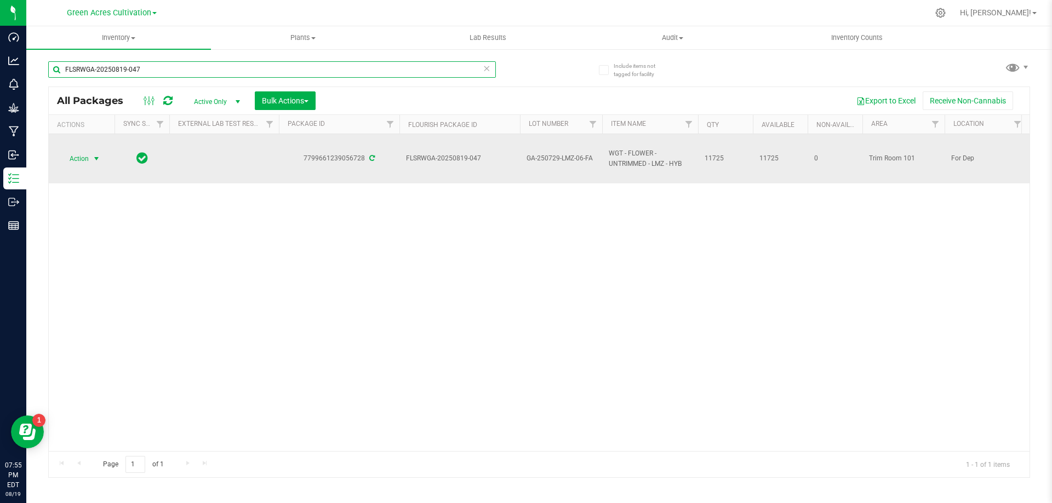
type input "FLSRWGA-20250819-047"
click at [93, 159] on span "select" at bounding box center [96, 158] width 9 height 9
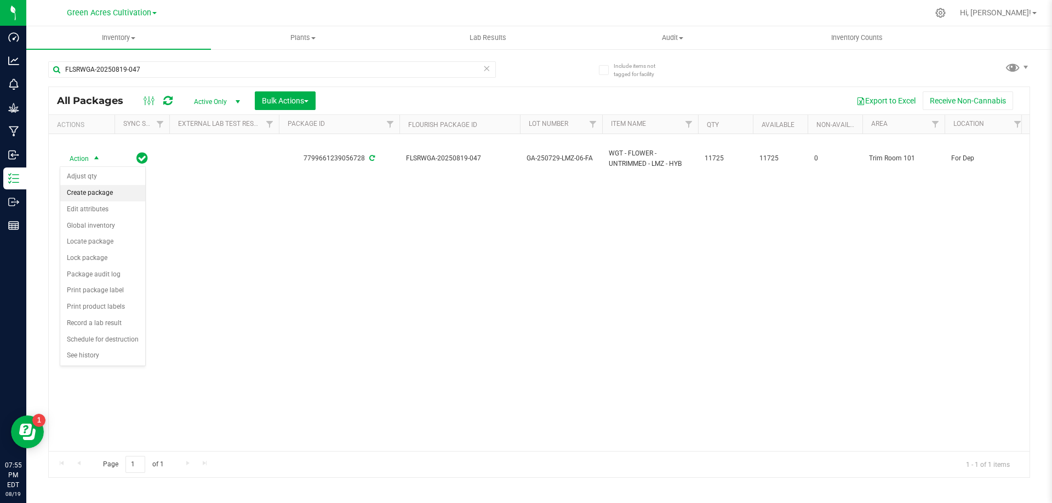
click at [111, 197] on li "Create package" at bounding box center [102, 193] width 85 height 16
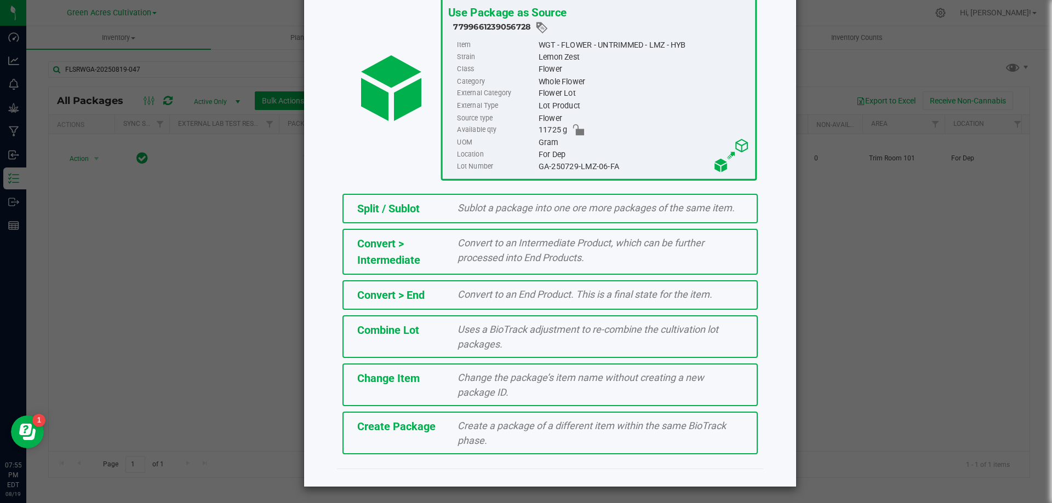
scroll to position [79, 0]
click at [510, 426] on span "Create a package of a different item within the same BioTrack phase." at bounding box center [591, 433] width 268 height 26
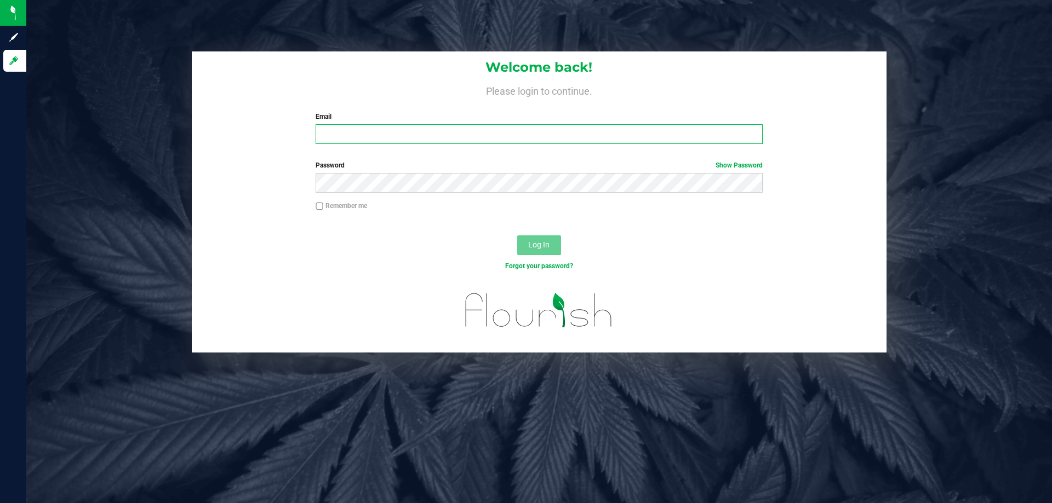
click at [371, 144] on input "Email" at bounding box center [538, 134] width 446 height 20
type input "LRogers@liveparallel.com"
click at [517, 236] on button "Log In" at bounding box center [539, 246] width 44 height 20
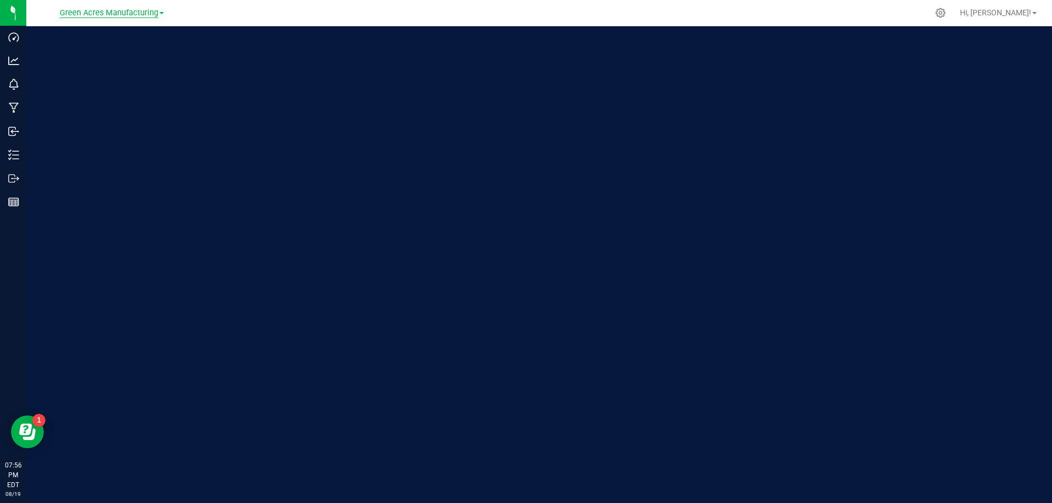
click at [124, 16] on span "Green Acres Manufacturing" at bounding box center [109, 13] width 99 height 10
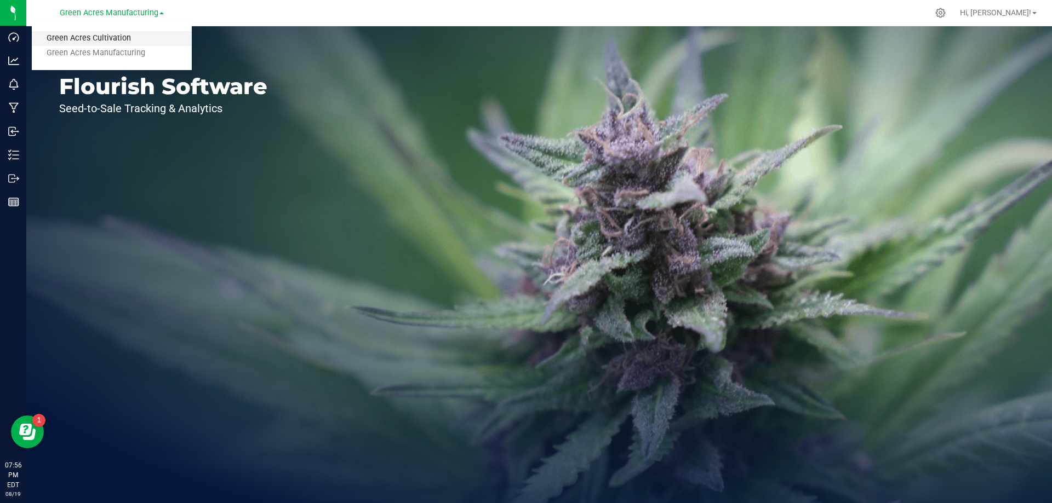
click at [131, 39] on link "Green Acres Cultivation" at bounding box center [112, 38] width 160 height 15
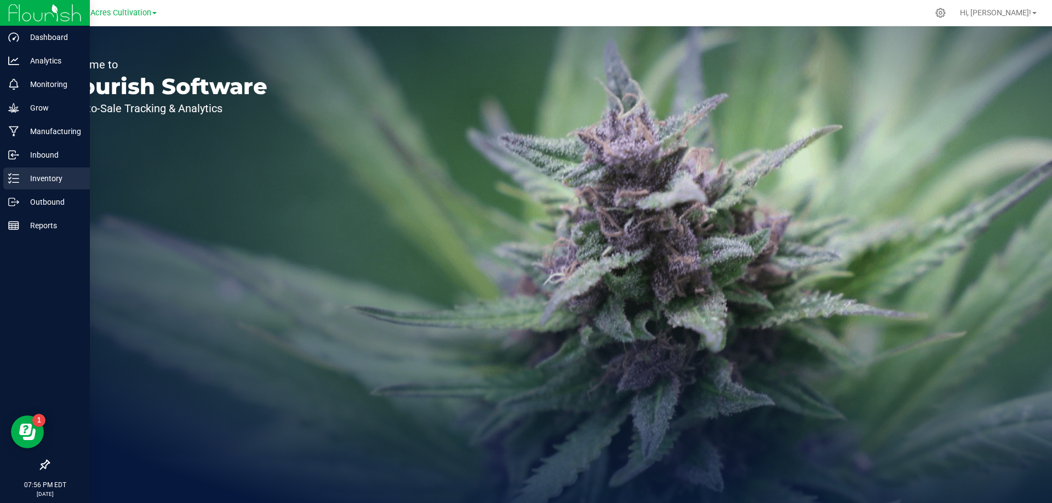
click at [5, 181] on div "Inventory" at bounding box center [46, 179] width 87 height 22
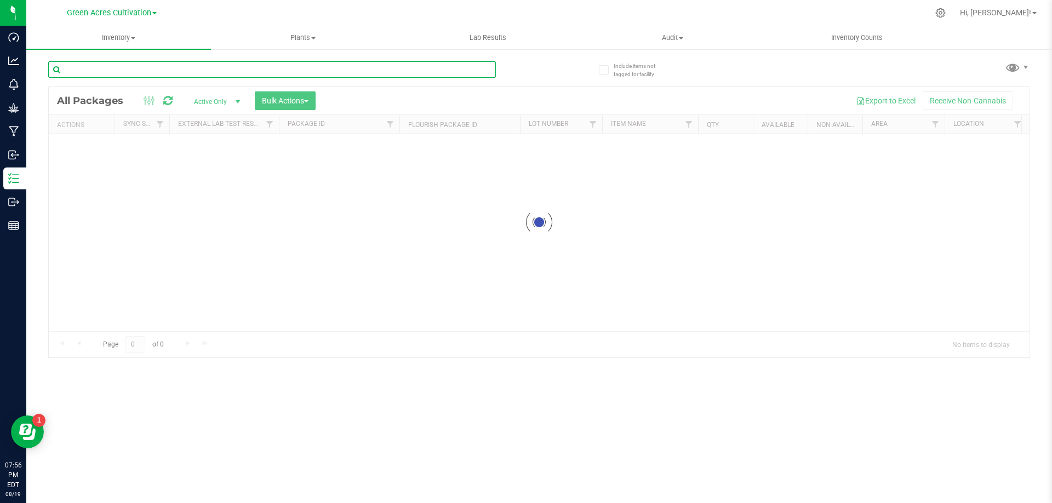
click at [261, 72] on input "text" at bounding box center [272, 69] width 448 height 16
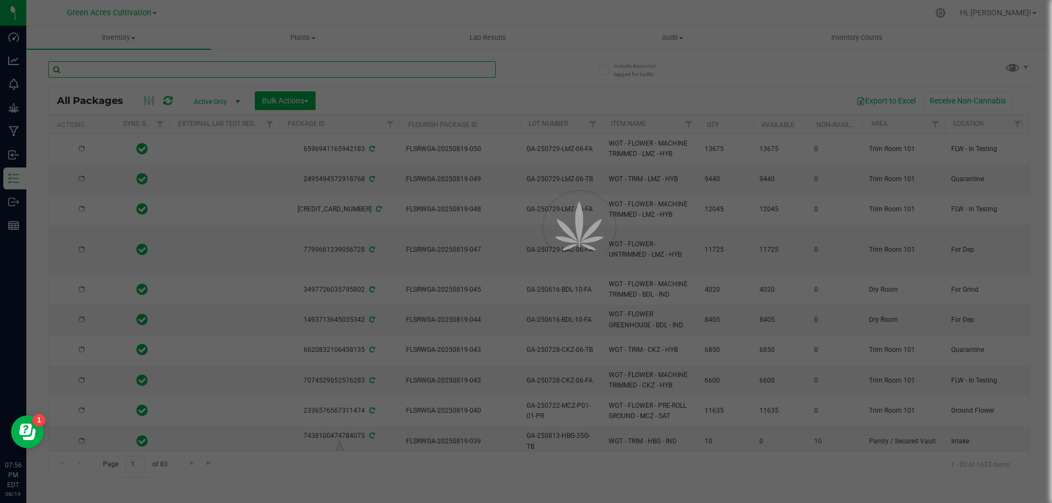
paste input "FLSRWGA-20250819-047"
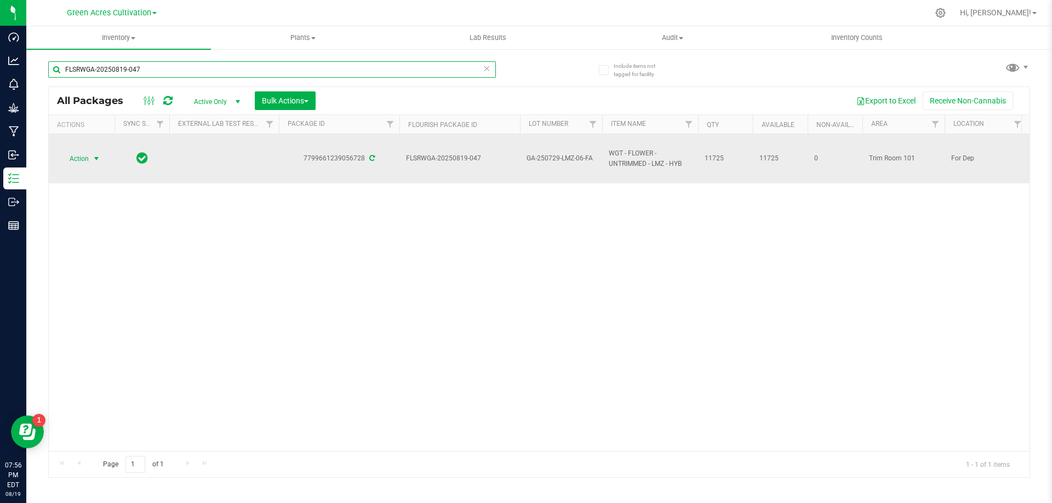
type input "FLSRWGA-20250819-047"
click at [97, 157] on span "select" at bounding box center [96, 158] width 9 height 9
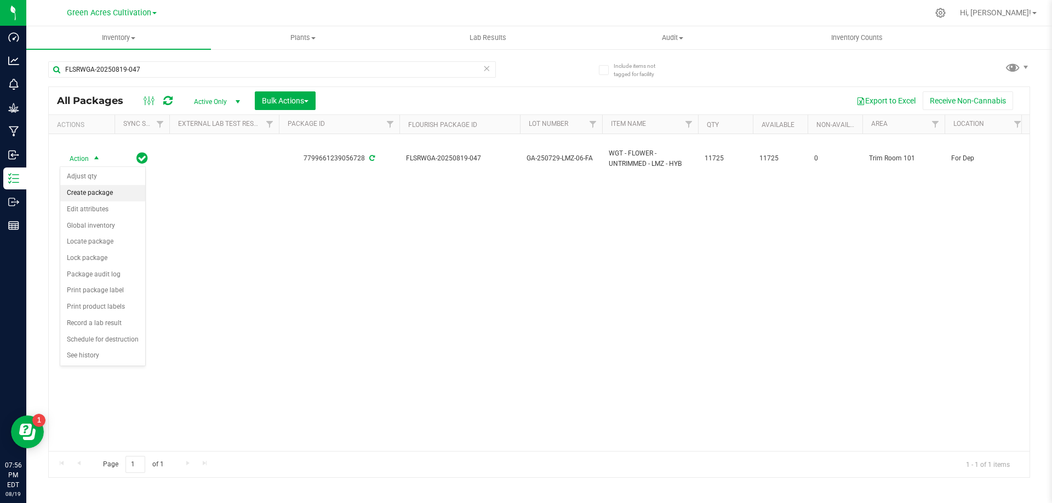
click at [106, 188] on li "Create package" at bounding box center [102, 193] width 85 height 16
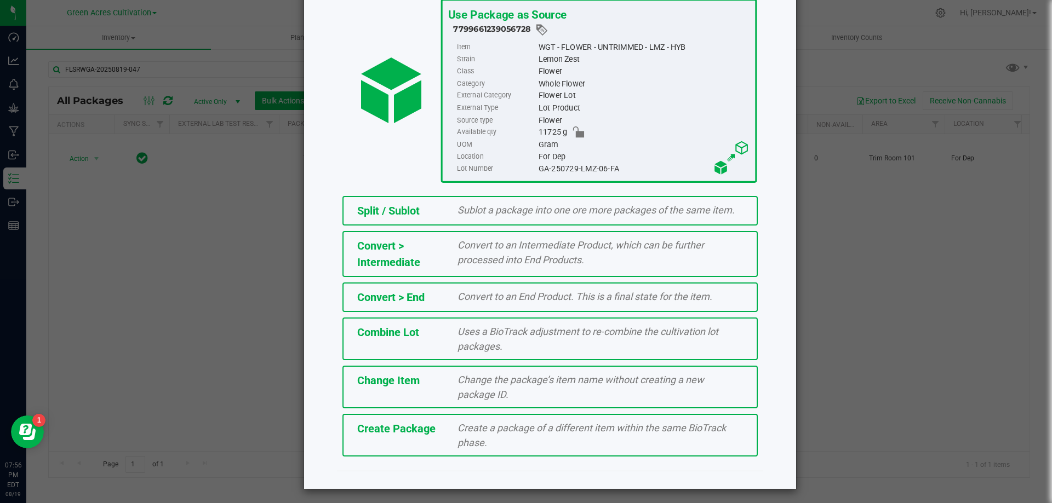
scroll to position [79, 0]
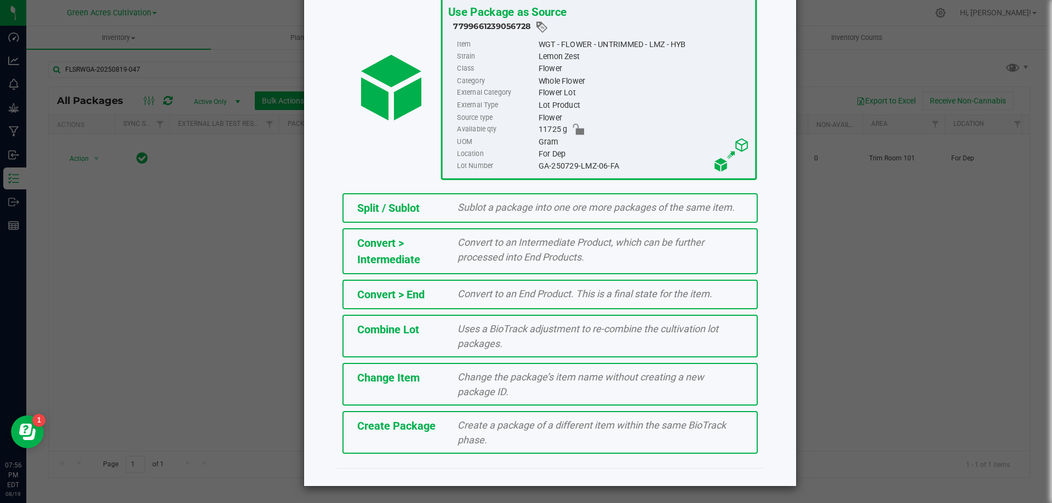
click at [532, 428] on span "Create a package of a different item within the same BioTrack phase." at bounding box center [591, 433] width 268 height 26
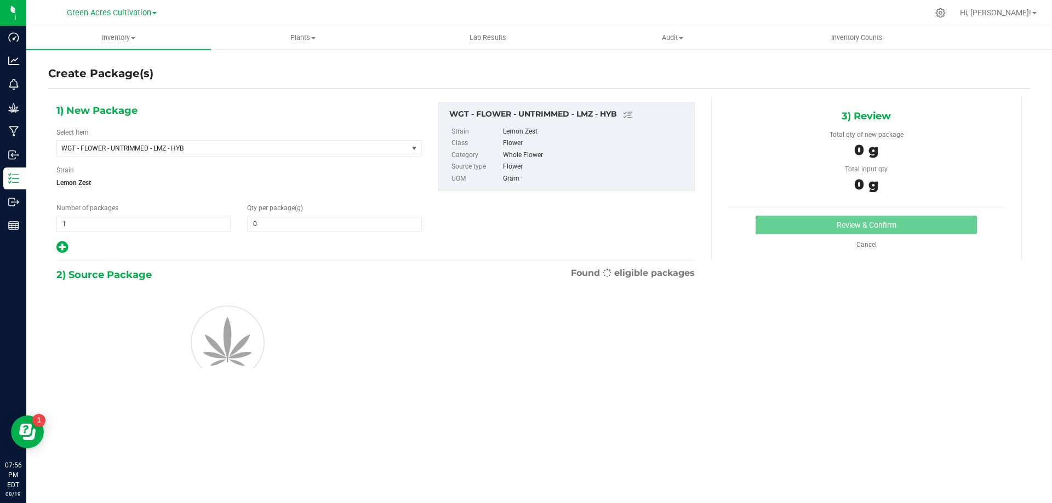
type input "0.0000"
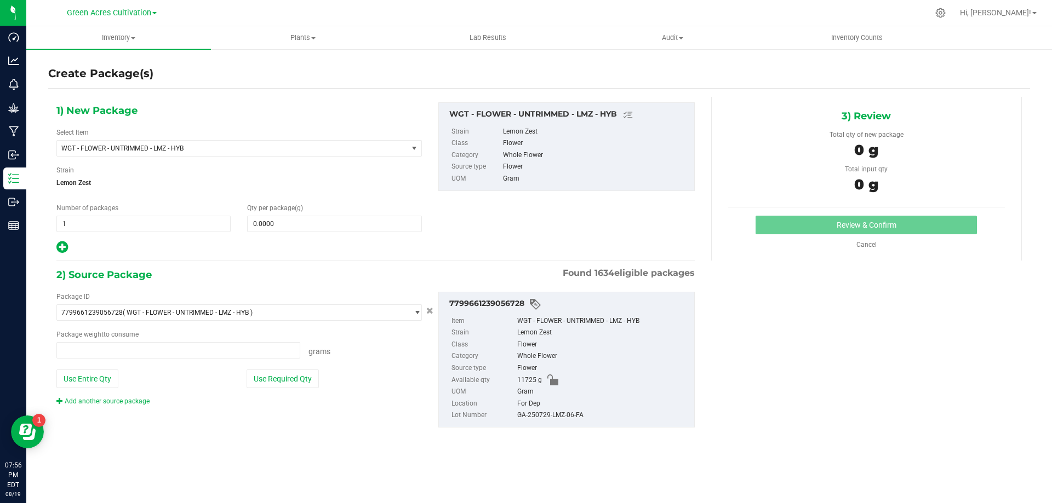
type input "0.0000 g"
click at [250, 143] on span "WGT - FLOWER - UNTRIMMED - LMZ - HYB" at bounding box center [232, 148] width 351 height 15
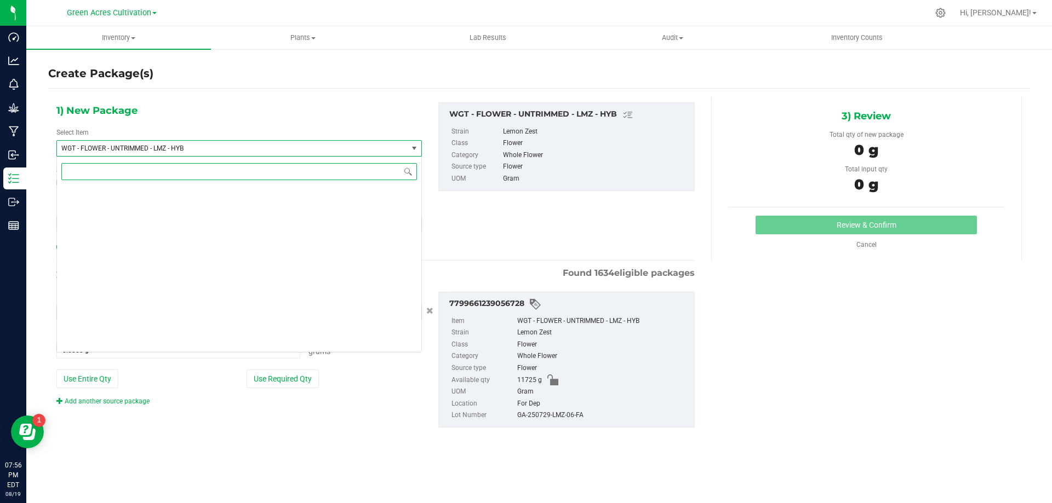
scroll to position [229084, 0]
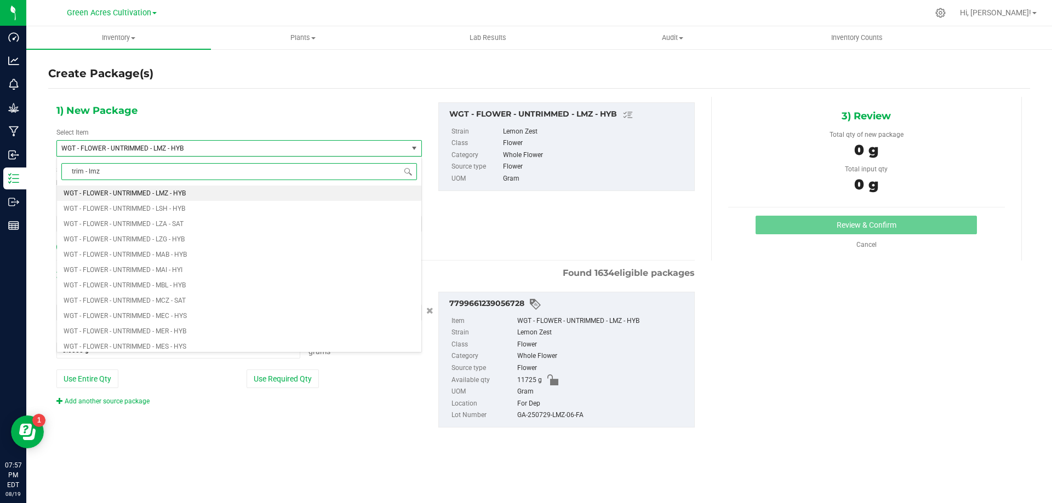
type input "trim - lmz"
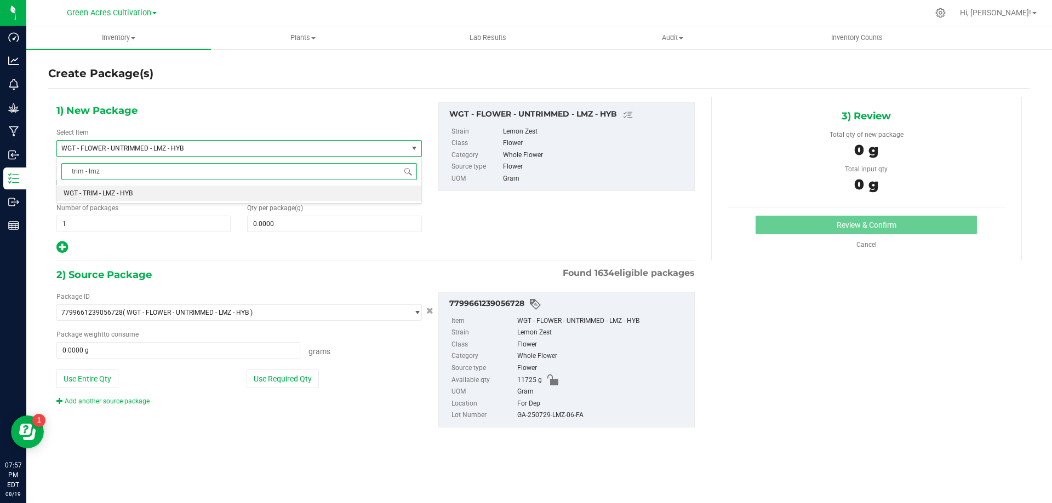
click at [133, 198] on li "WGT - TRIM - LMZ - HYB" at bounding box center [239, 193] width 364 height 15
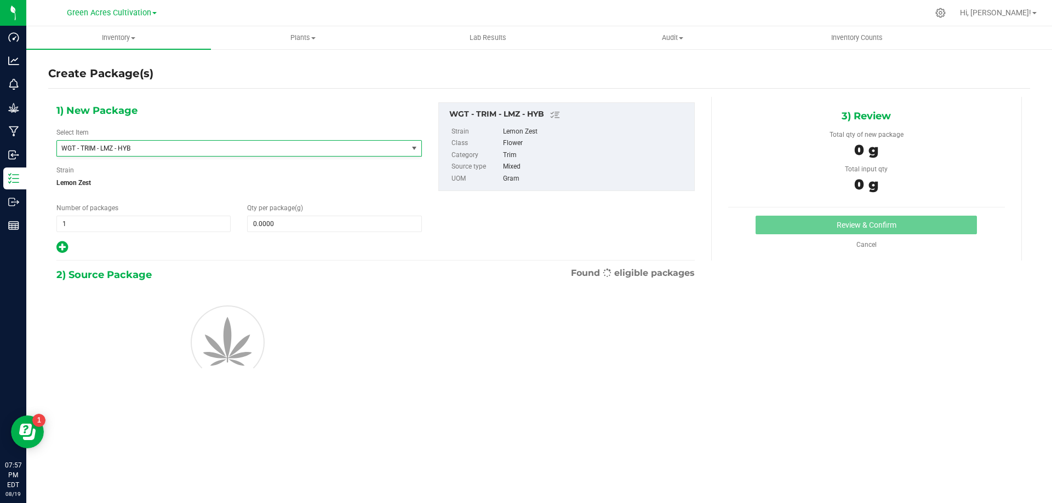
type input "0.0000"
click at [309, 230] on span at bounding box center [334, 224] width 174 height 16
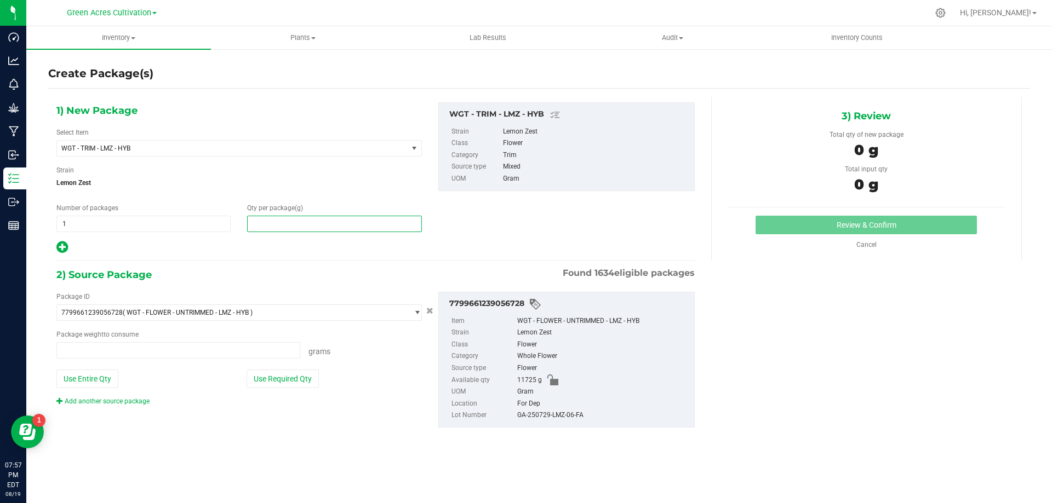
type input "0.0000 g"
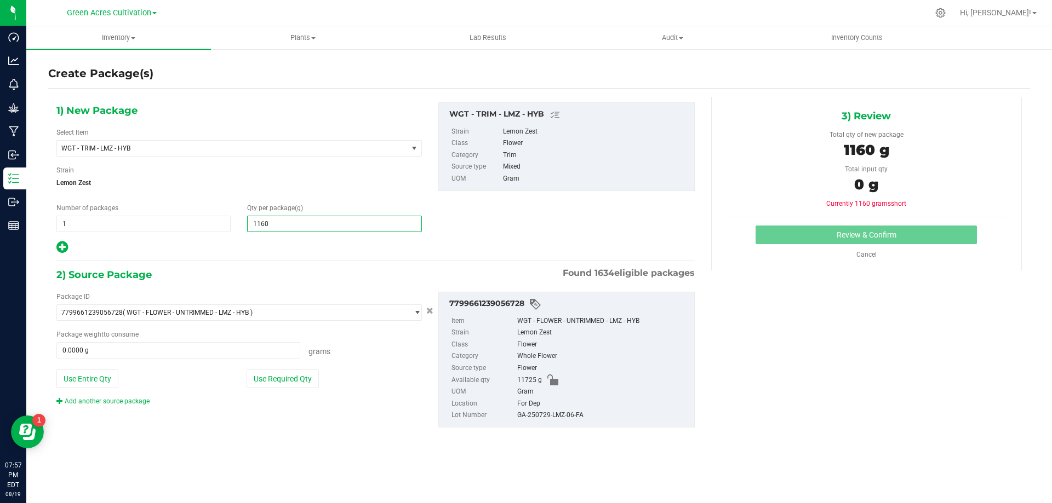
type input "11600"
type input "11,600.0000"
click at [279, 397] on div "Add another source package" at bounding box center [238, 402] width 365 height 10
click at [293, 378] on button "Use Required Qty" at bounding box center [282, 379] width 72 height 19
type input "11600.0000 g"
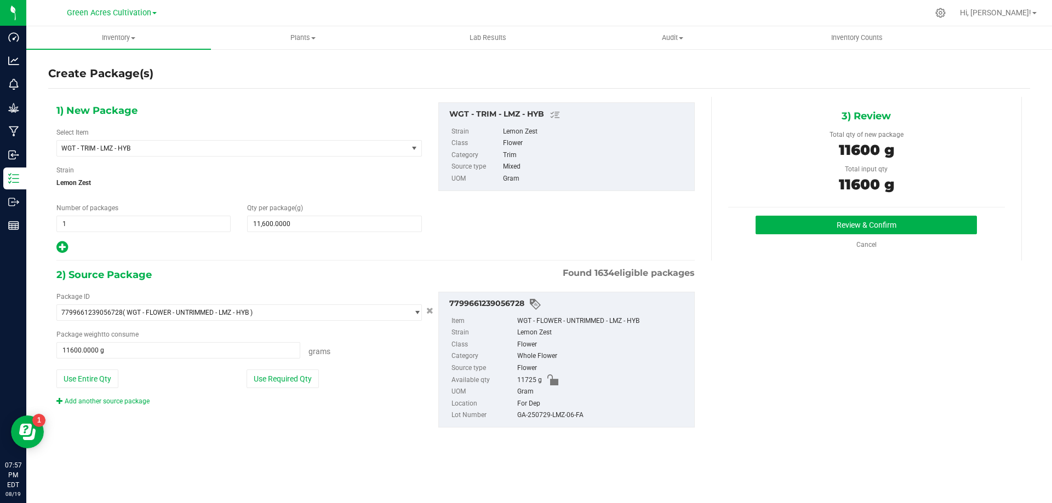
click at [583, 417] on div "GA-250729-LMZ-06-FA" at bounding box center [602, 416] width 171 height 12
click at [581, 417] on div "GA-250729-LMZ-06-FA" at bounding box center [602, 416] width 171 height 12
copy div "GA-250729-LMZ-06-FA"
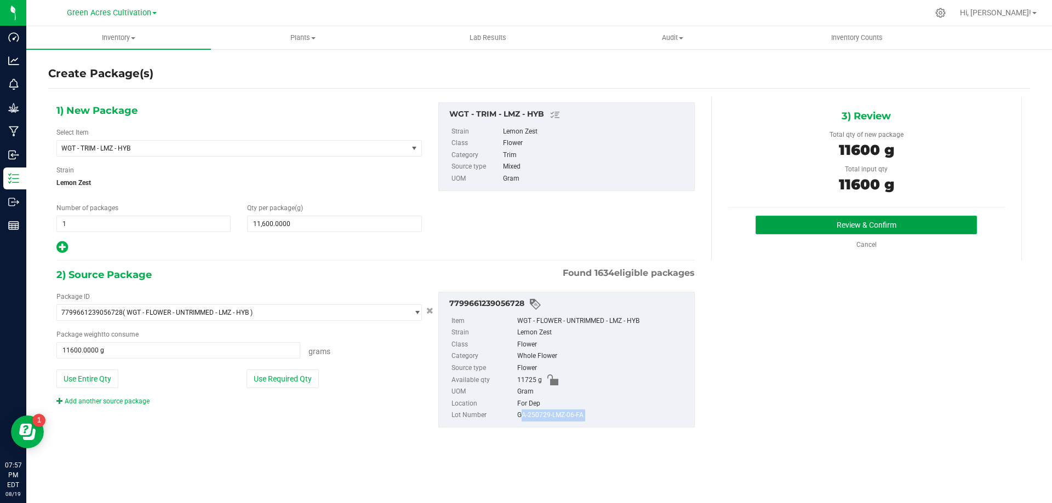
click at [779, 227] on button "Review & Confirm" at bounding box center [865, 225] width 221 height 19
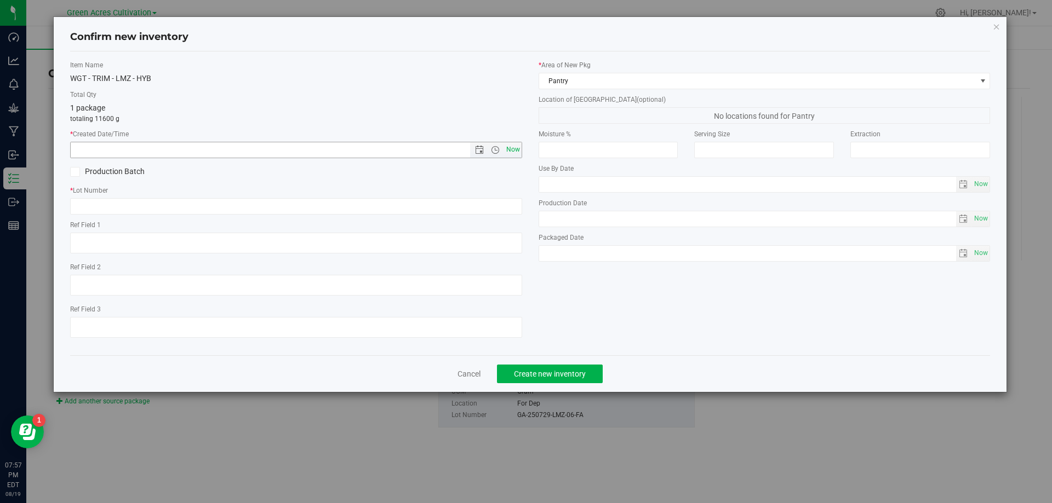
click at [508, 149] on span "Now" at bounding box center [512, 150] width 19 height 16
type input "8/19/2025 7:57 PM"
click at [491, 207] on input "text" at bounding box center [296, 206] width 452 height 16
paste input "GA-250729-LMZ-06-FA"
type input "GA-250729-LMZ-06-TB"
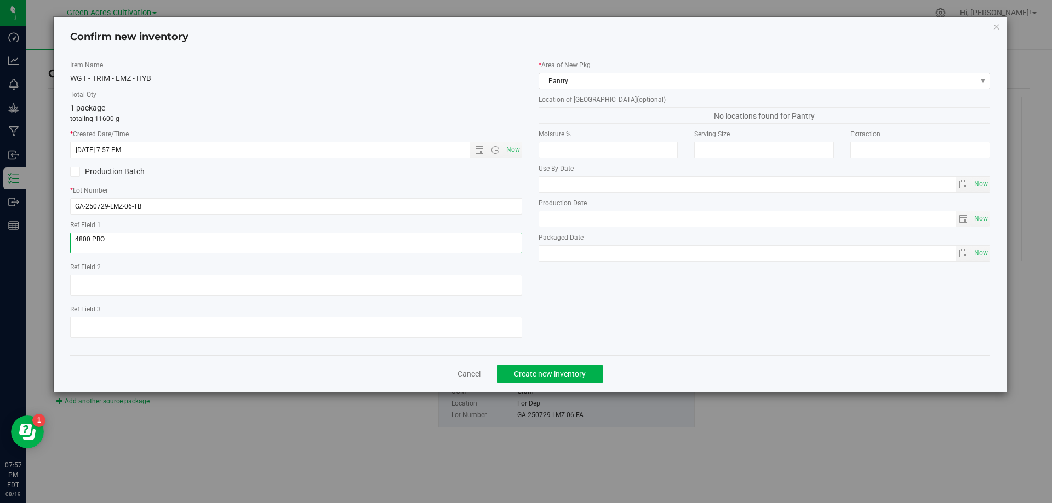
type textarea "4800 PBO"
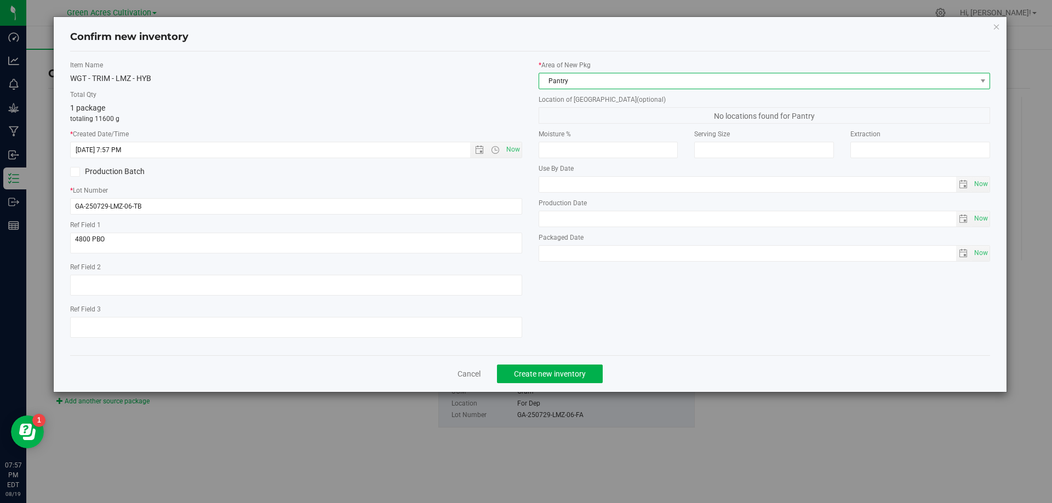
click at [593, 81] on span "Pantry" at bounding box center [757, 80] width 437 height 15
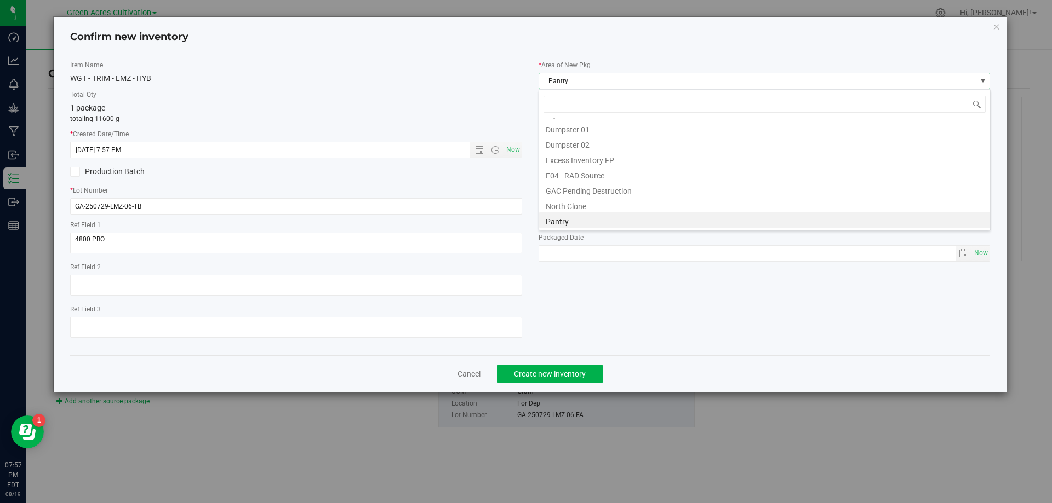
scroll to position [151, 0]
click at [599, 223] on li "Trim Room 101" at bounding box center [764, 220] width 451 height 15
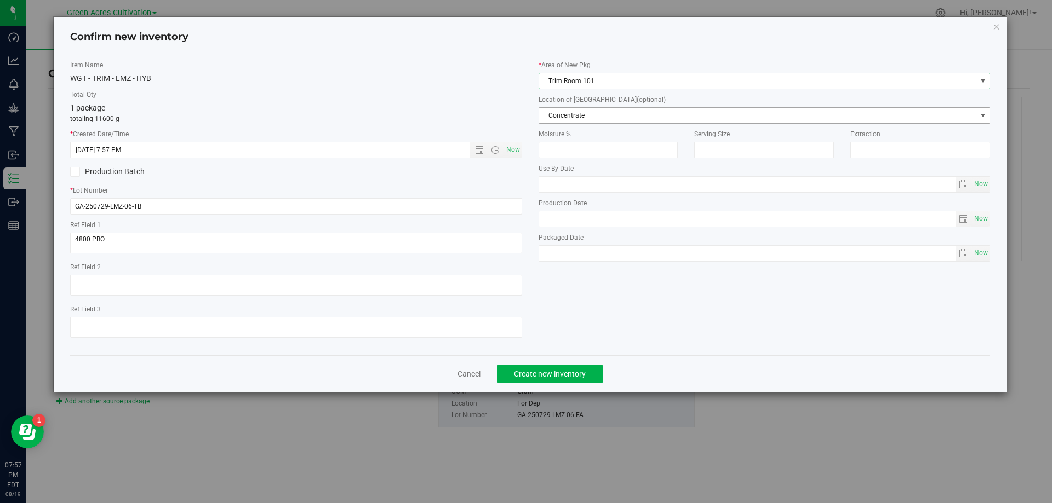
click at [613, 122] on span "Concentrate" at bounding box center [757, 115] width 437 height 15
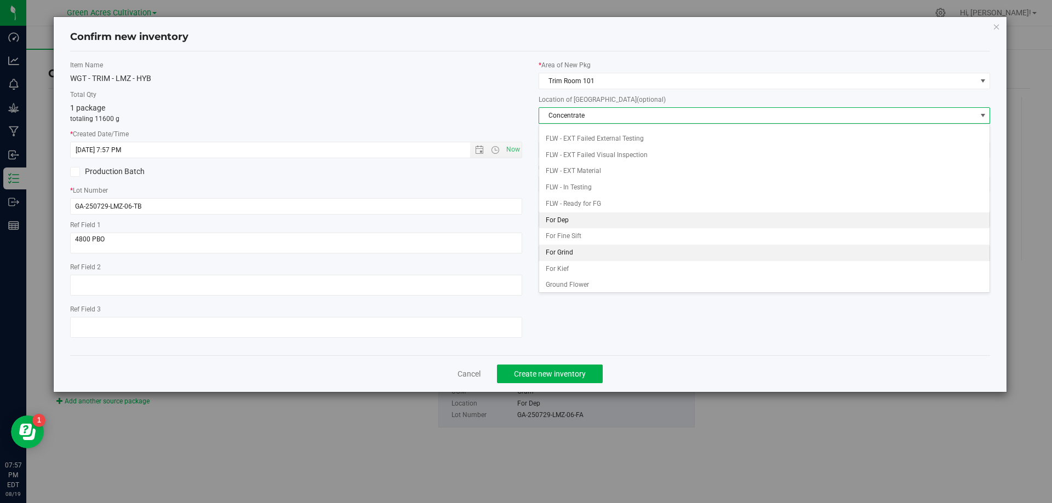
scroll to position [112, 0]
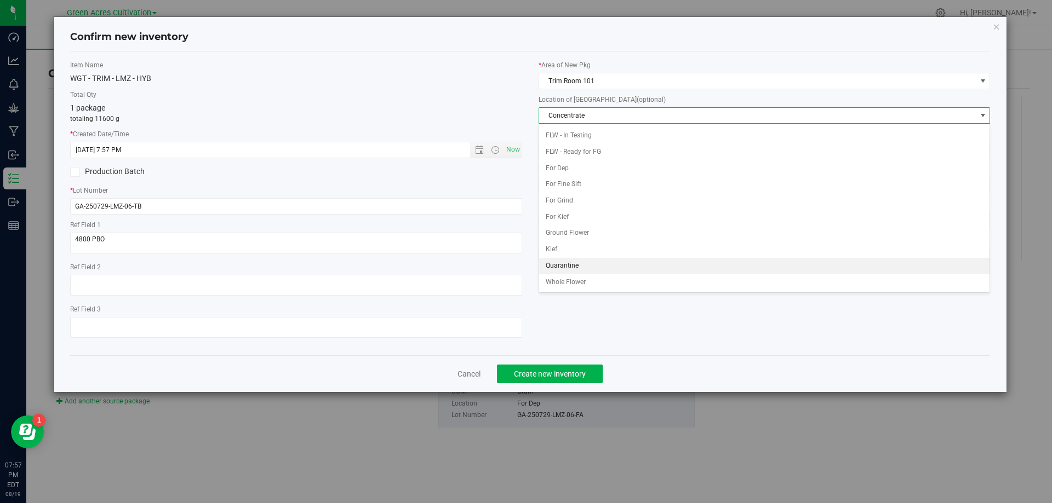
click at [595, 267] on li "Quarantine" at bounding box center [764, 266] width 451 height 16
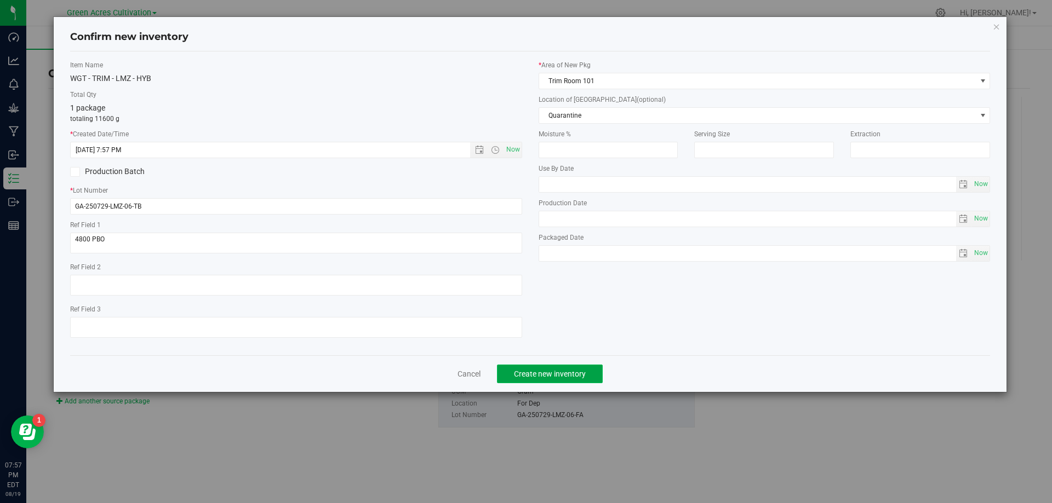
click at [535, 365] on button "Create new inventory" at bounding box center [550, 374] width 106 height 19
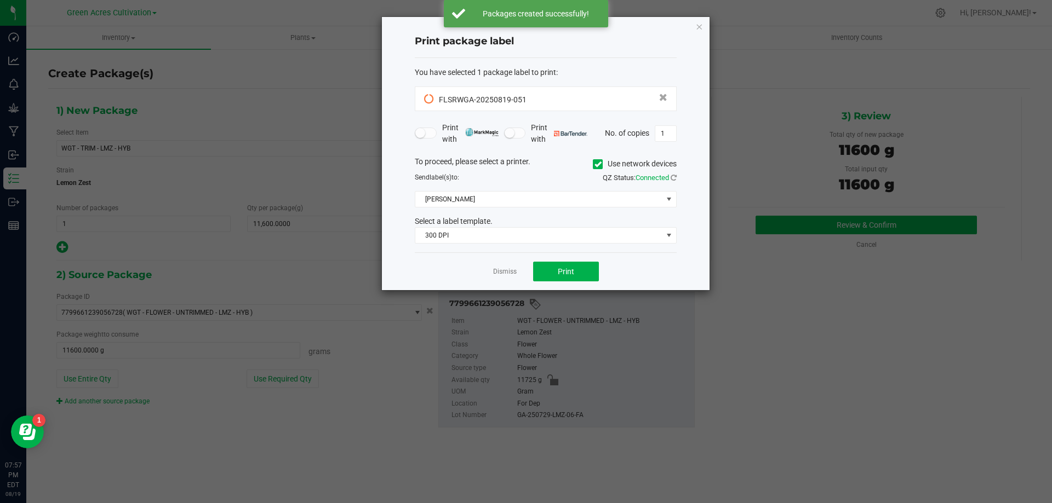
click at [608, 166] on label "Use network devices" at bounding box center [635, 164] width 84 height 12
click at [0, 0] on input "Use network devices" at bounding box center [0, 0] width 0 height 0
click at [583, 203] on span at bounding box center [538, 199] width 247 height 15
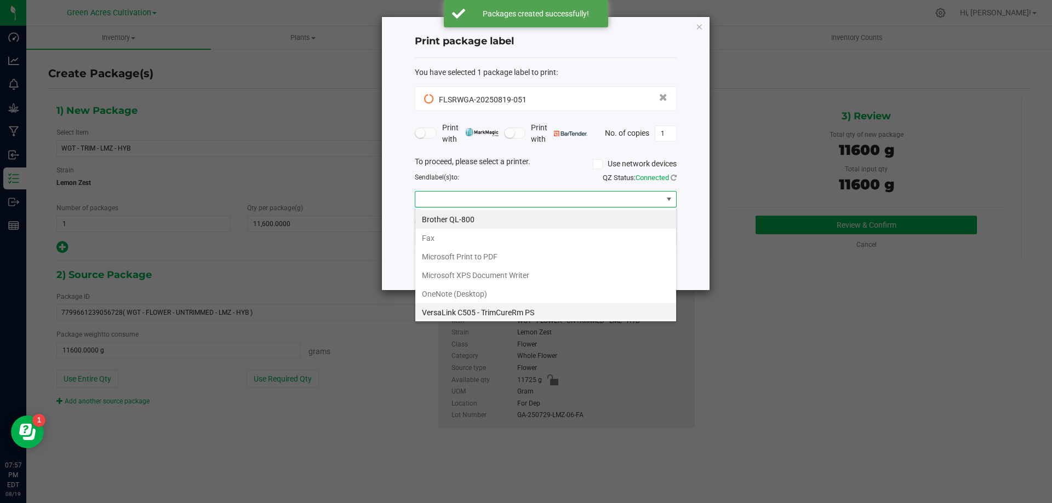
scroll to position [21, 0]
click at [482, 314] on ZPL "ZDesigner ZD420-203dpi ZPL" at bounding box center [545, 310] width 261 height 19
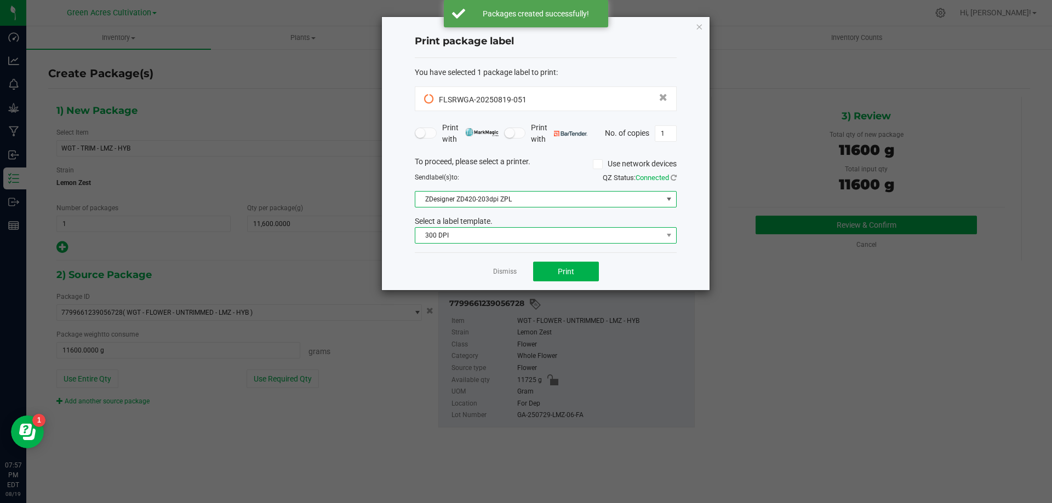
click at [506, 234] on span "300 DPI" at bounding box center [538, 235] width 247 height 15
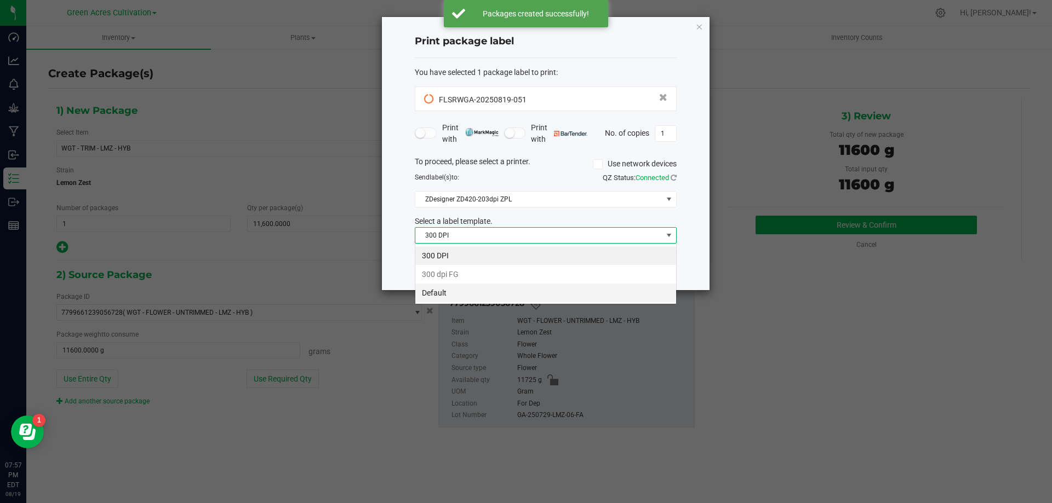
scroll to position [16, 262]
click at [473, 294] on li "Default" at bounding box center [545, 293] width 261 height 19
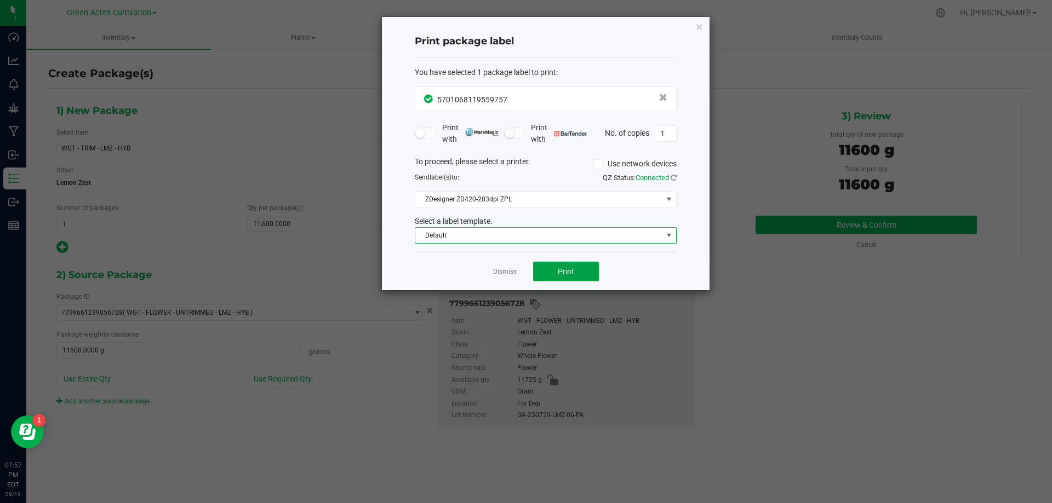
click at [543, 268] on button "Print" at bounding box center [566, 272] width 66 height 20
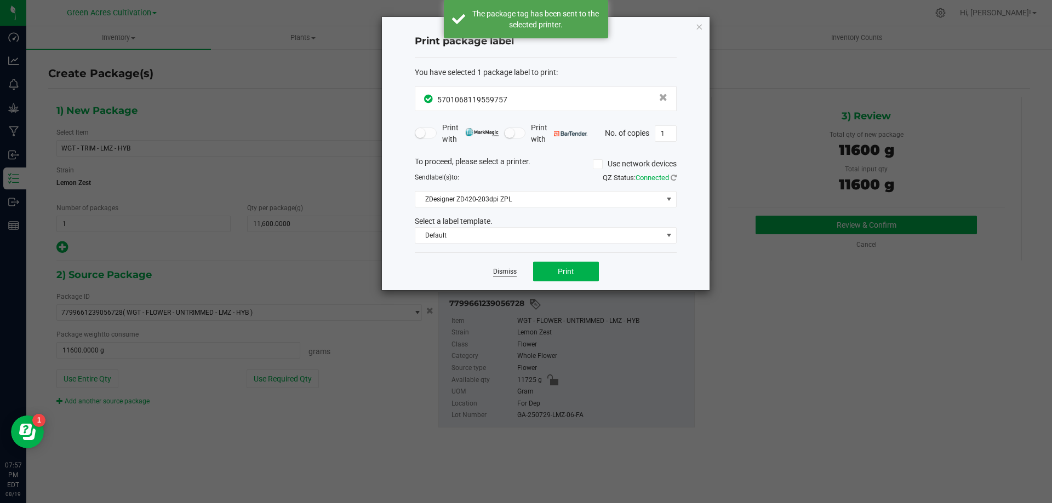
click at [504, 269] on link "Dismiss" at bounding box center [505, 271] width 24 height 9
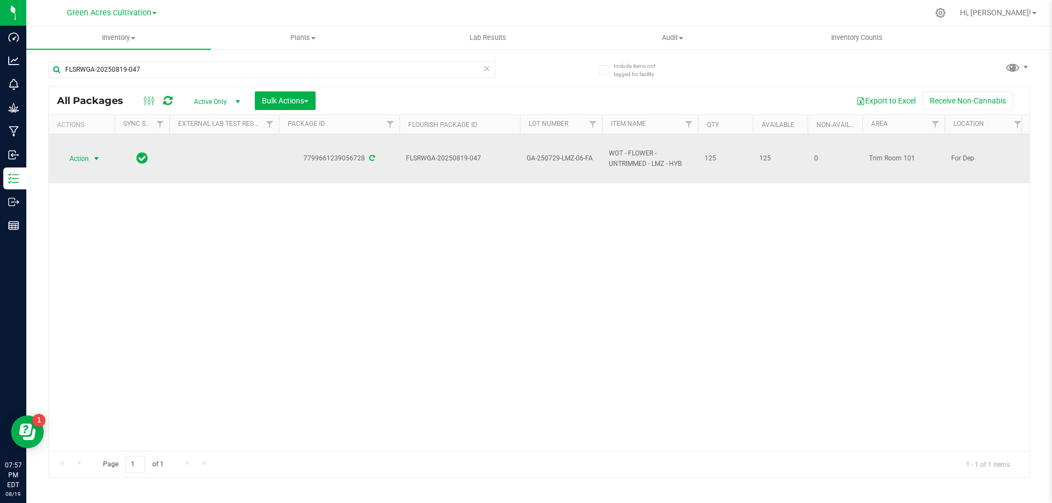
click at [94, 160] on span "select" at bounding box center [96, 158] width 9 height 9
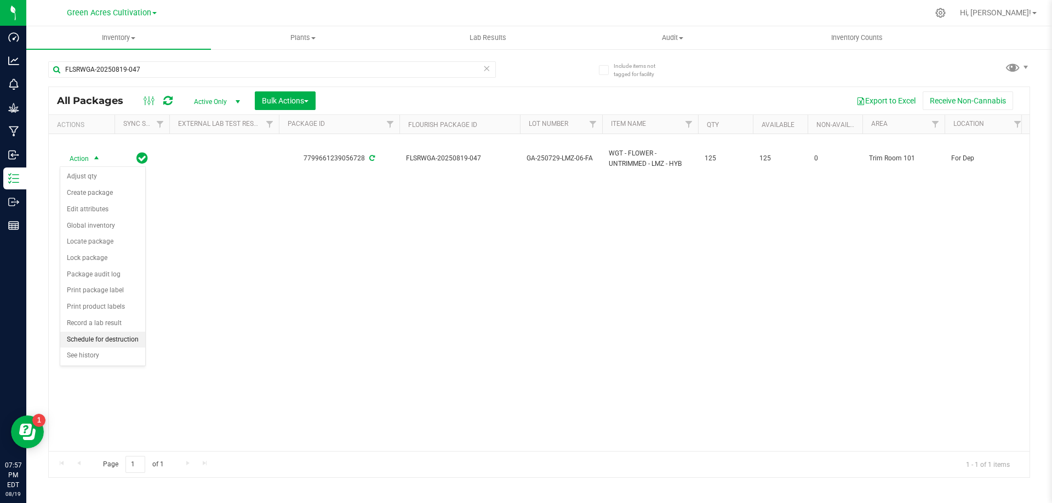
click at [137, 343] on li "Schedule for destruction" at bounding box center [102, 340] width 85 height 16
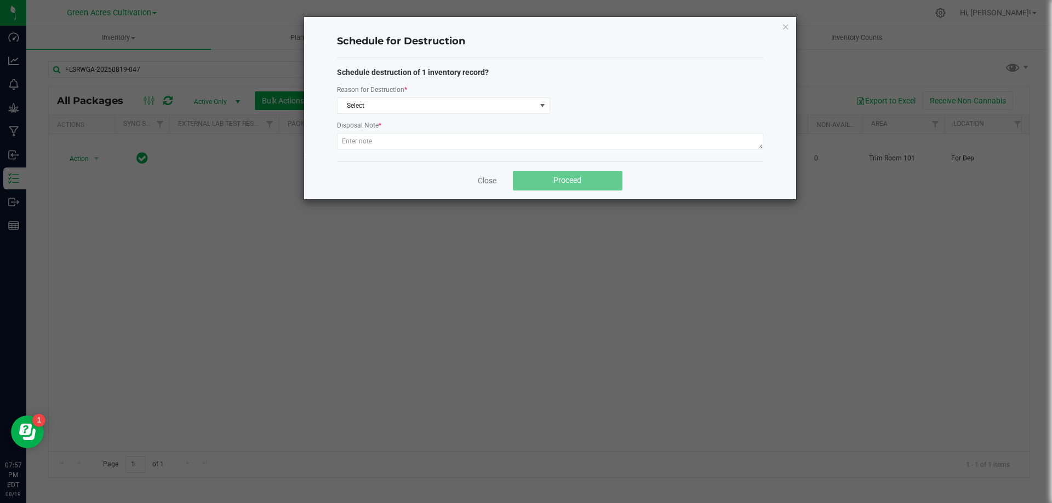
click at [458, 118] on div "Schedule destruction of 1 inventory record? Reason for Destruction * Select Dis…" at bounding box center [550, 110] width 426 height 86
click at [462, 107] on span "Select" at bounding box center [436, 105] width 198 height 15
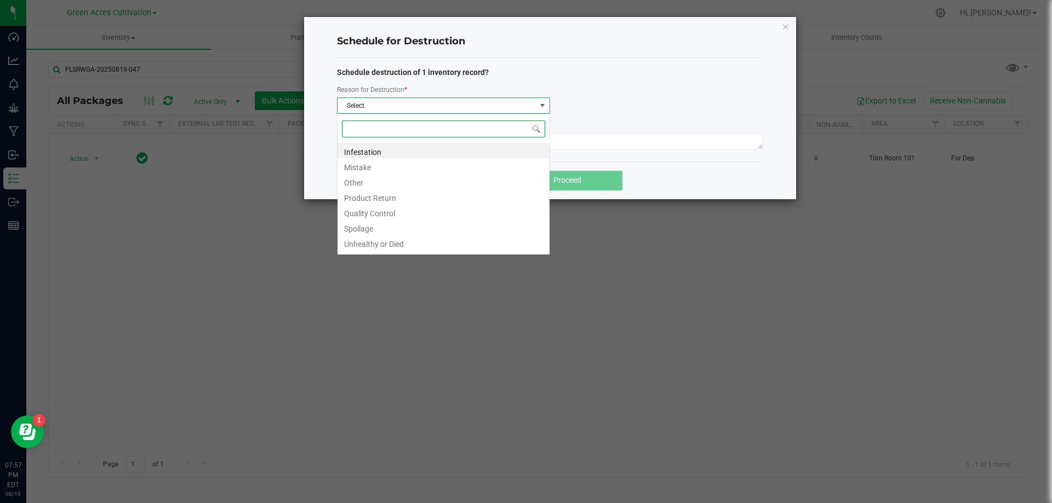
scroll to position [16, 213]
type input "W"
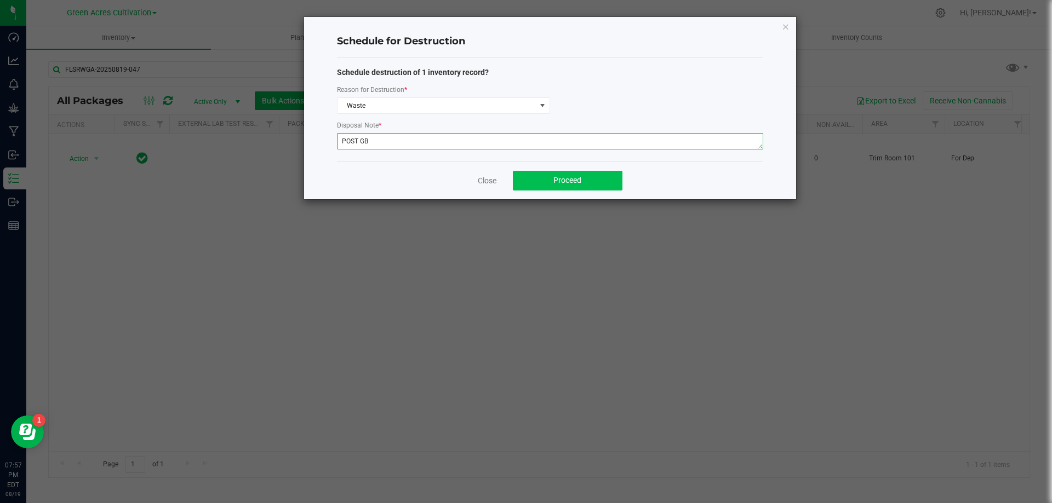
type textarea "POST GB"
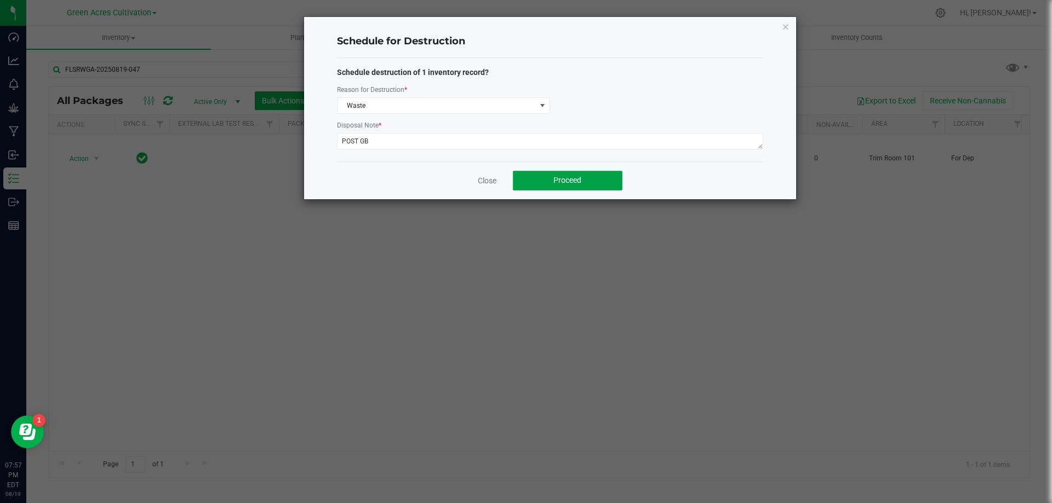
click at [518, 182] on button "Proceed" at bounding box center [568, 181] width 110 height 20
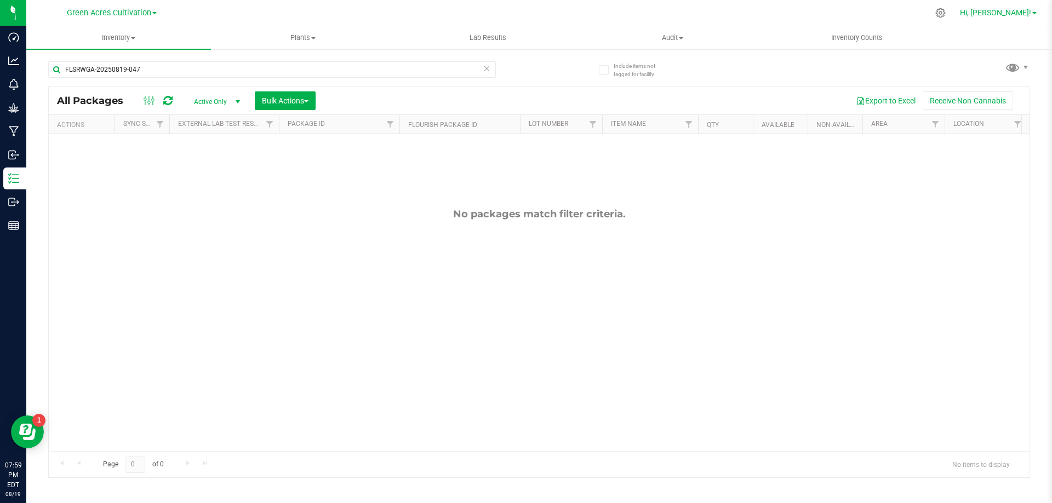
click at [1008, 10] on span "Hi, [PERSON_NAME]!" at bounding box center [995, 12] width 71 height 9
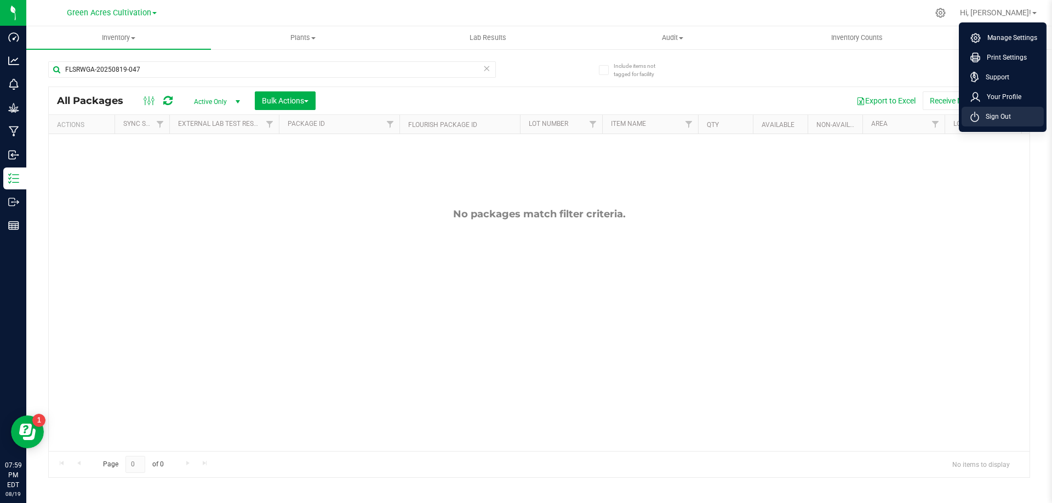
click at [991, 111] on span "Sign Out" at bounding box center [995, 116] width 32 height 11
